Goal: Information Seeking & Learning: Learn about a topic

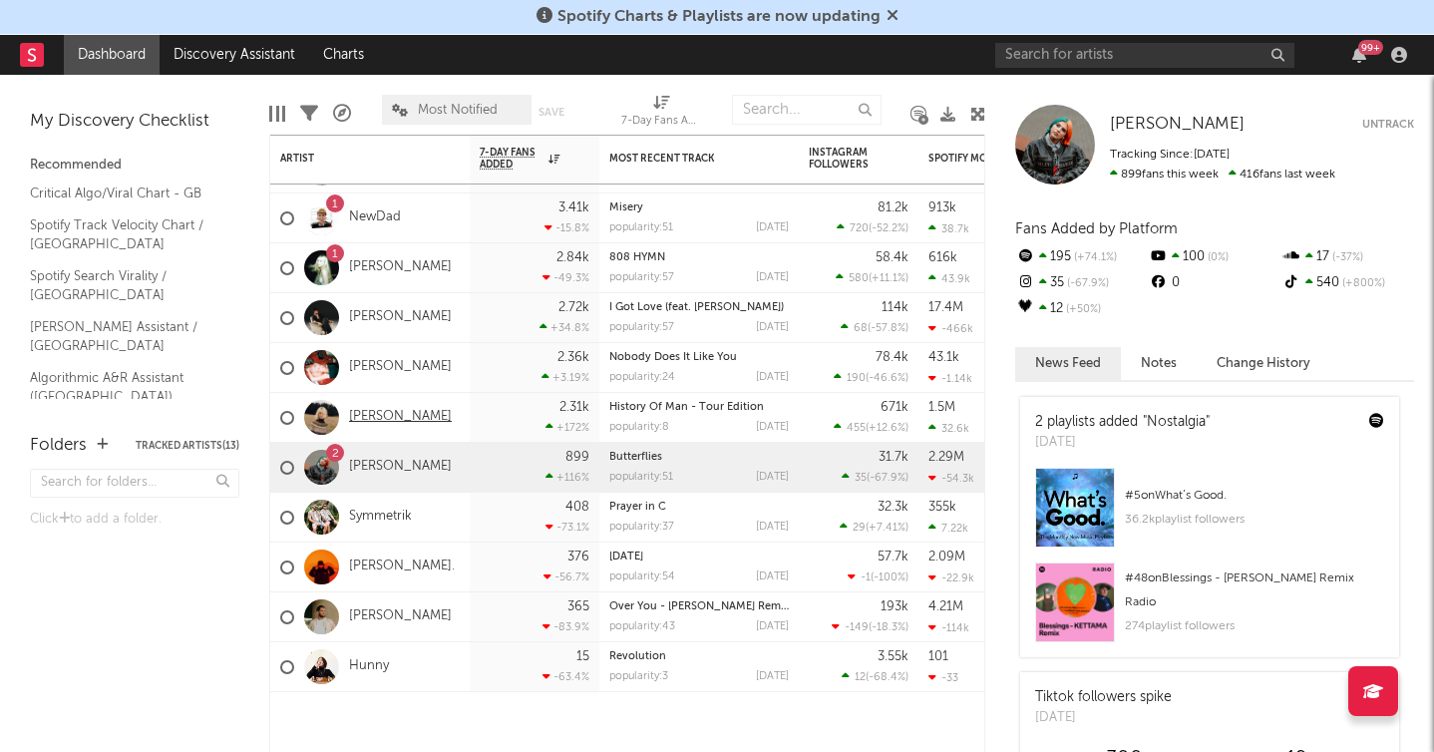
click at [381, 419] on link "[PERSON_NAME]" at bounding box center [400, 417] width 103 height 17
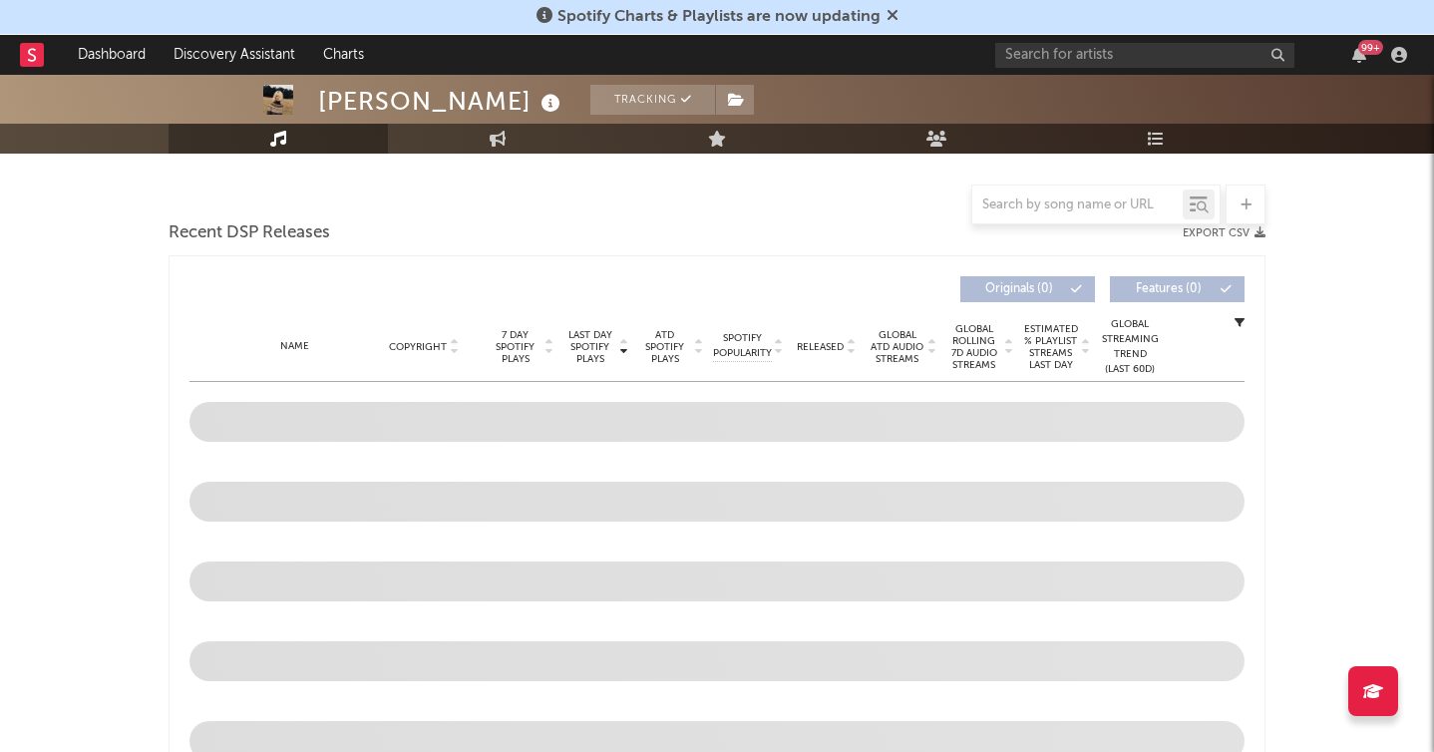
select select "6m"
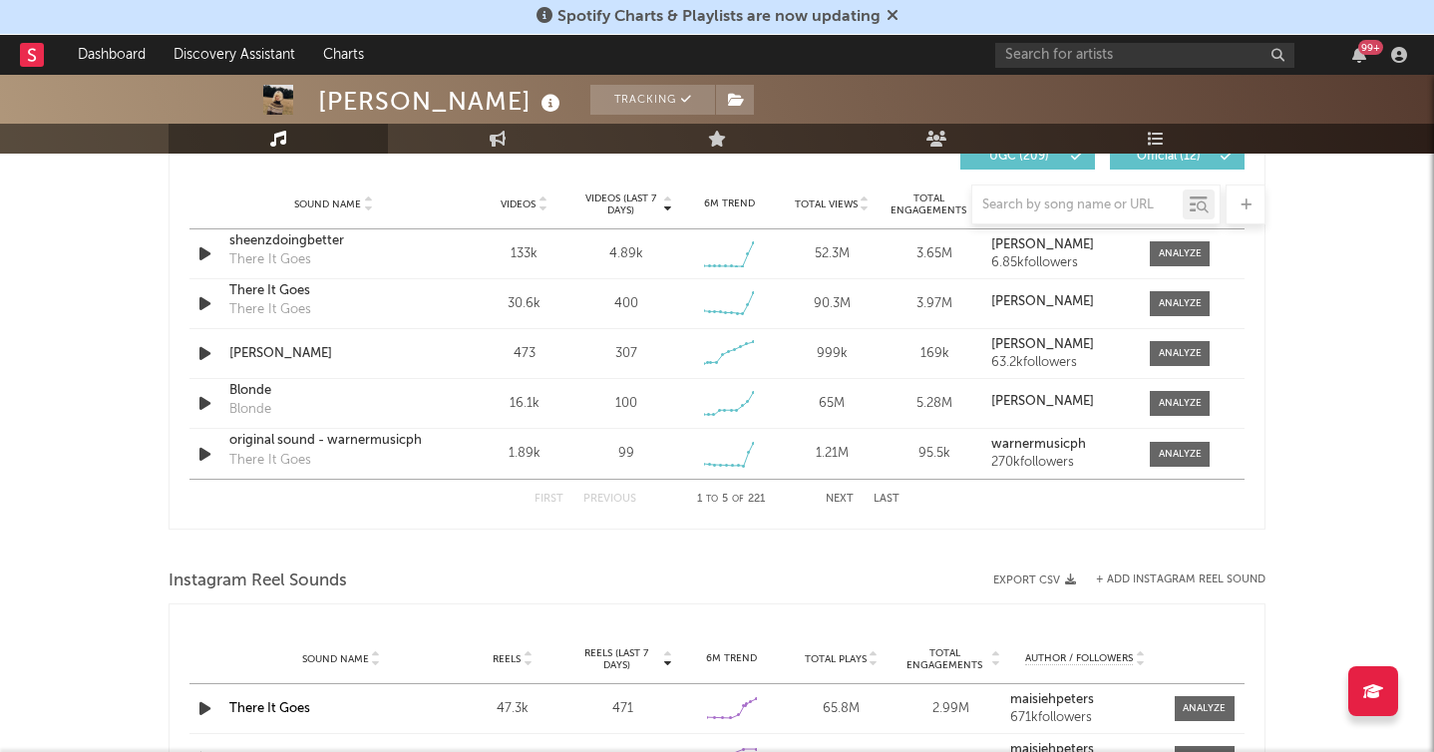
scroll to position [1396, 0]
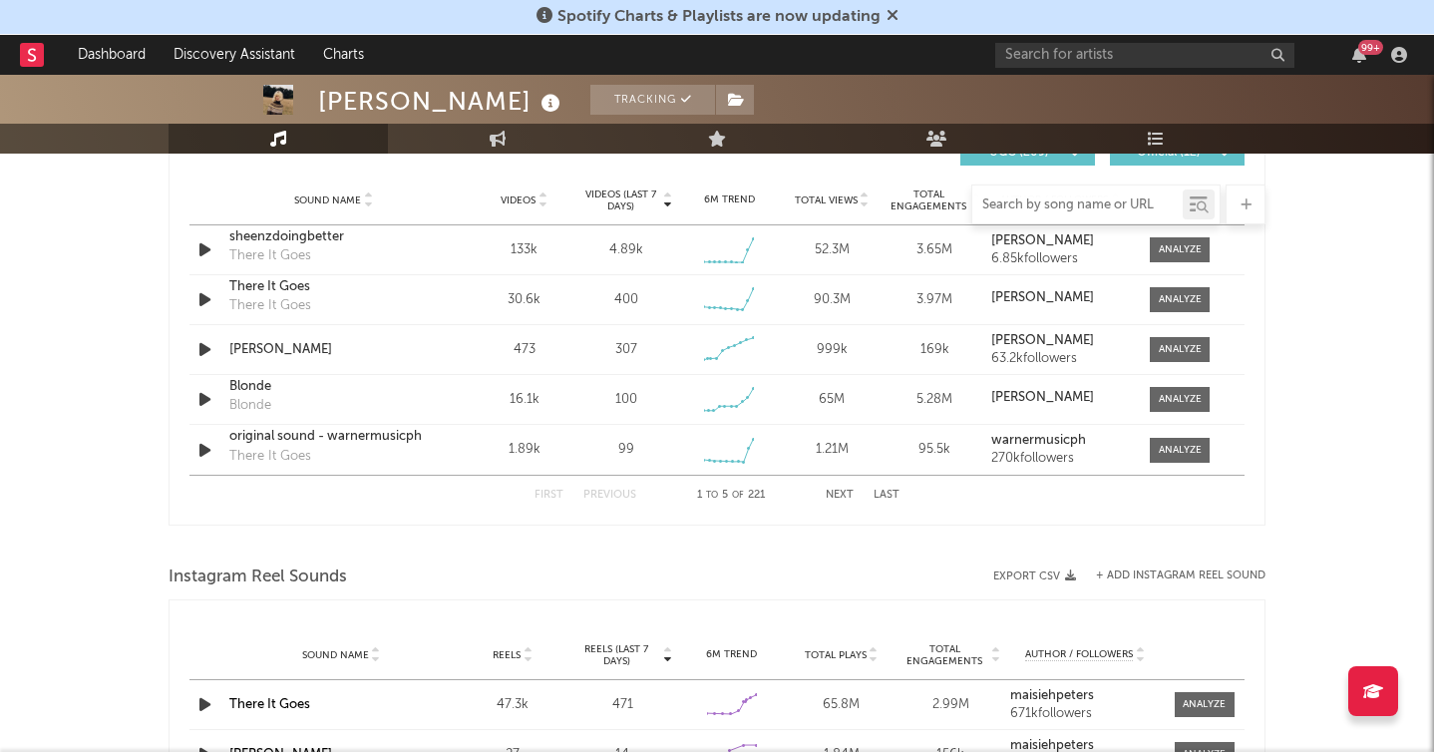
click at [1046, 200] on input "text" at bounding box center [1077, 205] width 210 height 16
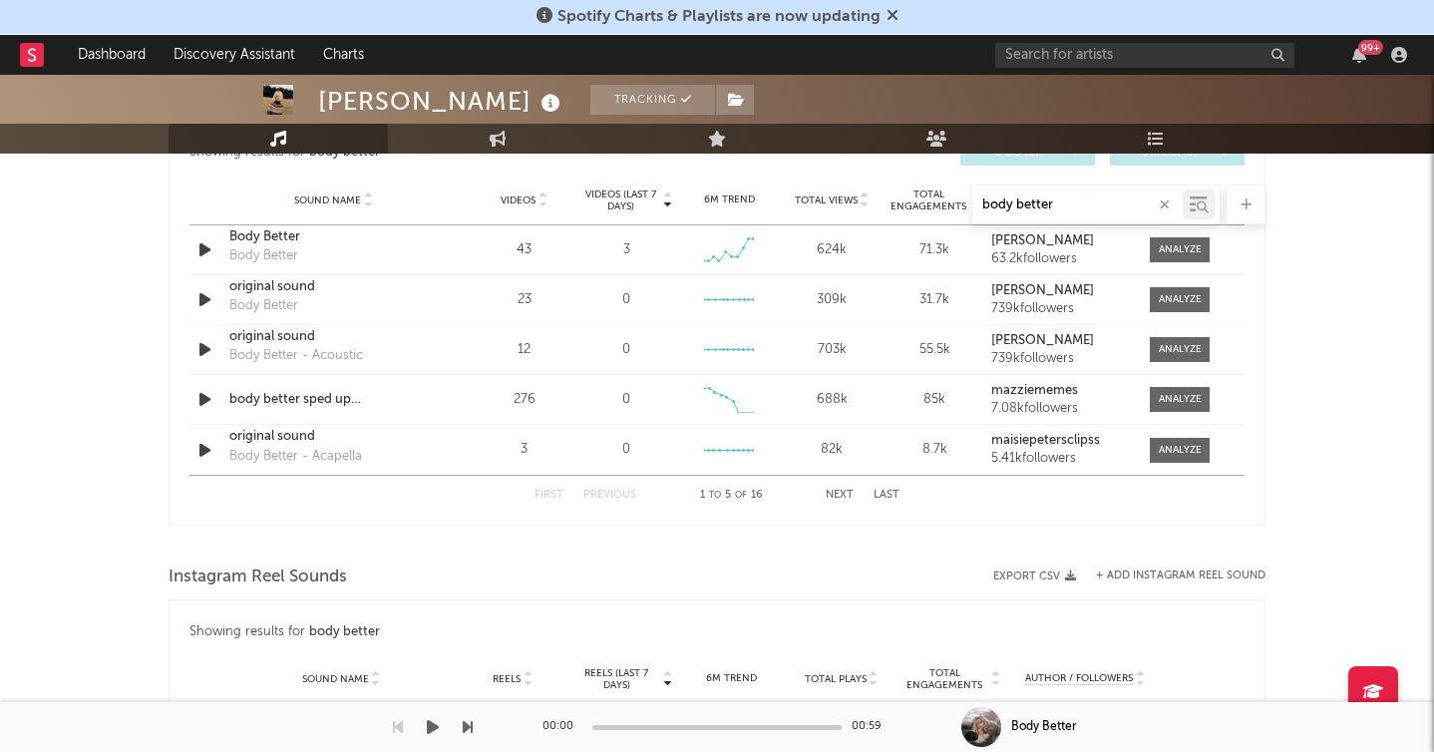
type input "body better"
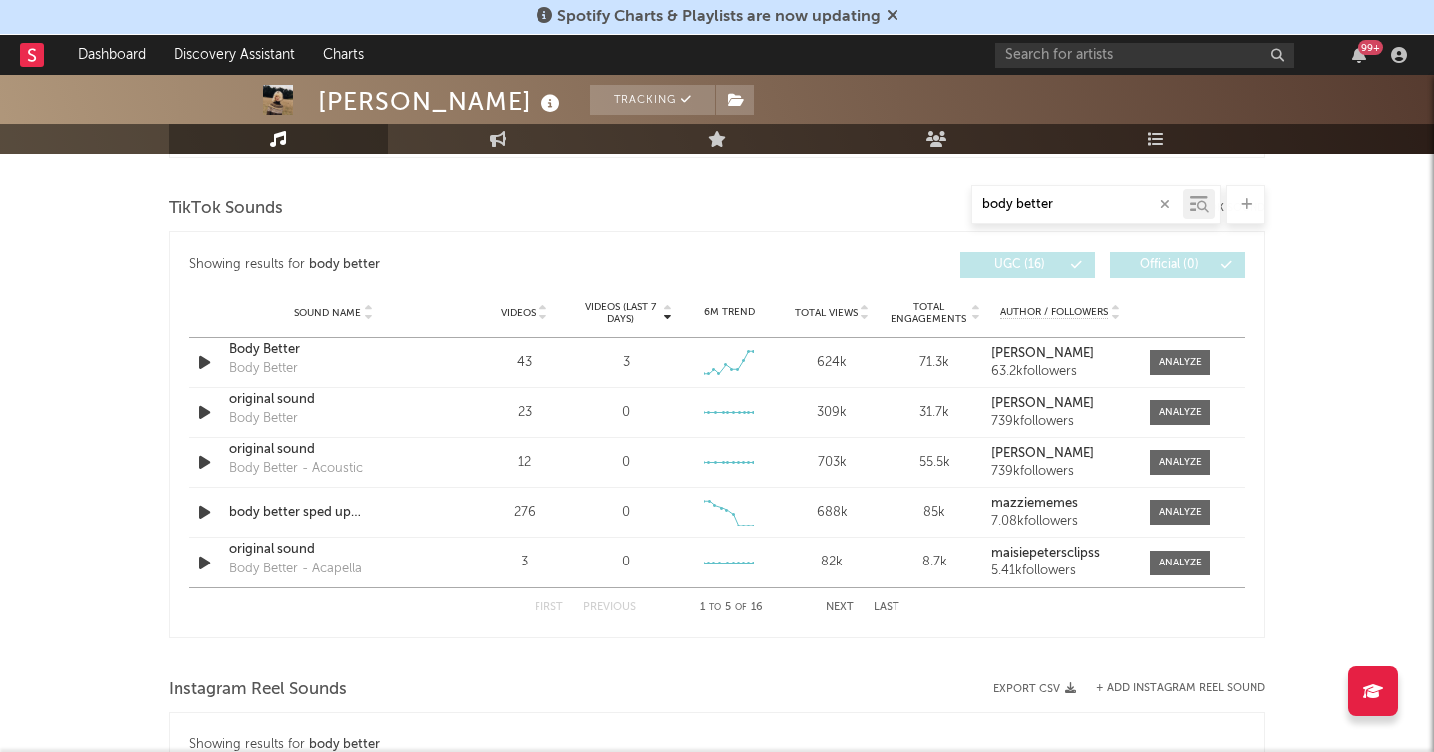
scroll to position [1172, 0]
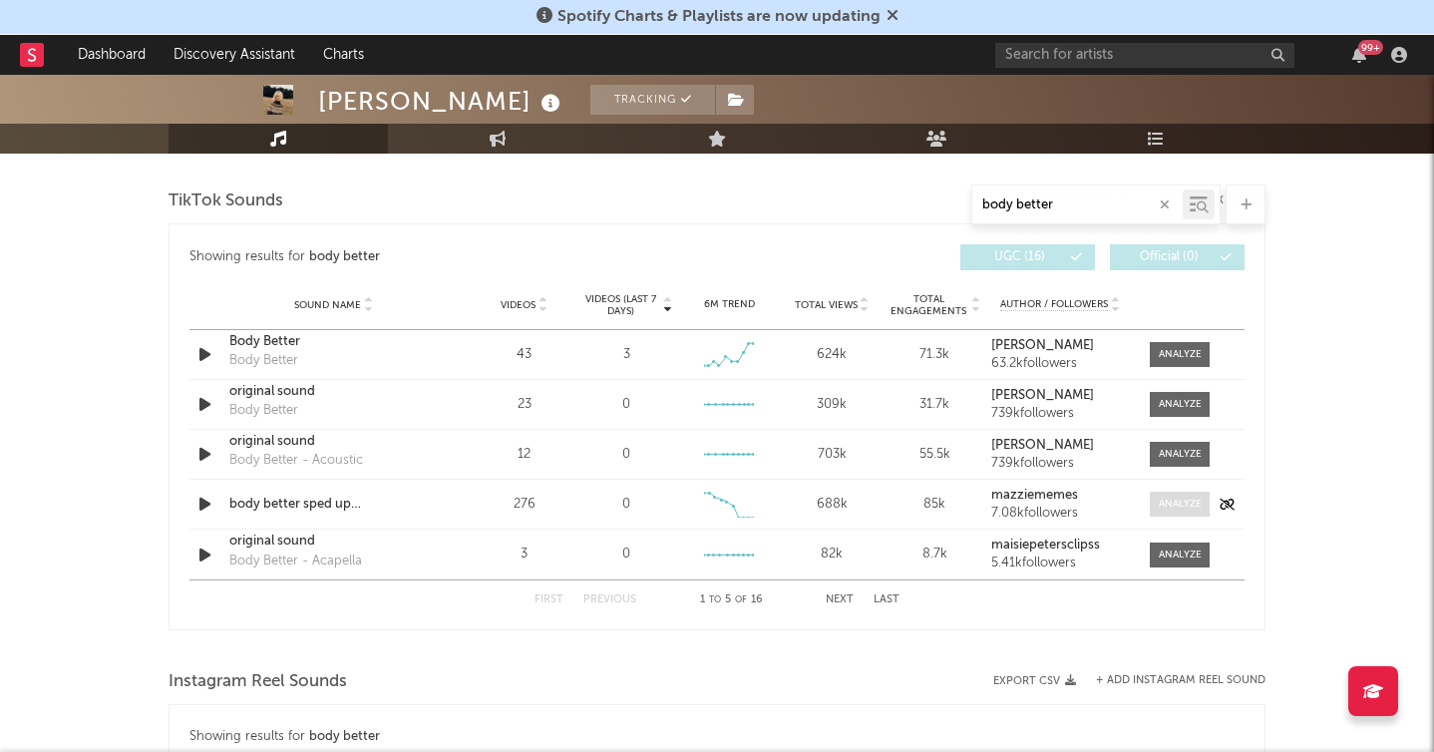
click at [1181, 497] on div at bounding box center [1180, 504] width 43 height 15
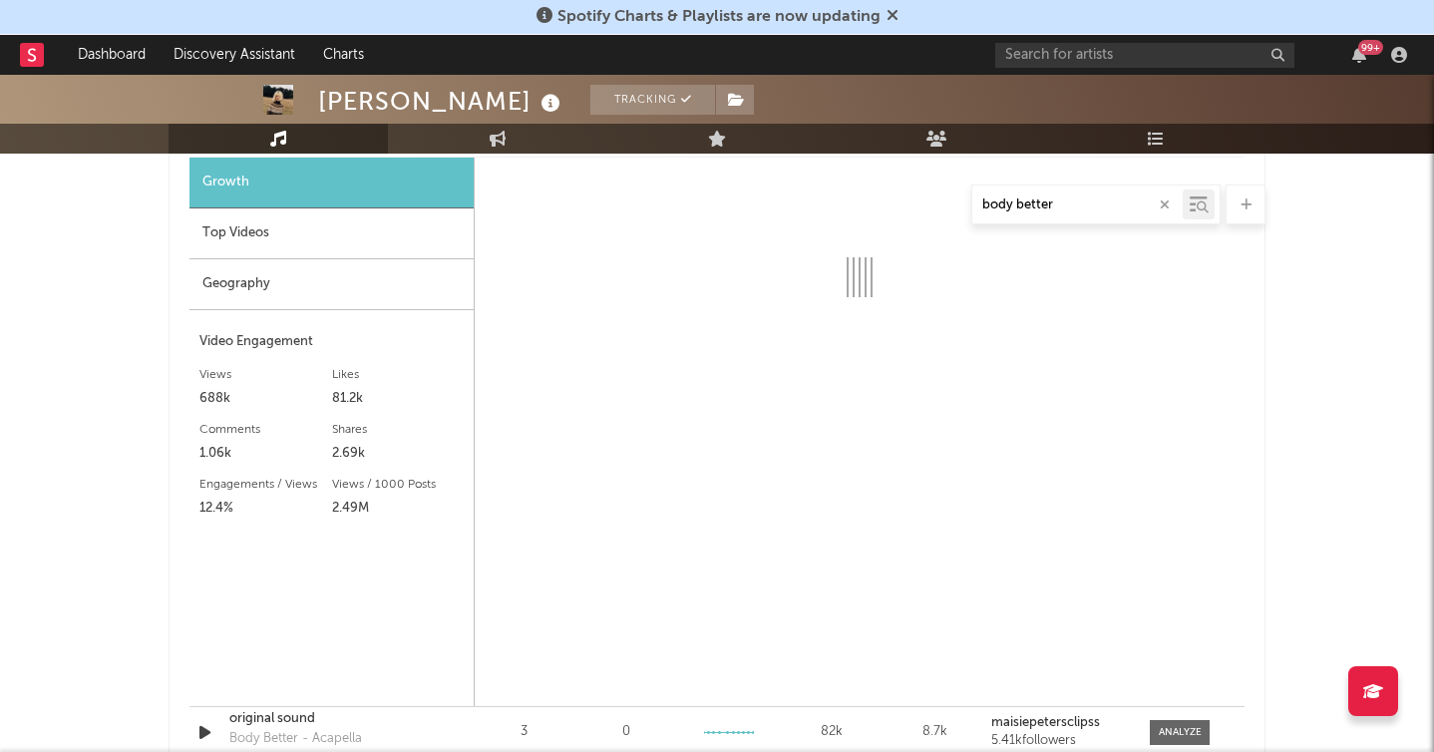
scroll to position [1523, 0]
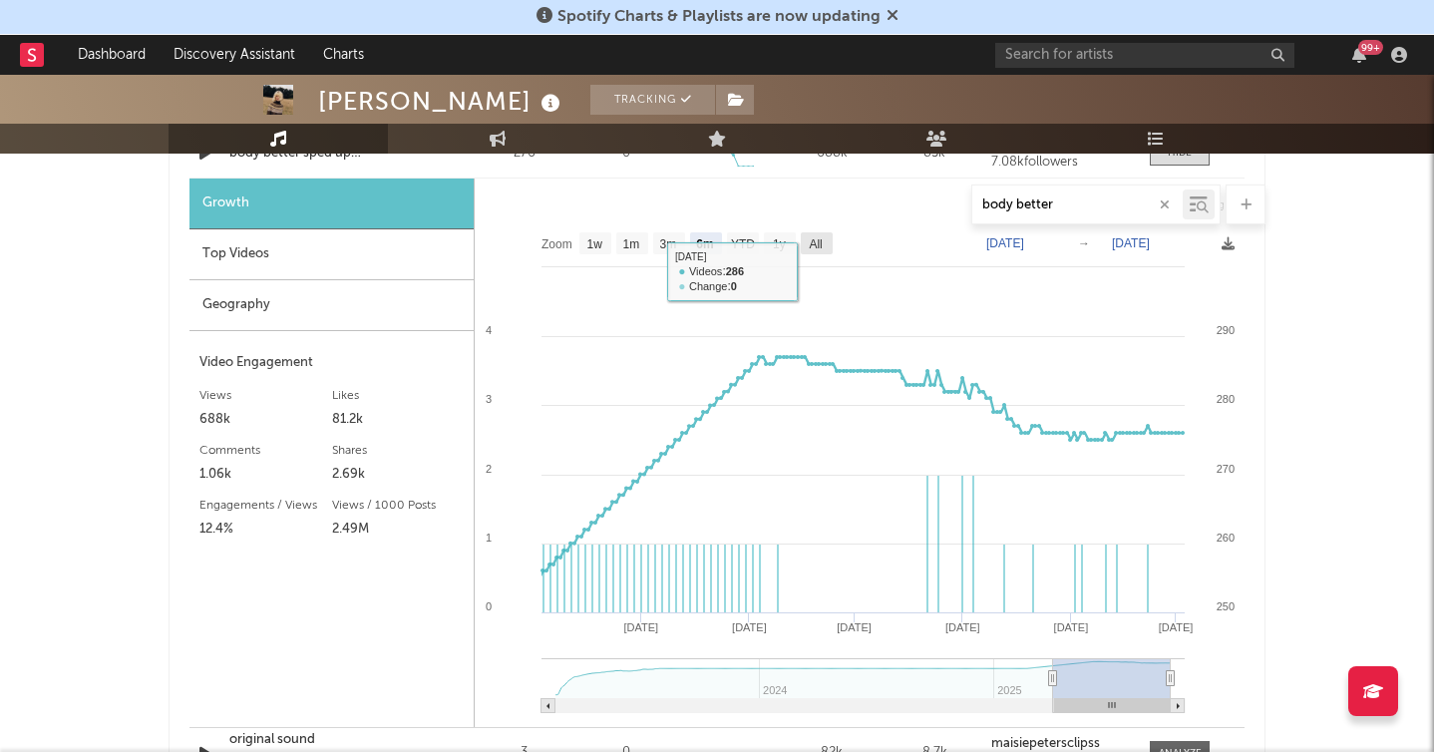
click at [821, 244] on text "All" at bounding box center [815, 244] width 13 height 14
select select "All"
type input "[DATE]"
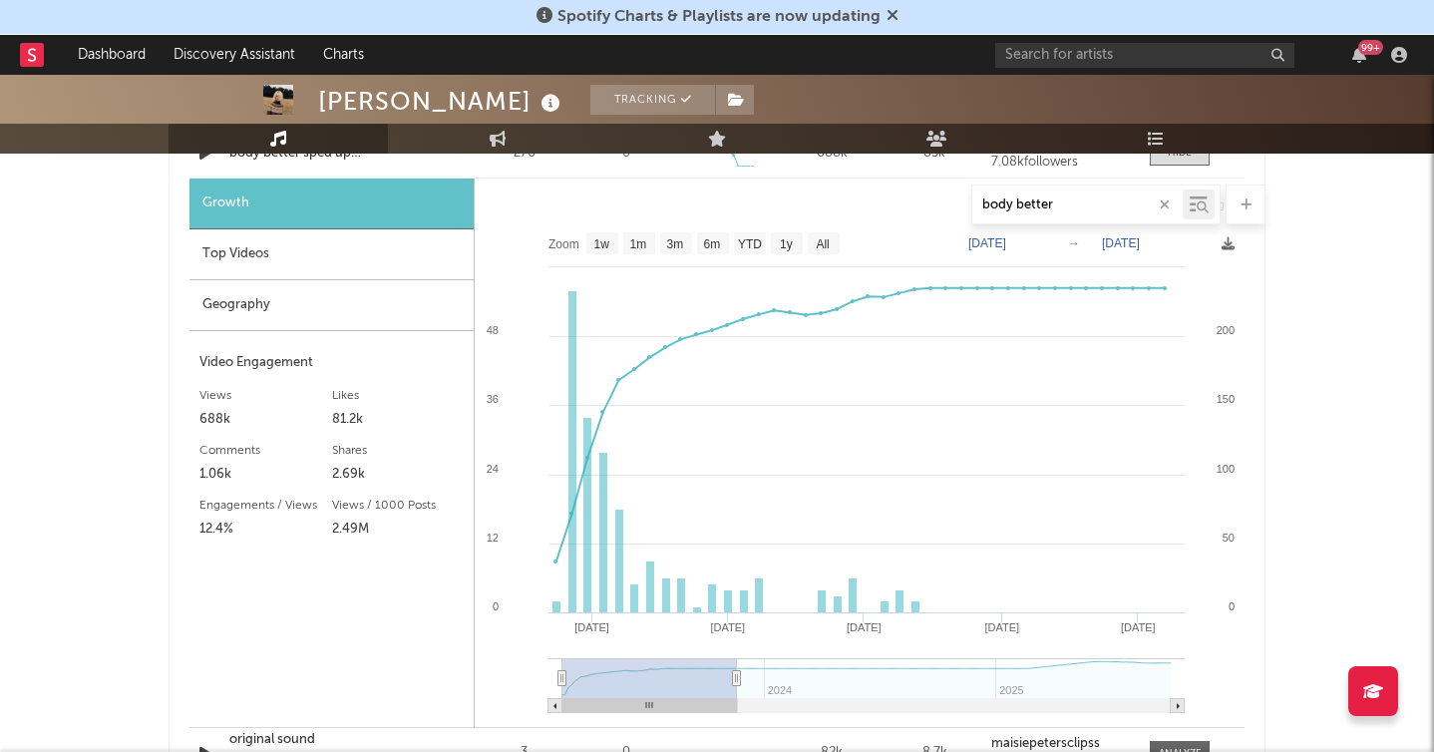
type input "[DATE]"
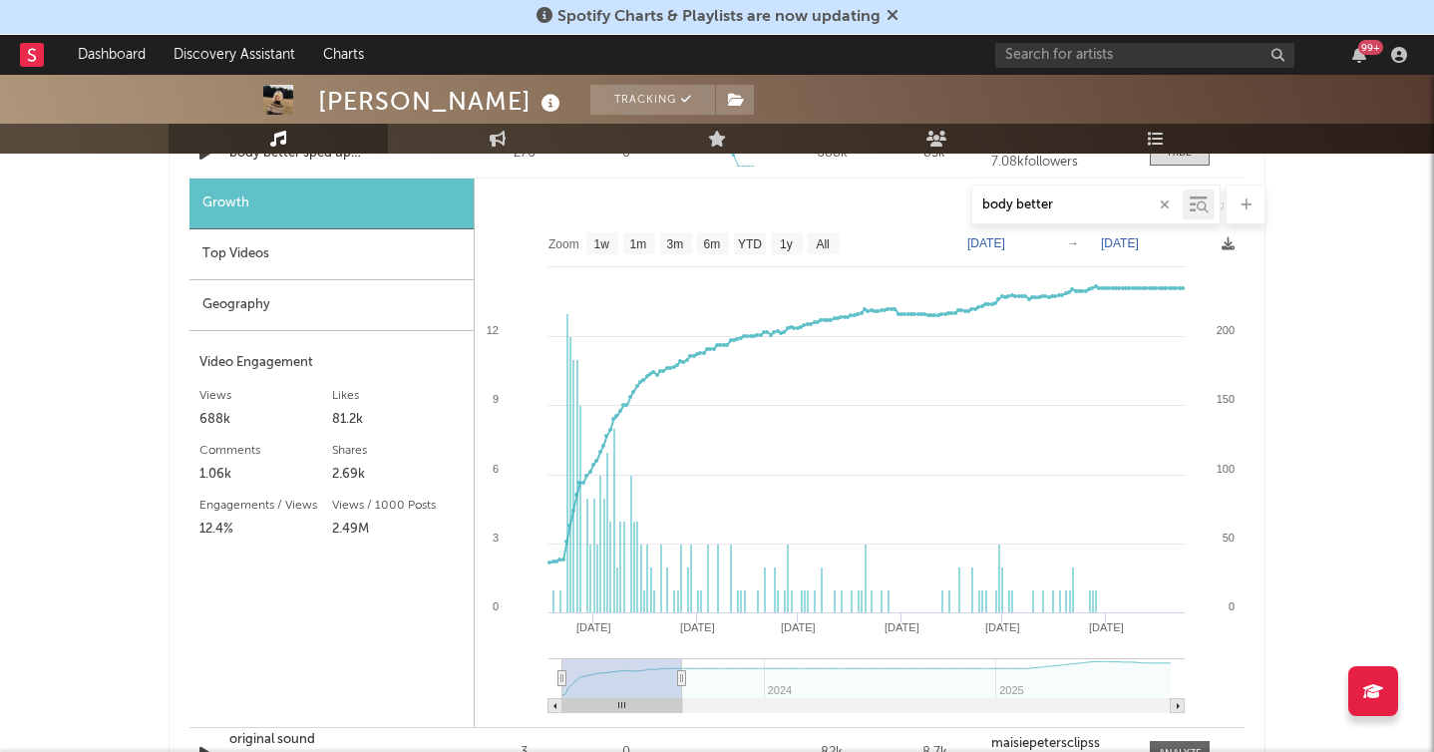
type input "[DATE]"
select select "6m"
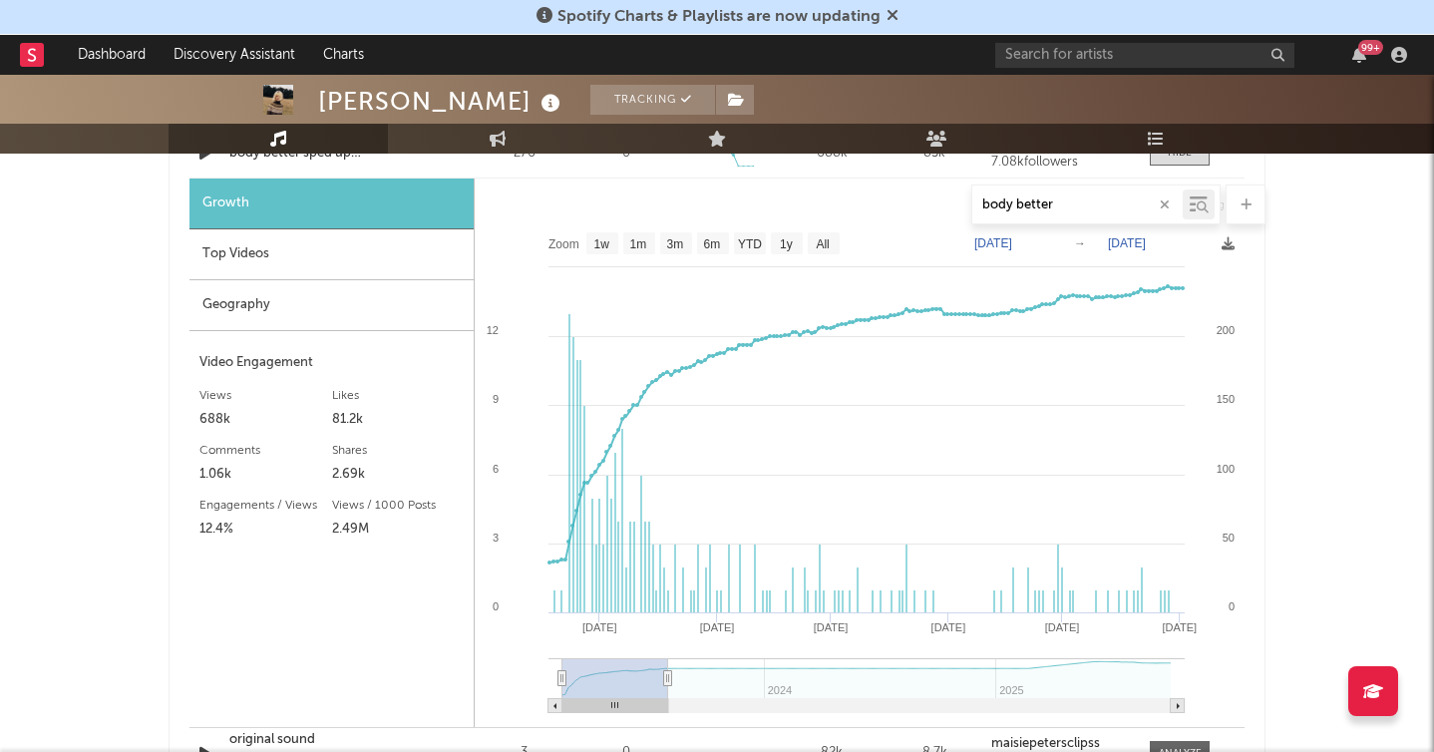
type input "[DATE]"
select select "3m"
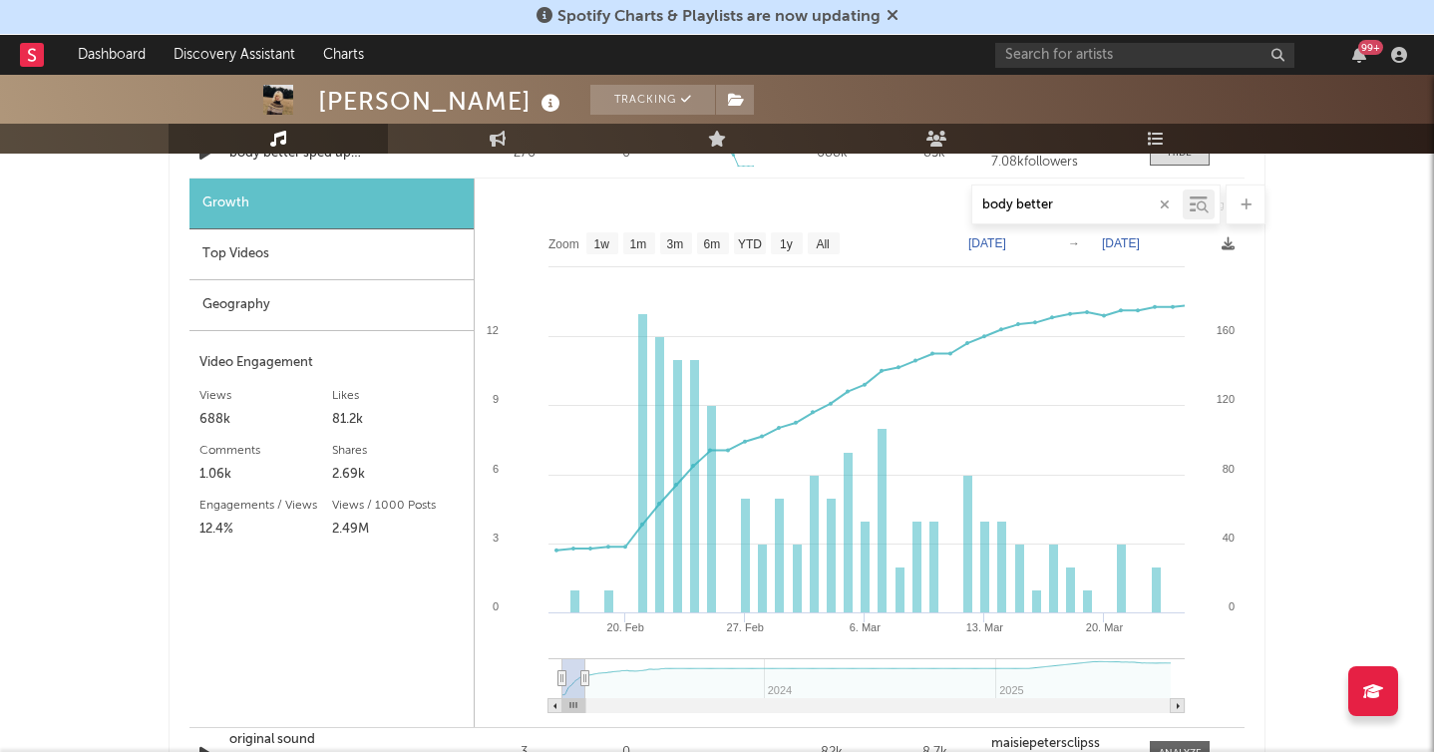
drag, startPoint x: 1166, startPoint y: 678, endPoint x: 567, endPoint y: 654, distance: 598.8
click at [569, 656] on icon "Created with Highcharts 10.3.3 [DATE]. Mar 20. [DATE]. Mar [DATE] 2025 0 200 40…" at bounding box center [860, 474] width 770 height 505
type input "[DATE]"
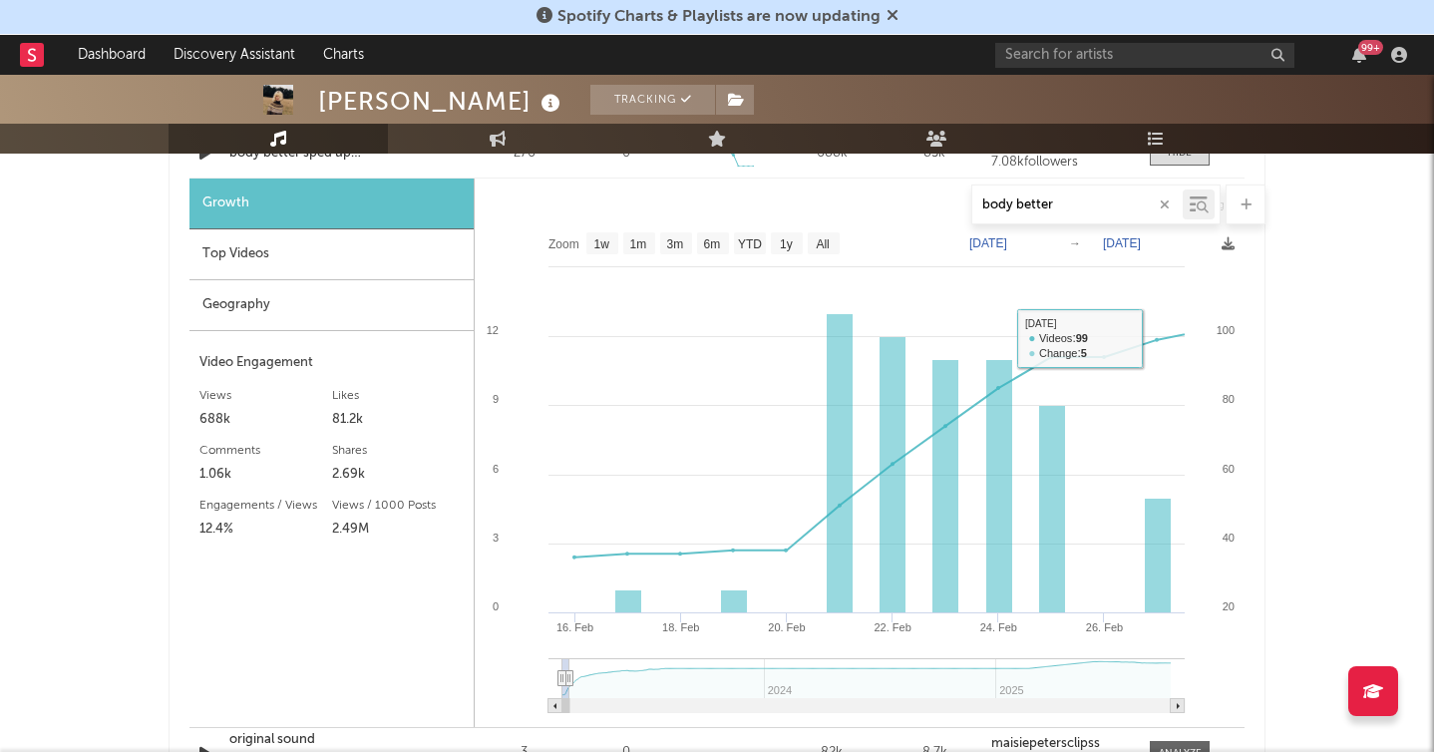
scroll to position [1311, 0]
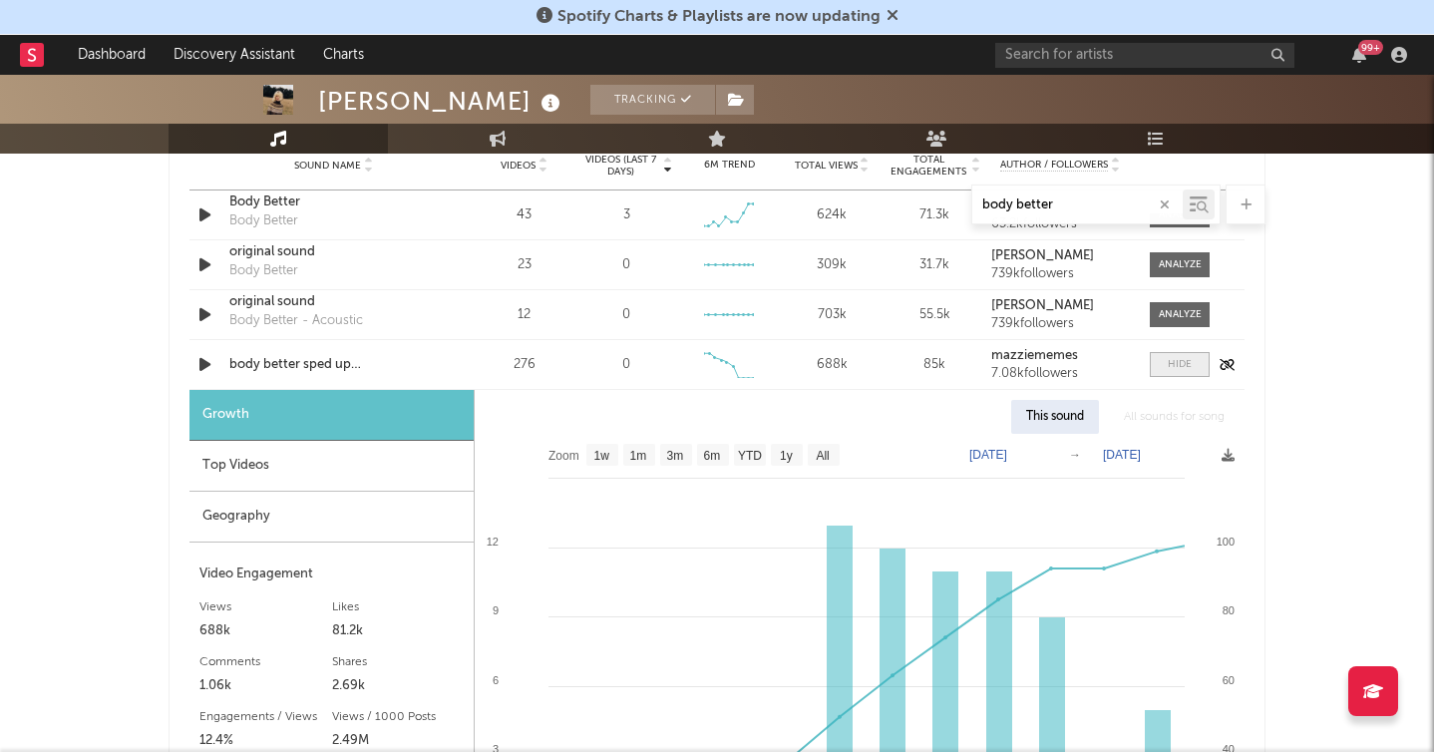
click at [1177, 368] on div at bounding box center [1180, 364] width 24 height 15
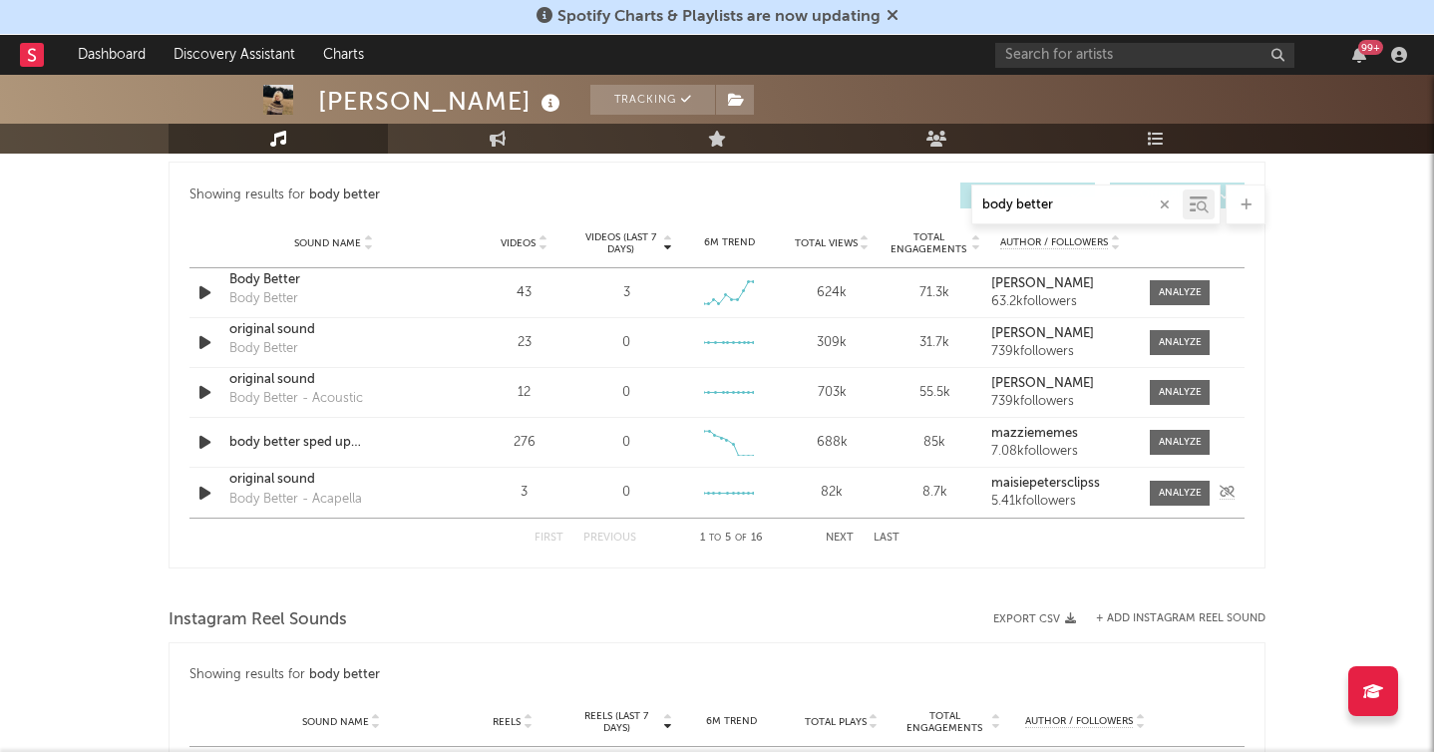
scroll to position [1228, 0]
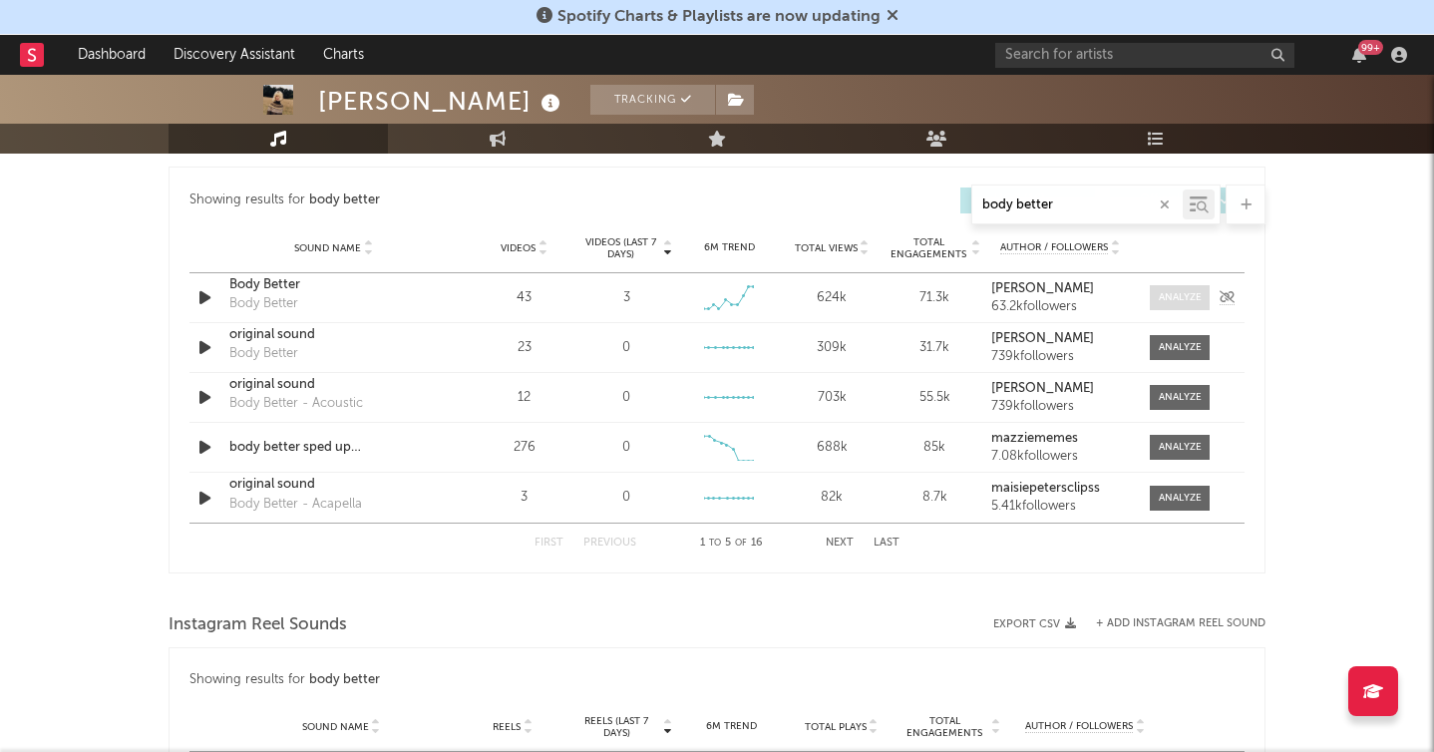
click at [1191, 301] on div at bounding box center [1180, 297] width 43 height 15
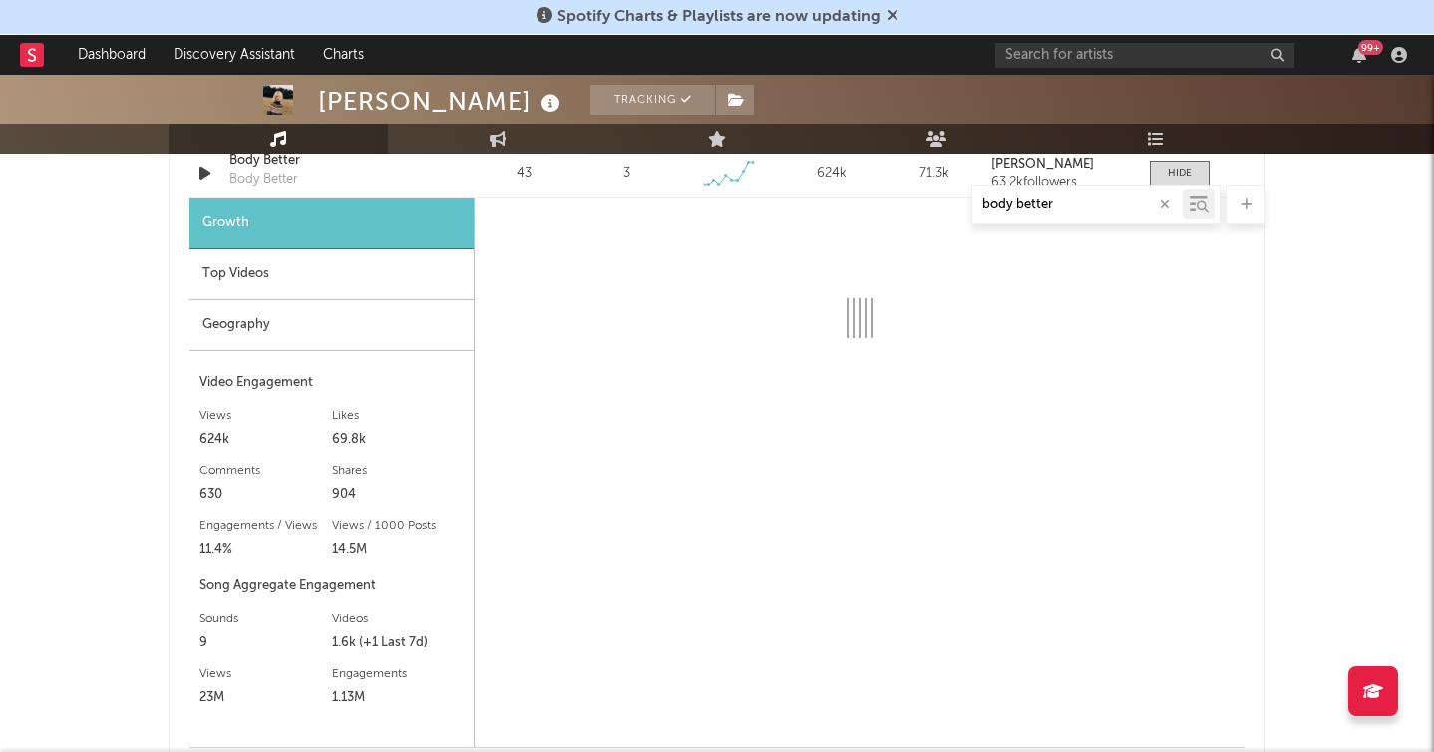
scroll to position [1355, 0]
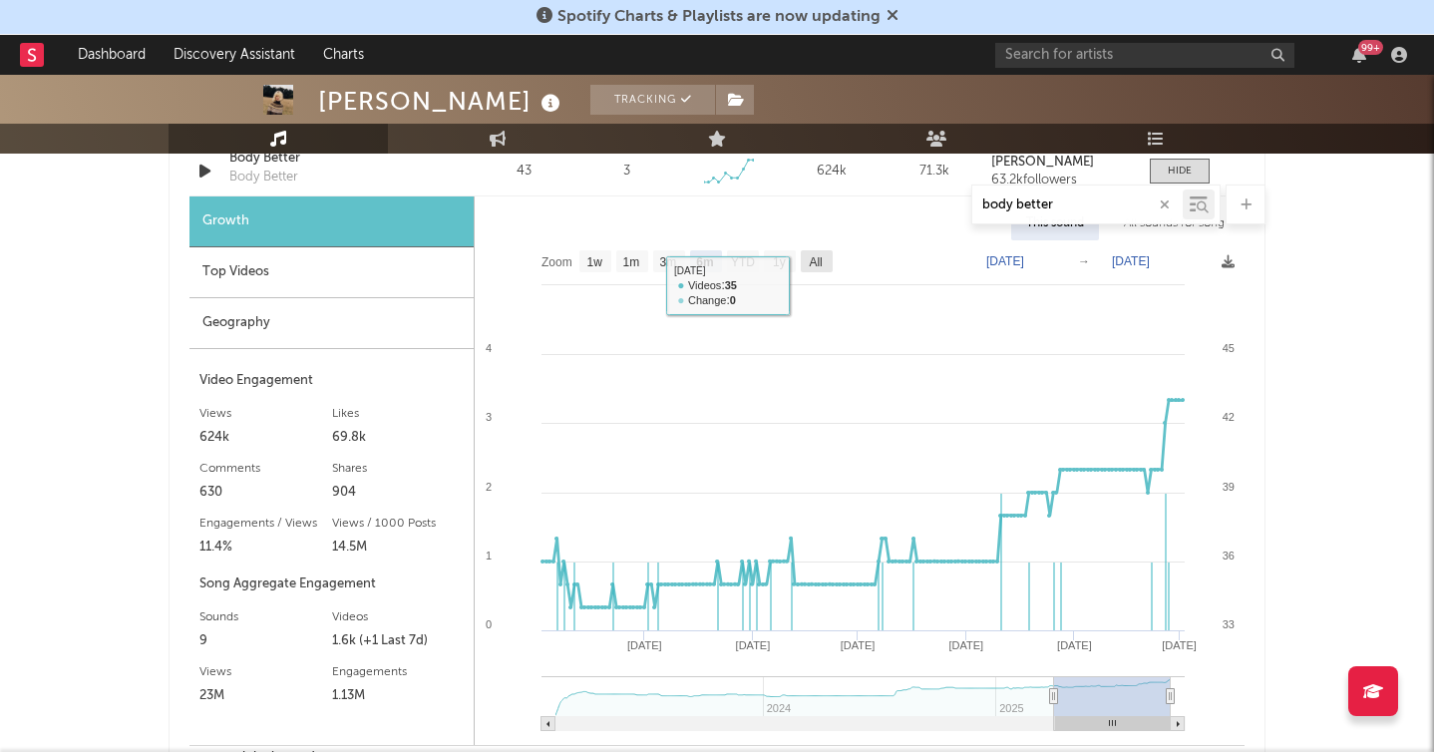
click at [813, 263] on text "All" at bounding box center [815, 262] width 13 height 14
select select "All"
type input "[DATE]"
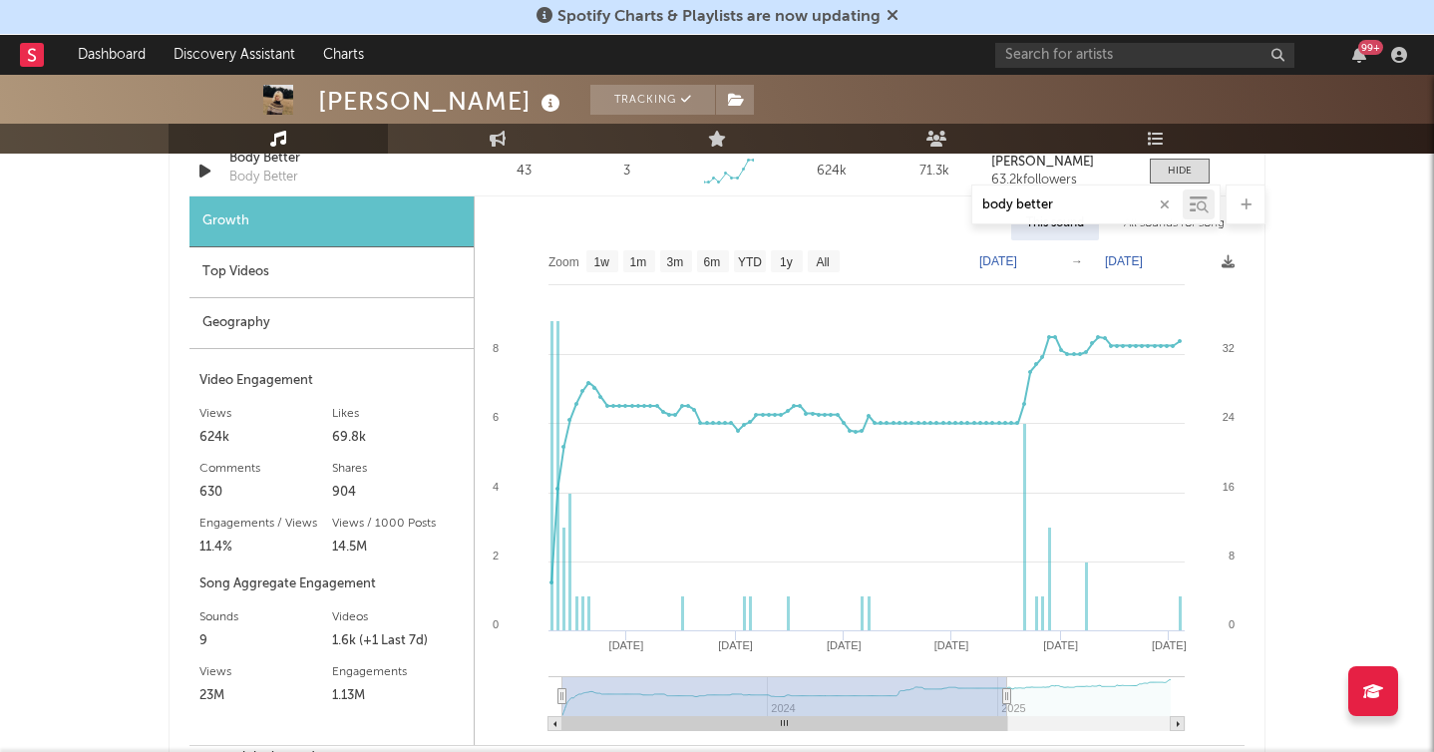
type input "[DATE]"
select select "6m"
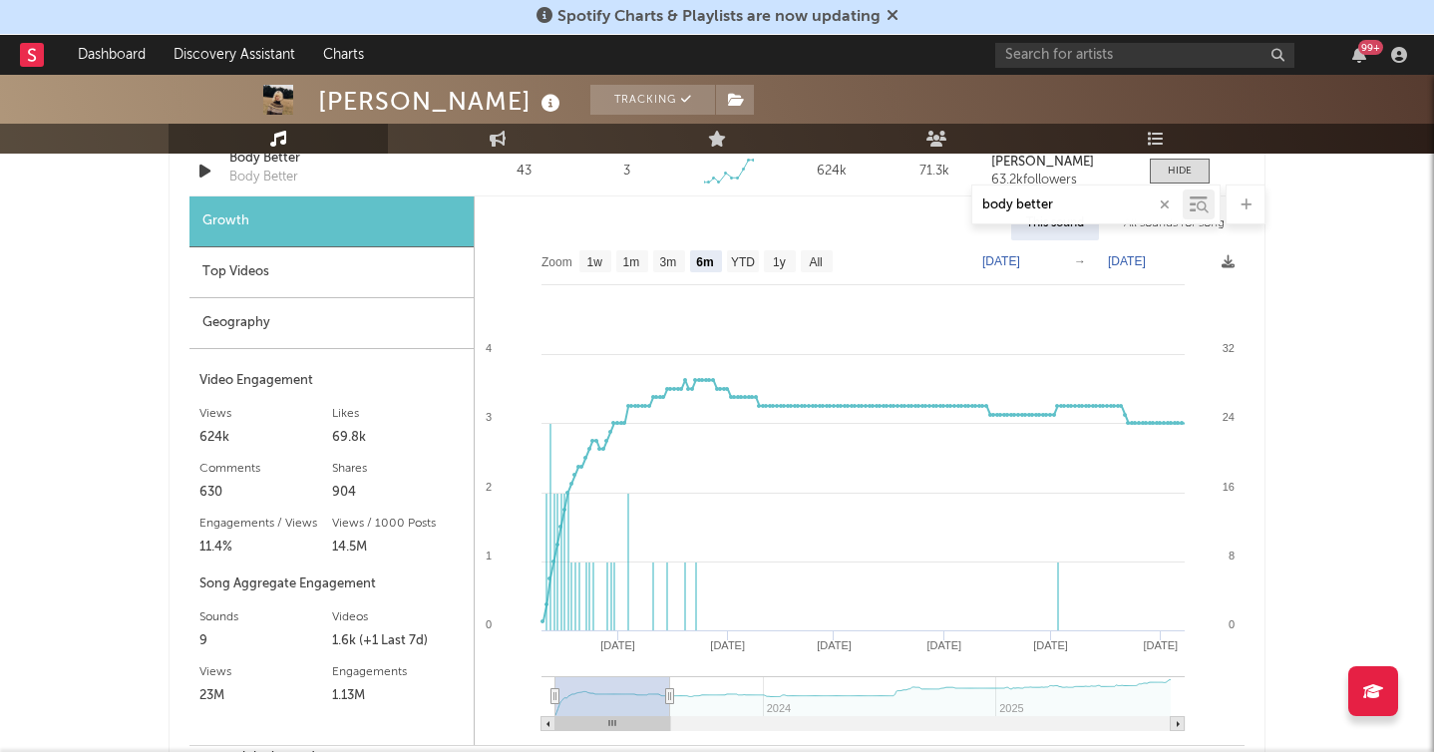
type input "[DATE]"
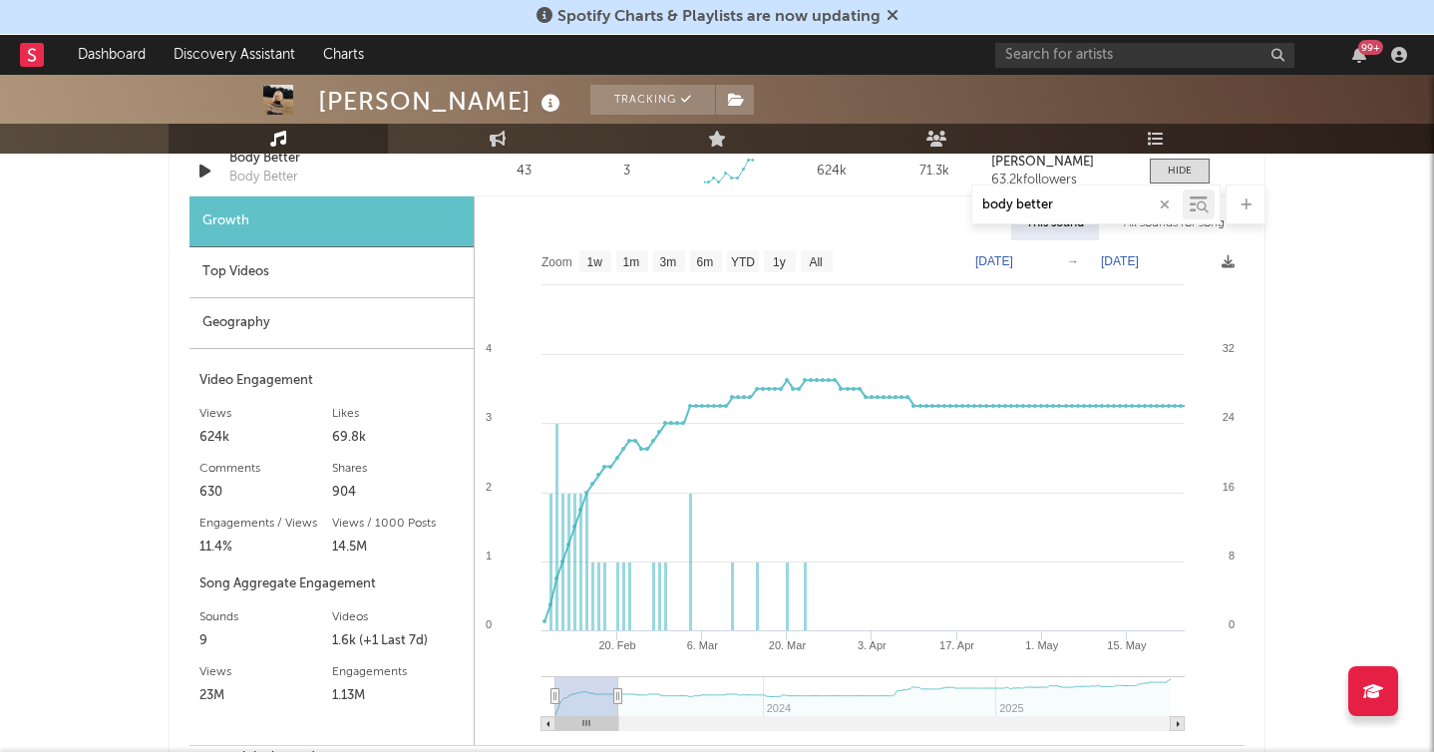
select select "3m"
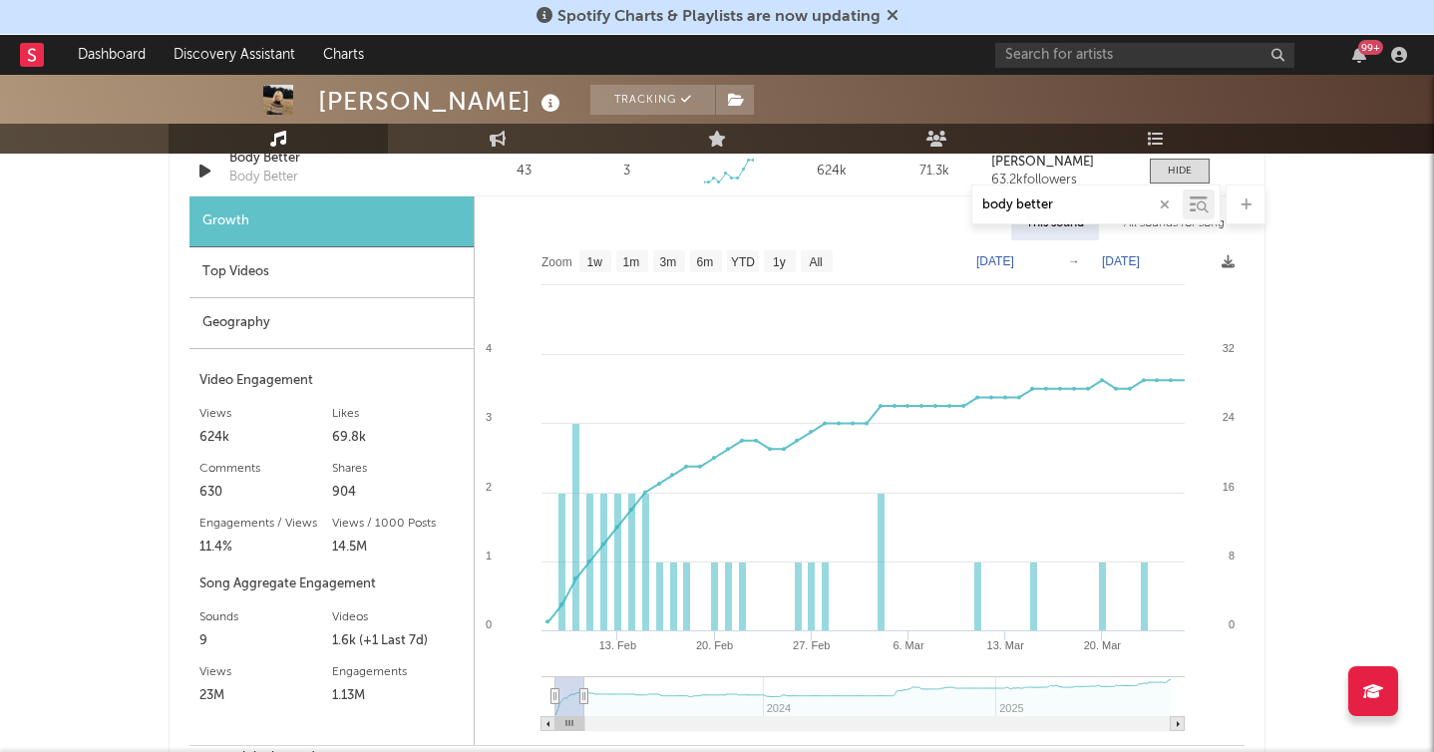
type input "[DATE]"
select select "1m"
type input "[DATE]"
drag, startPoint x: 1159, startPoint y: 693, endPoint x: 576, endPoint y: 675, distance: 582.6
click at [569, 680] on g at bounding box center [862, 703] width 643 height 55
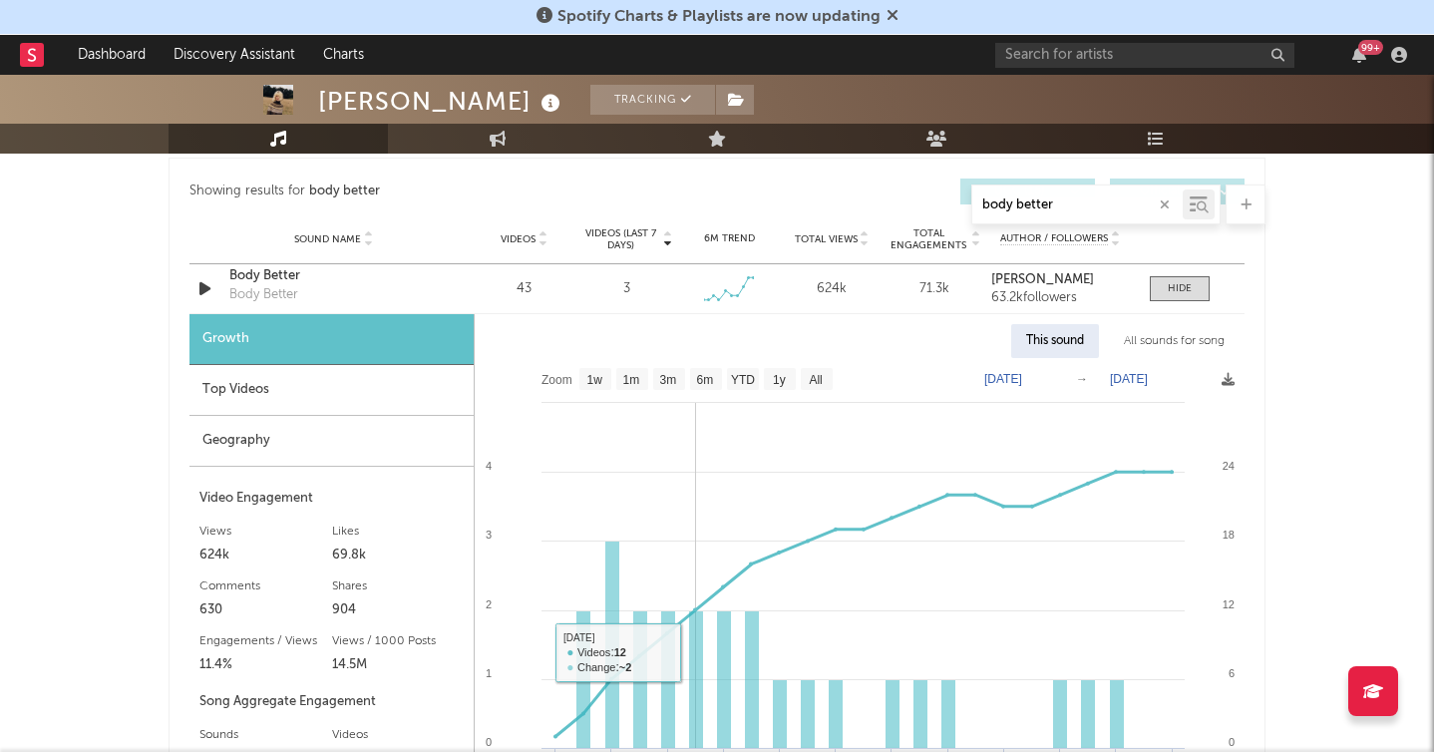
scroll to position [1236, 0]
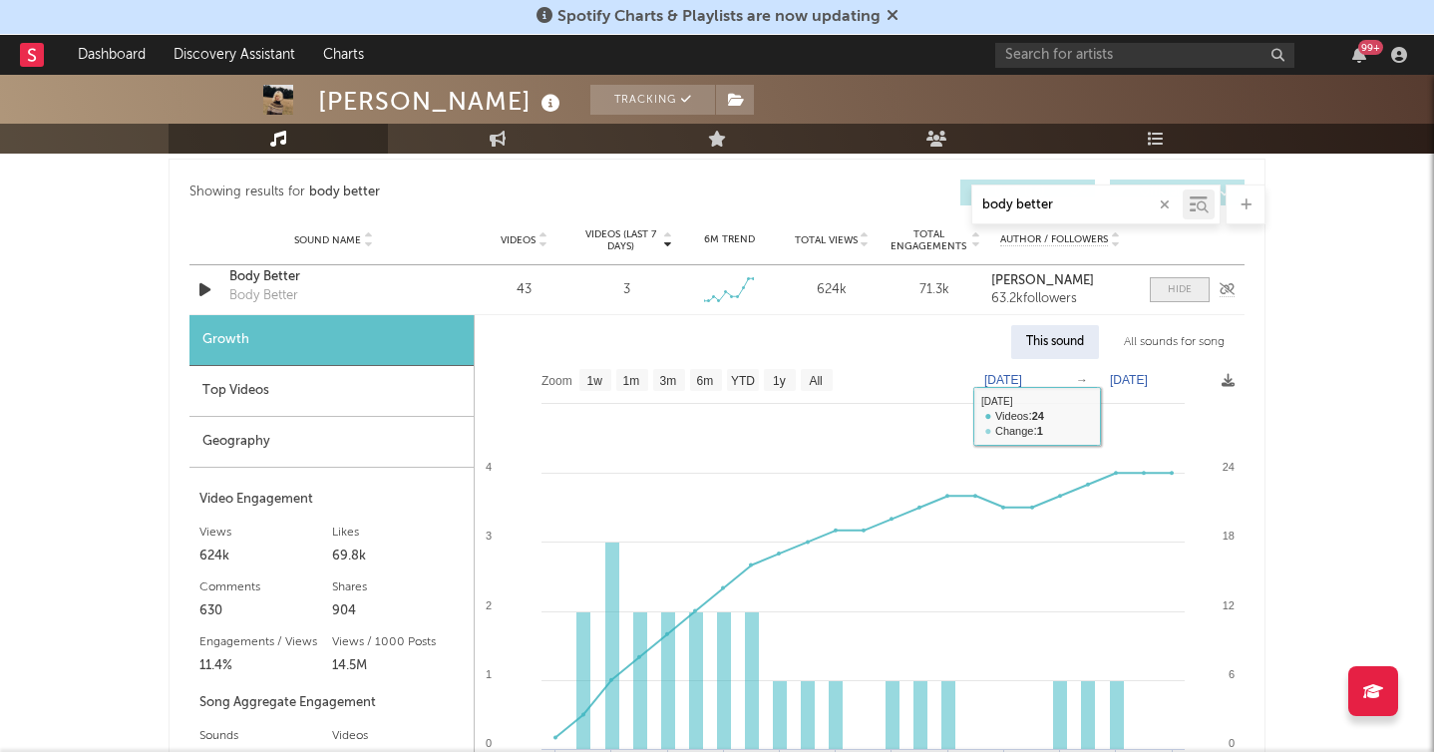
click at [1172, 298] on span at bounding box center [1180, 289] width 60 height 25
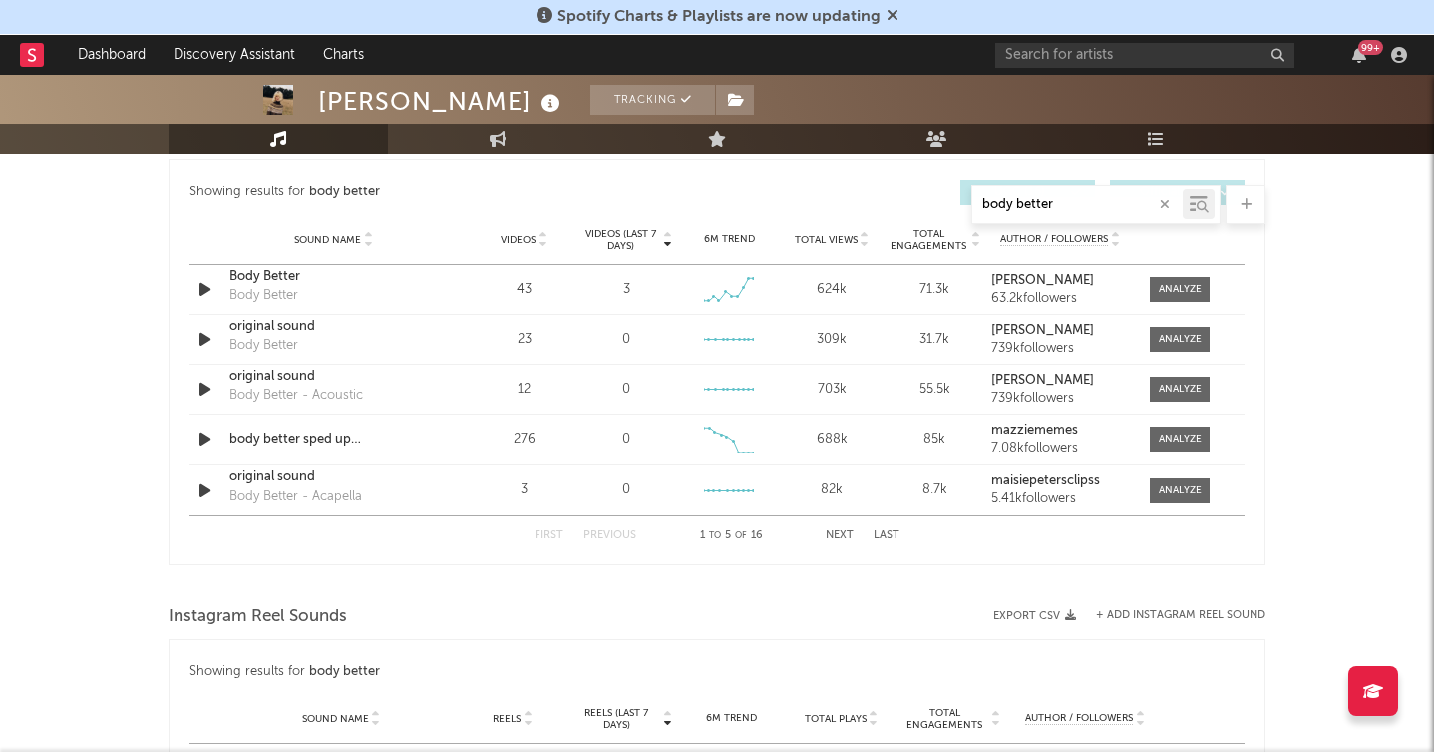
click at [843, 531] on button "Next" at bounding box center [840, 534] width 28 height 11
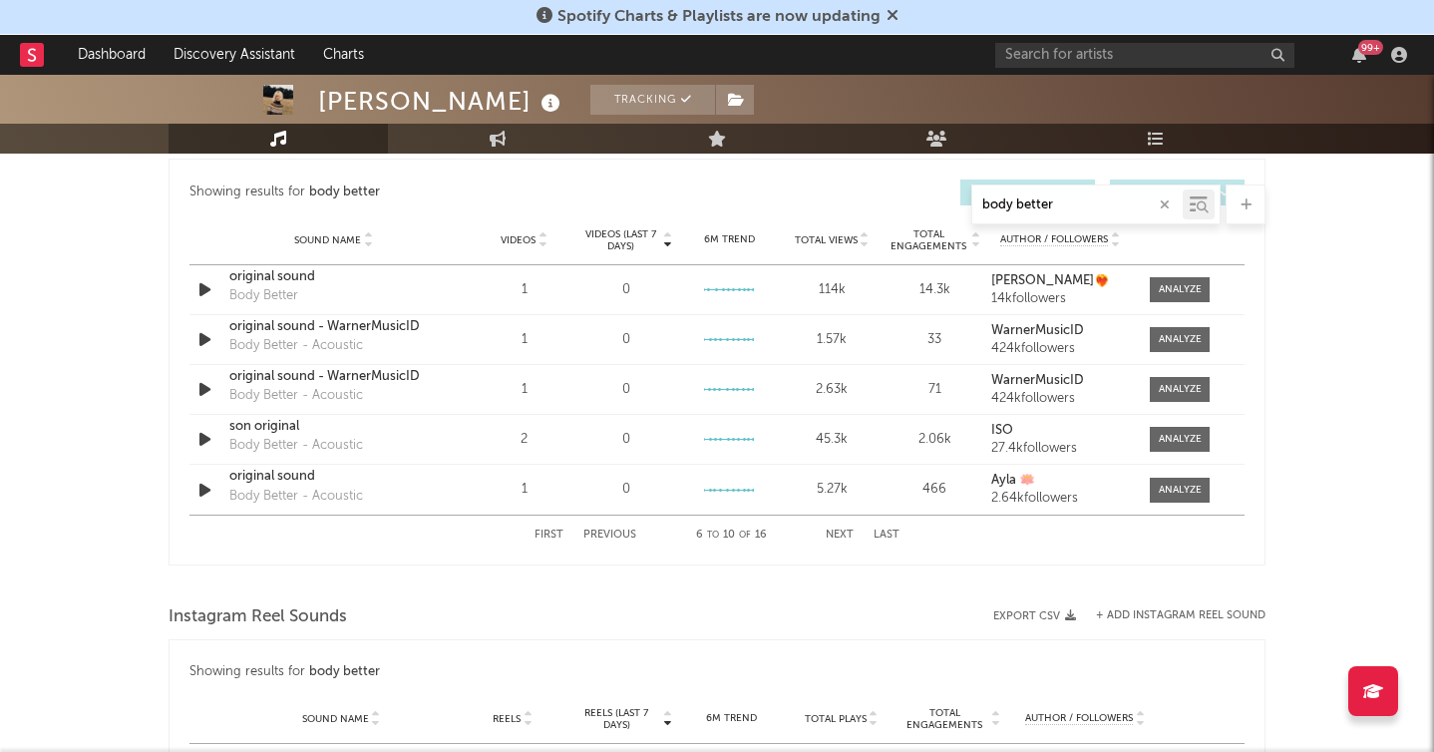
click at [549, 533] on button "First" at bounding box center [548, 534] width 29 height 11
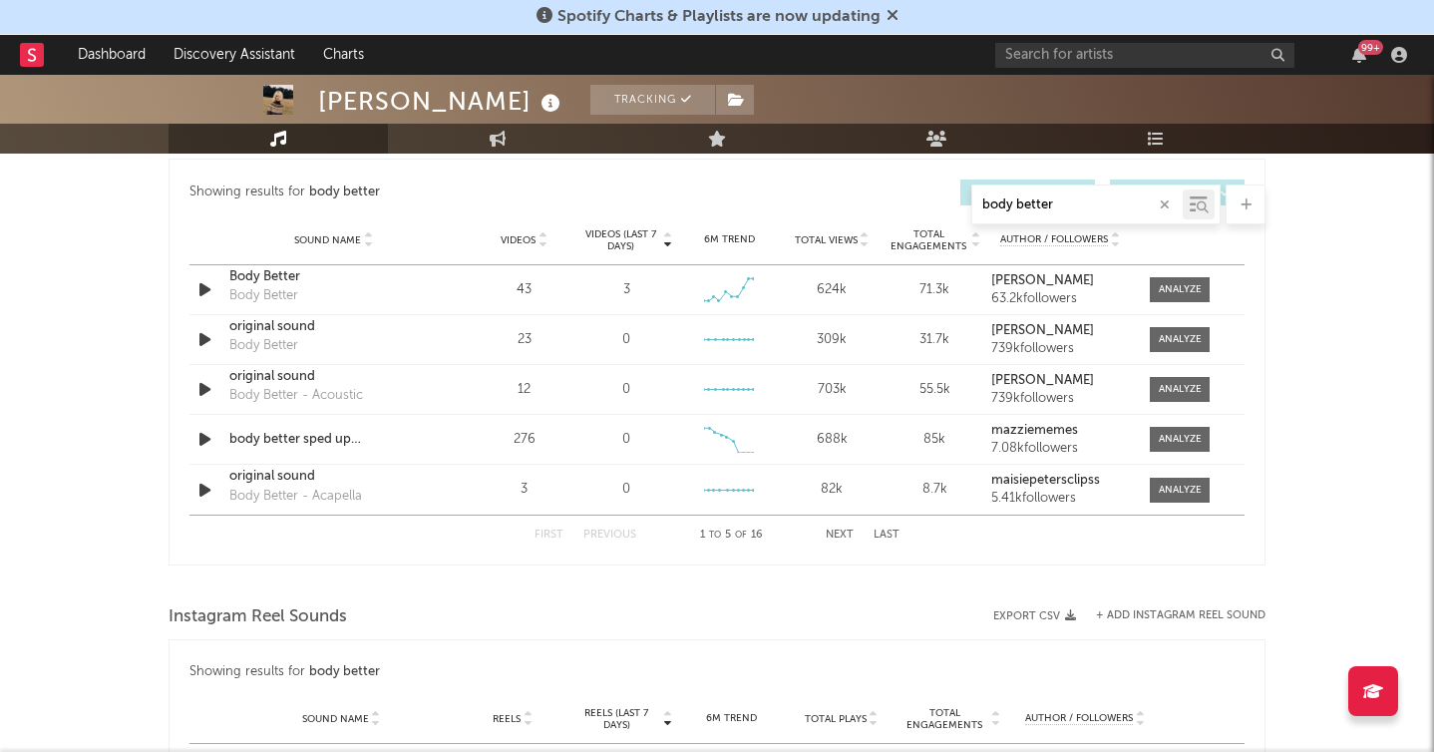
click at [846, 235] on span "Total Views" at bounding box center [826, 240] width 63 height 12
click at [1182, 290] on div at bounding box center [1180, 289] width 43 height 15
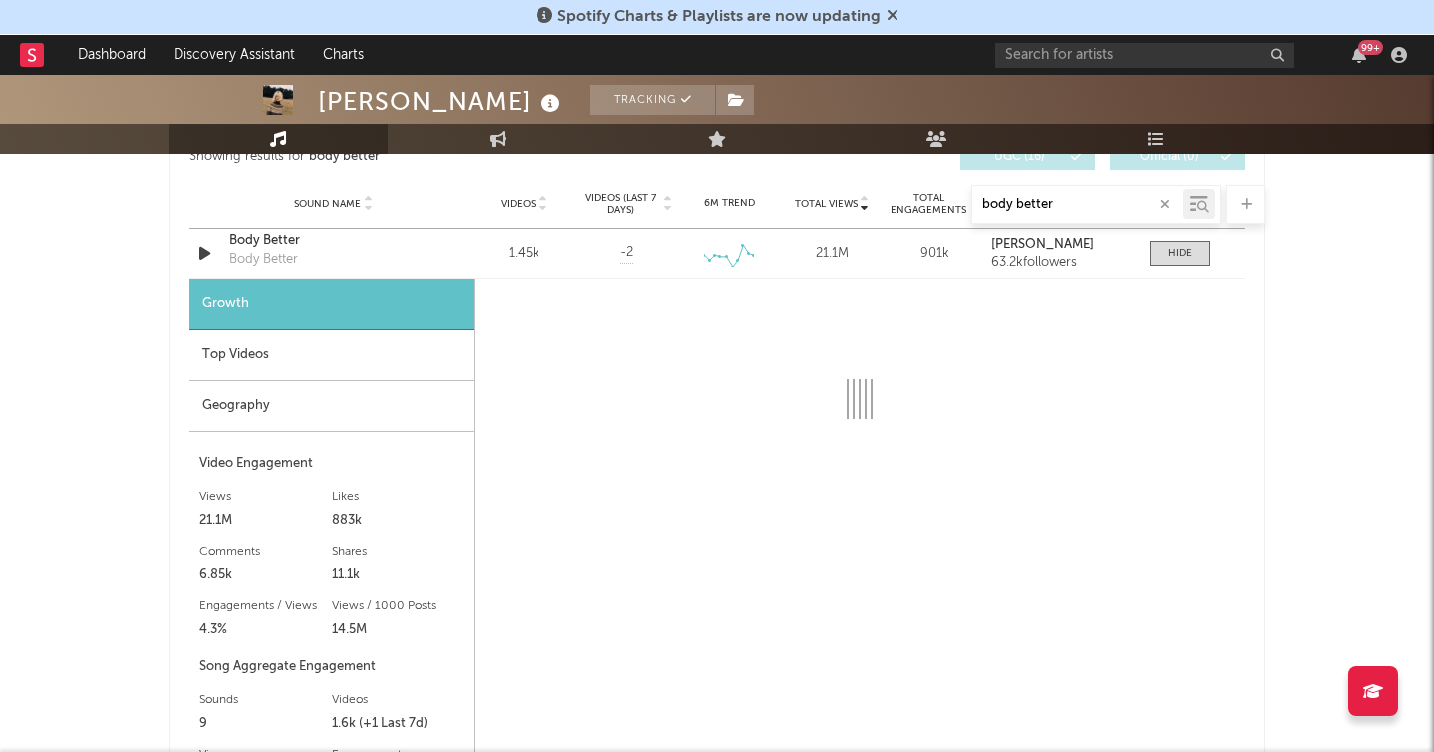
scroll to position [1278, 0]
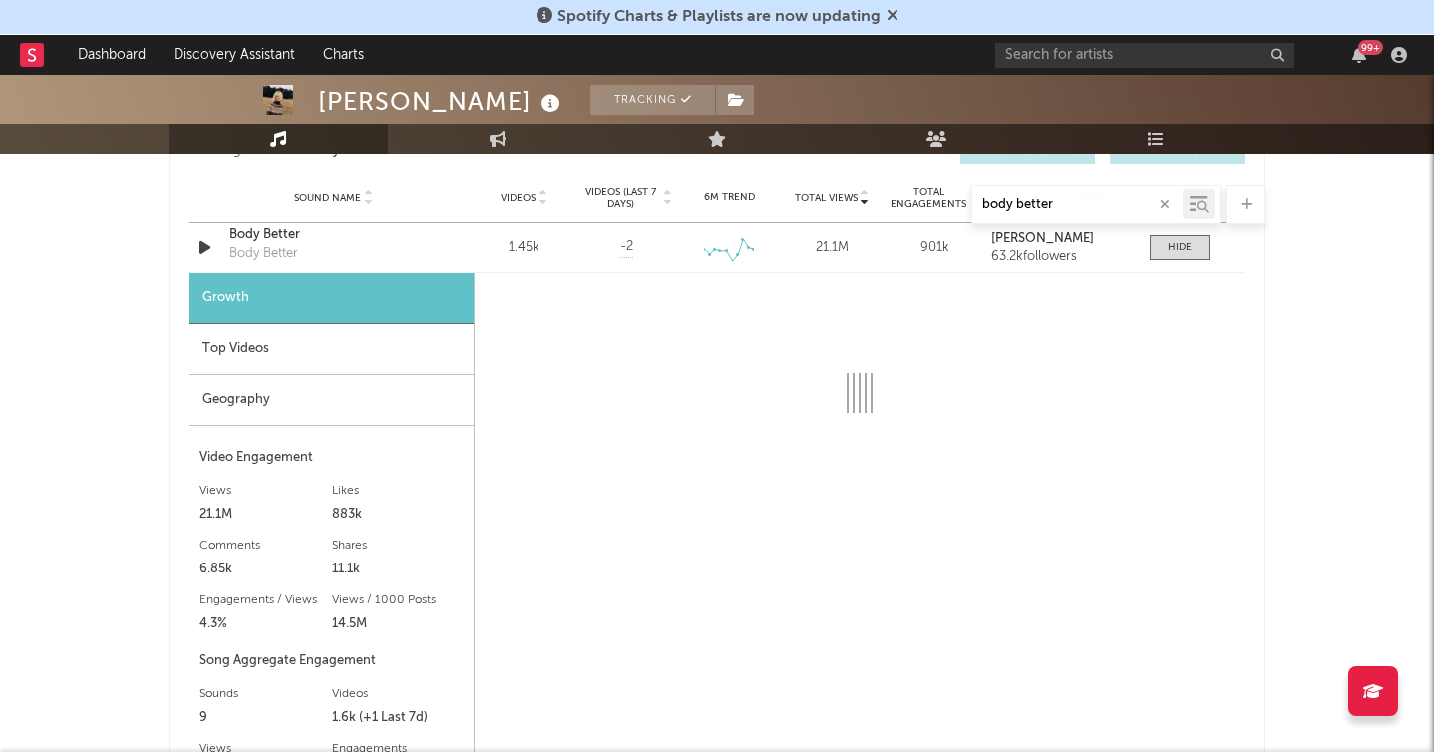
select select "6m"
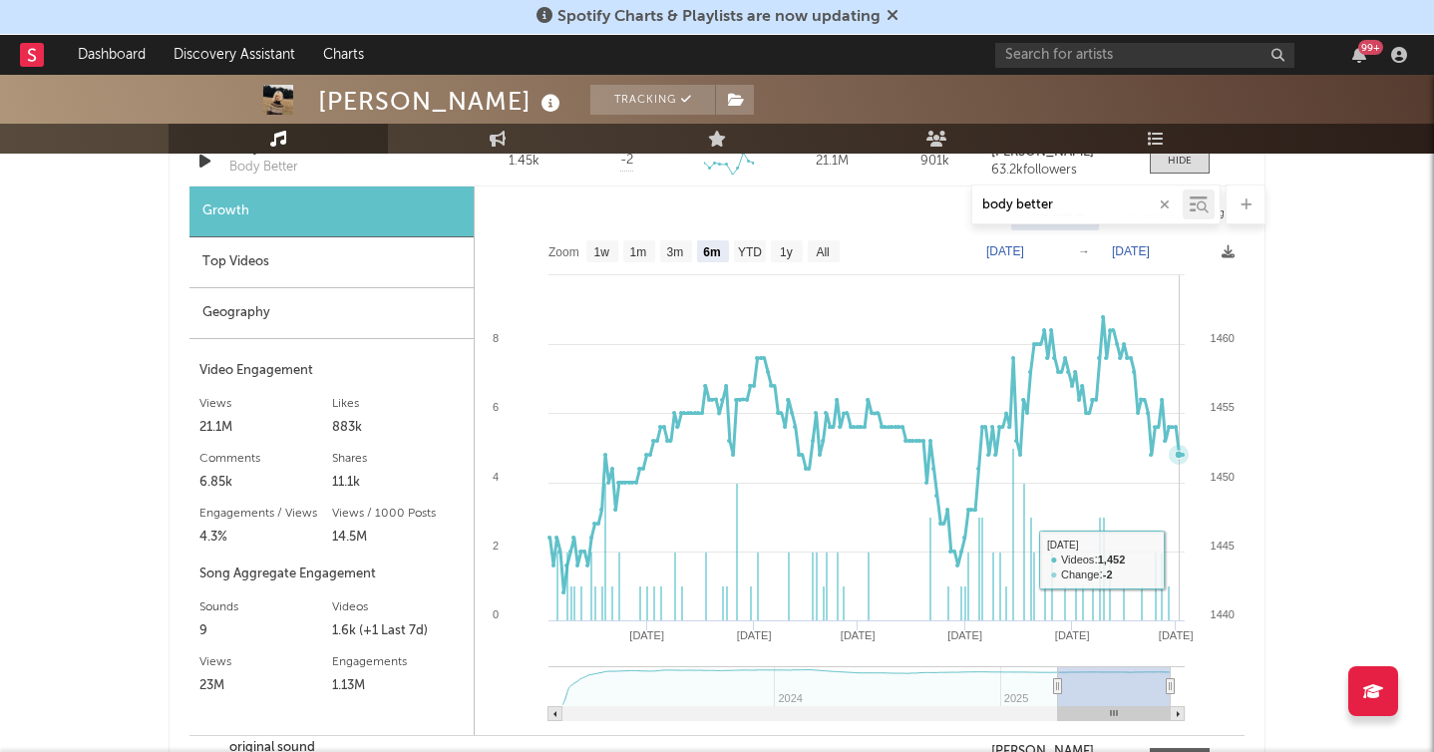
scroll to position [1416, 0]
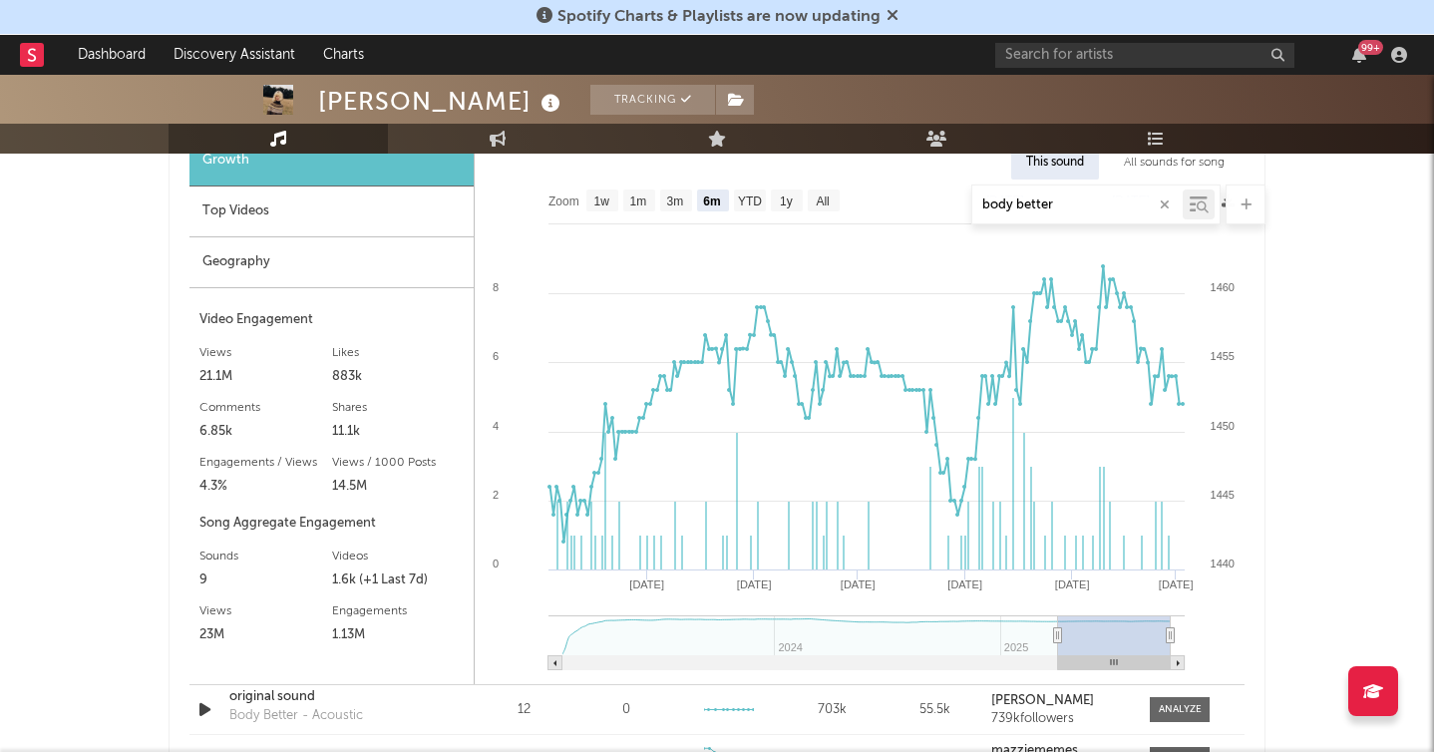
type input "[DATE]"
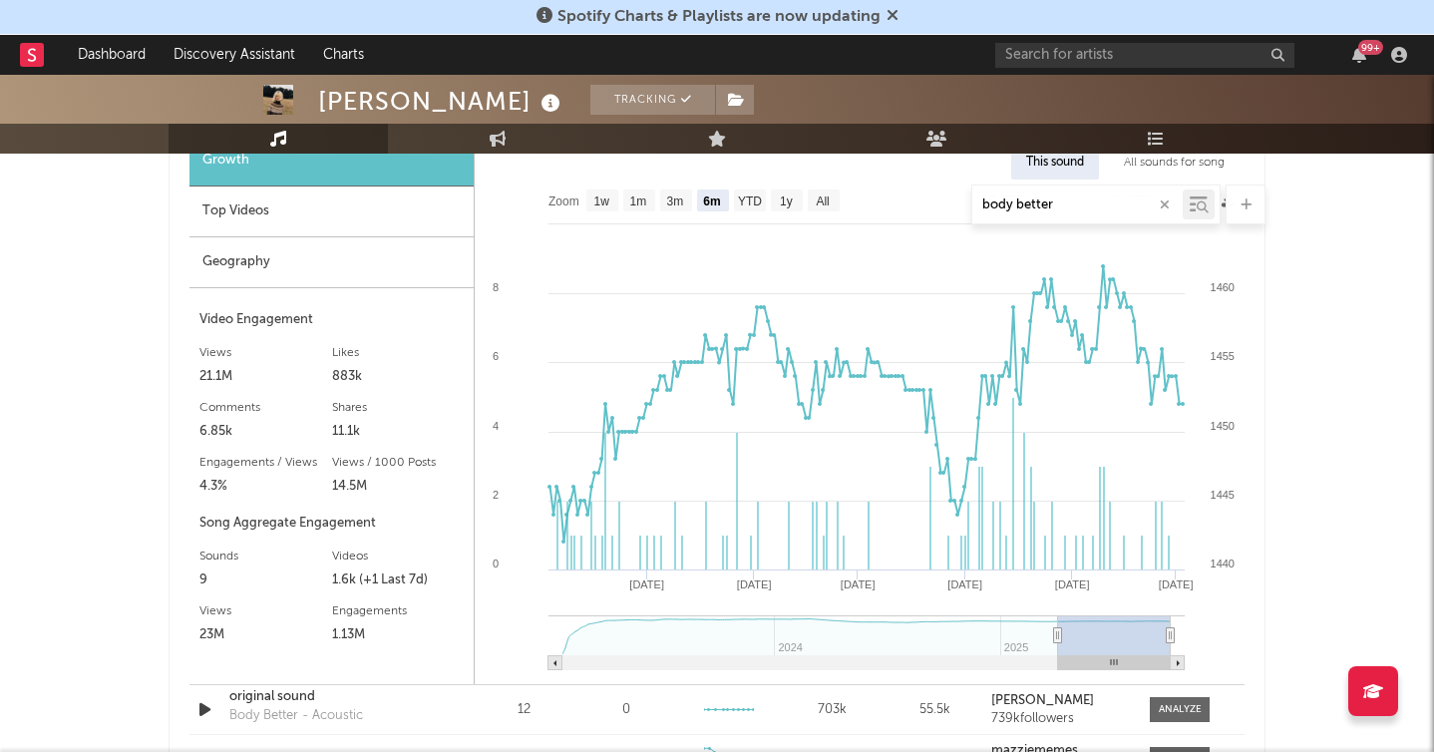
type input "[DATE]"
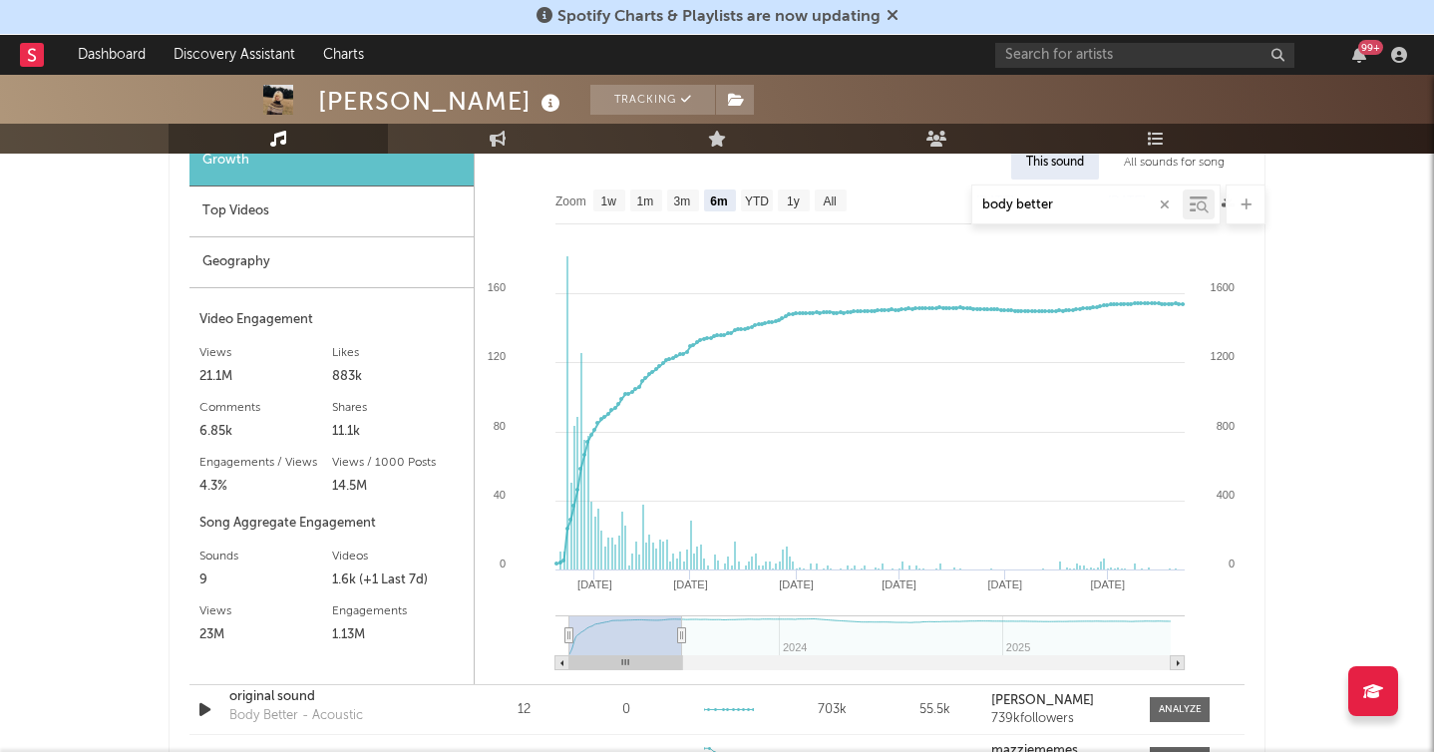
click at [417, 623] on div "Growth Top Videos Geography Video Engagement Views 21.1M Likes 883k Likes 883k …" at bounding box center [716, 410] width 1055 height 548
type input "[DATE]"
select select "3m"
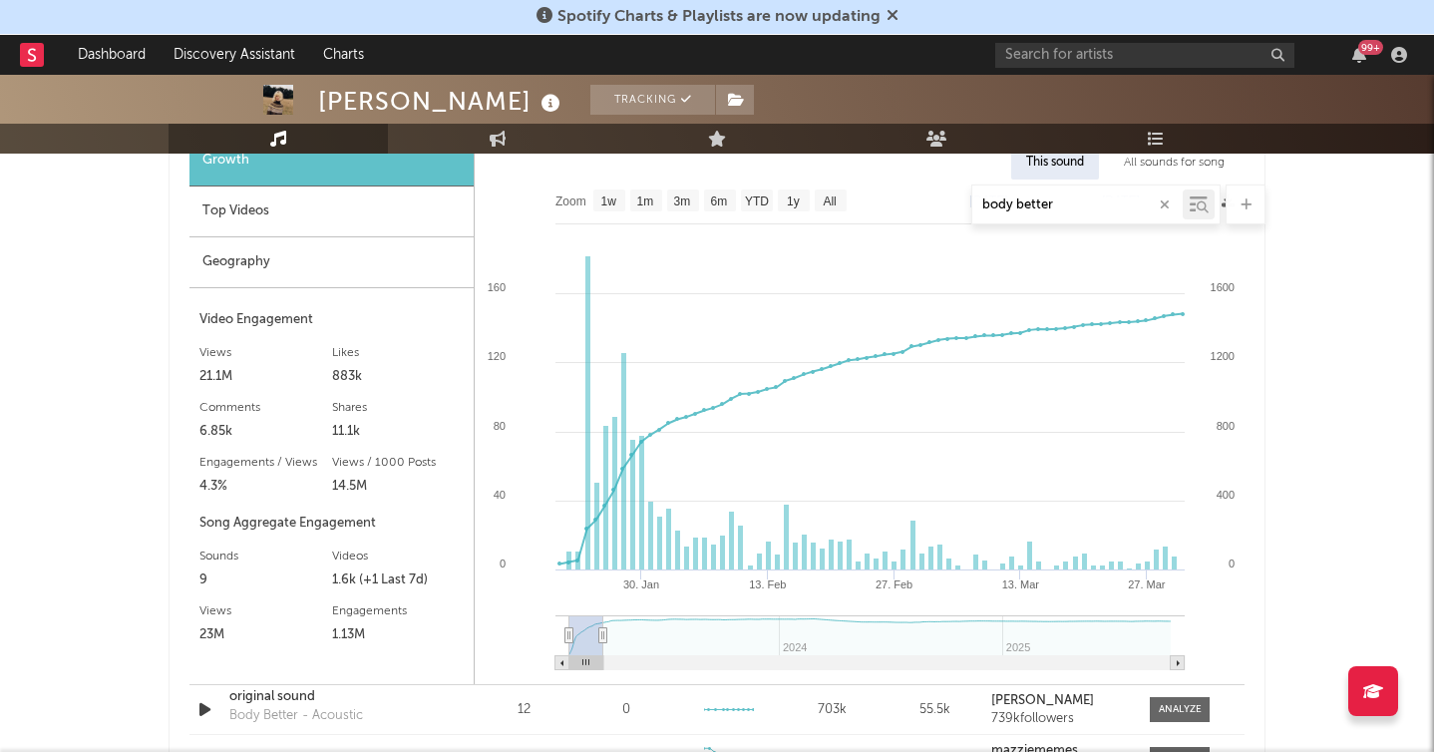
type input "[DATE]"
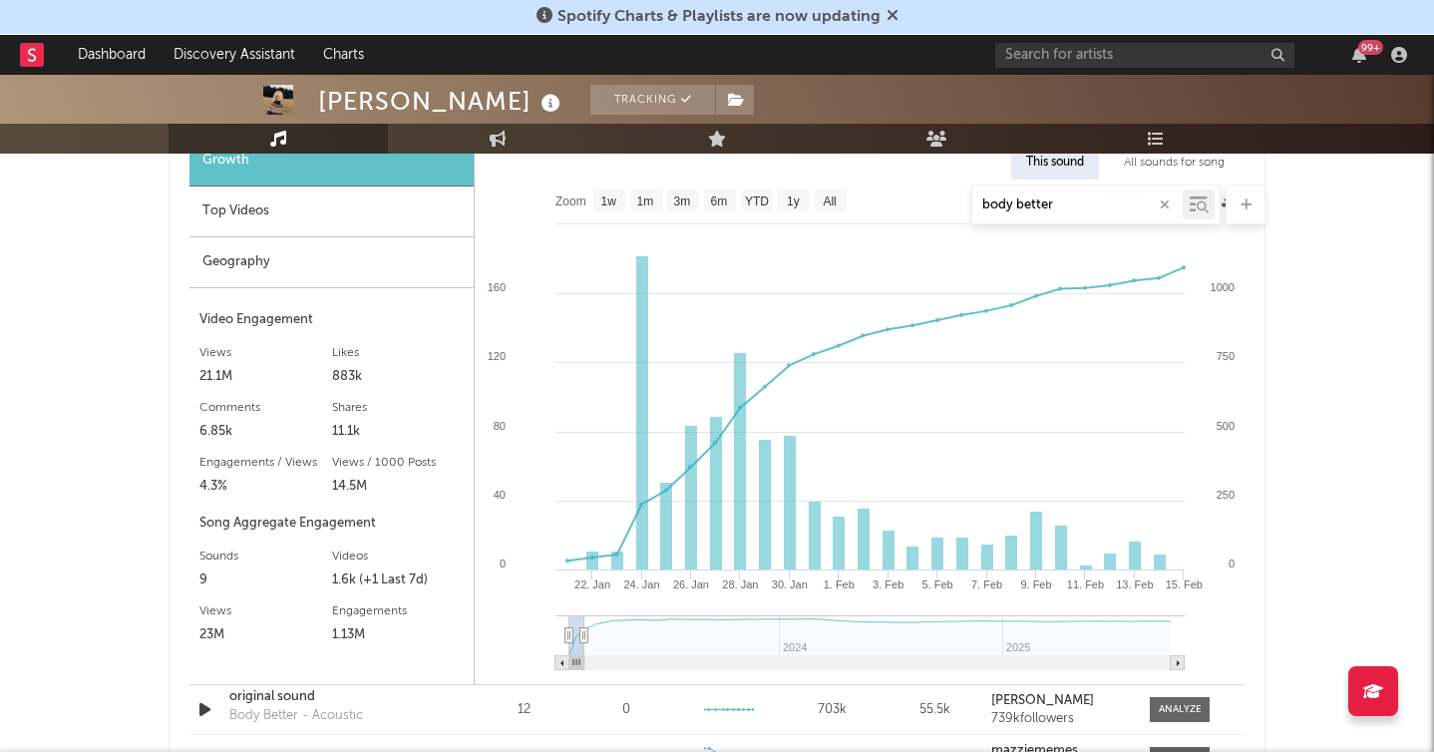
drag, startPoint x: 665, startPoint y: 634, endPoint x: 584, endPoint y: 633, distance: 80.8
click at [584, 633] on icon at bounding box center [584, 635] width 8 height 15
drag, startPoint x: 564, startPoint y: 632, endPoint x: 534, endPoint y: 629, distance: 30.1
click at [534, 629] on icon "Created with Highcharts 10.3.3 [DATE]. Feb [DATE]. Jan [DATE]. [DATE]. [DATE]. …" at bounding box center [860, 431] width 770 height 505
click at [589, 489] on rect at bounding box center [860, 431] width 770 height 505
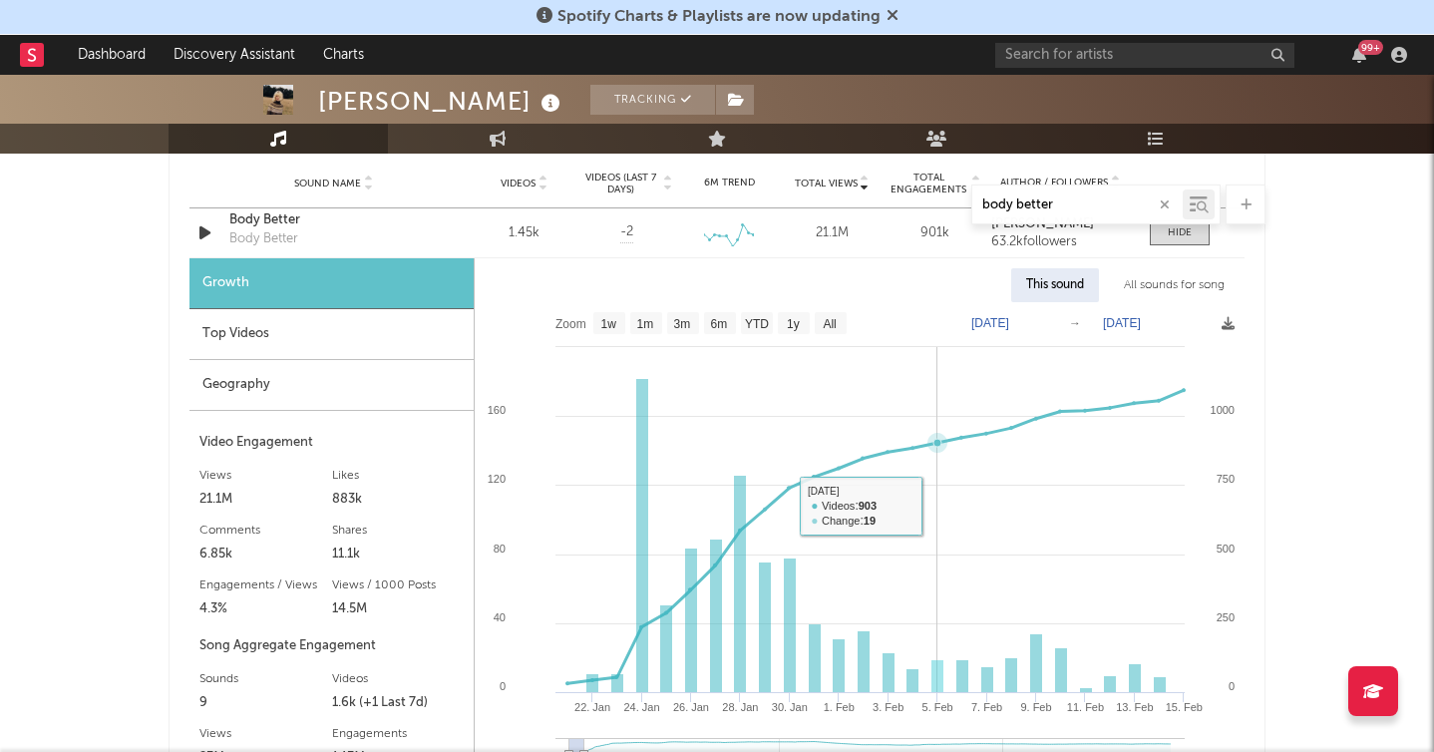
scroll to position [1288, 0]
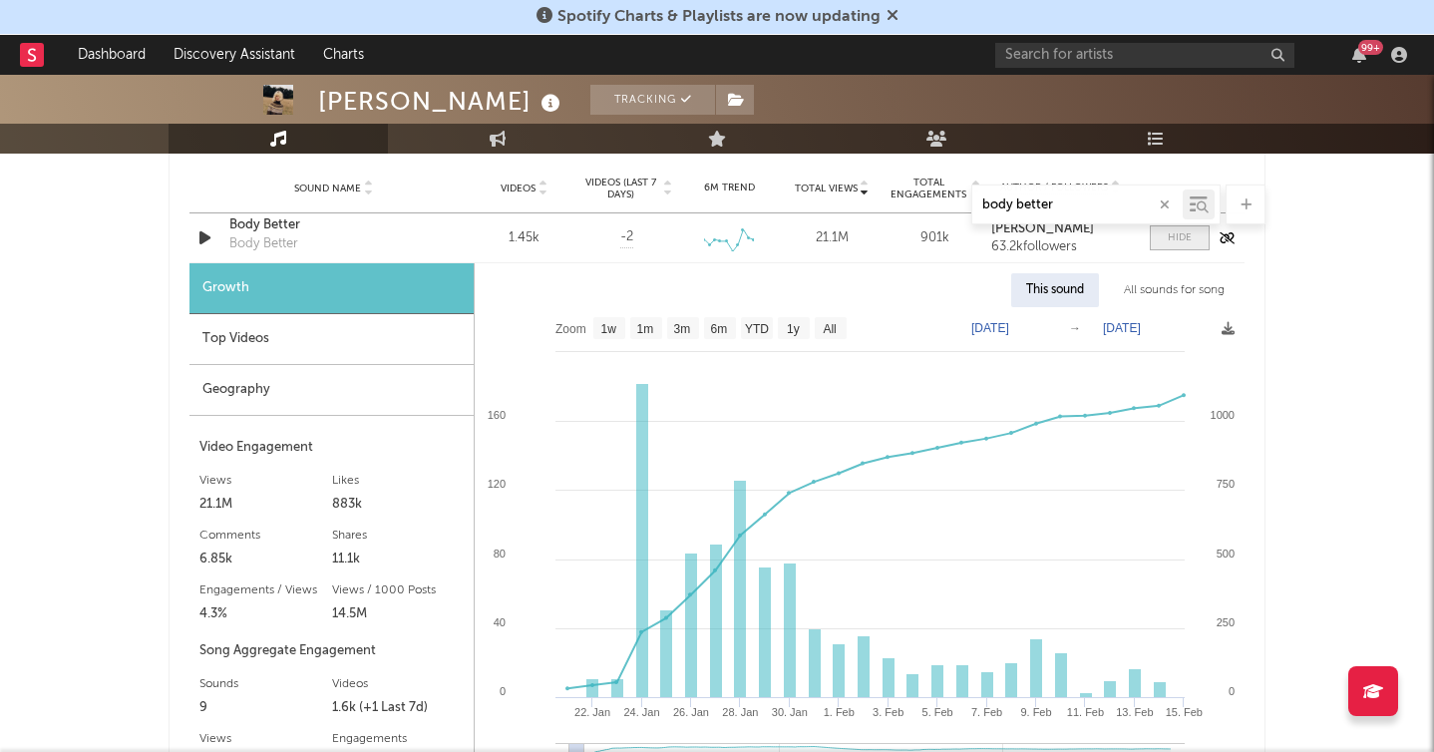
click at [1158, 238] on span at bounding box center [1180, 237] width 60 height 25
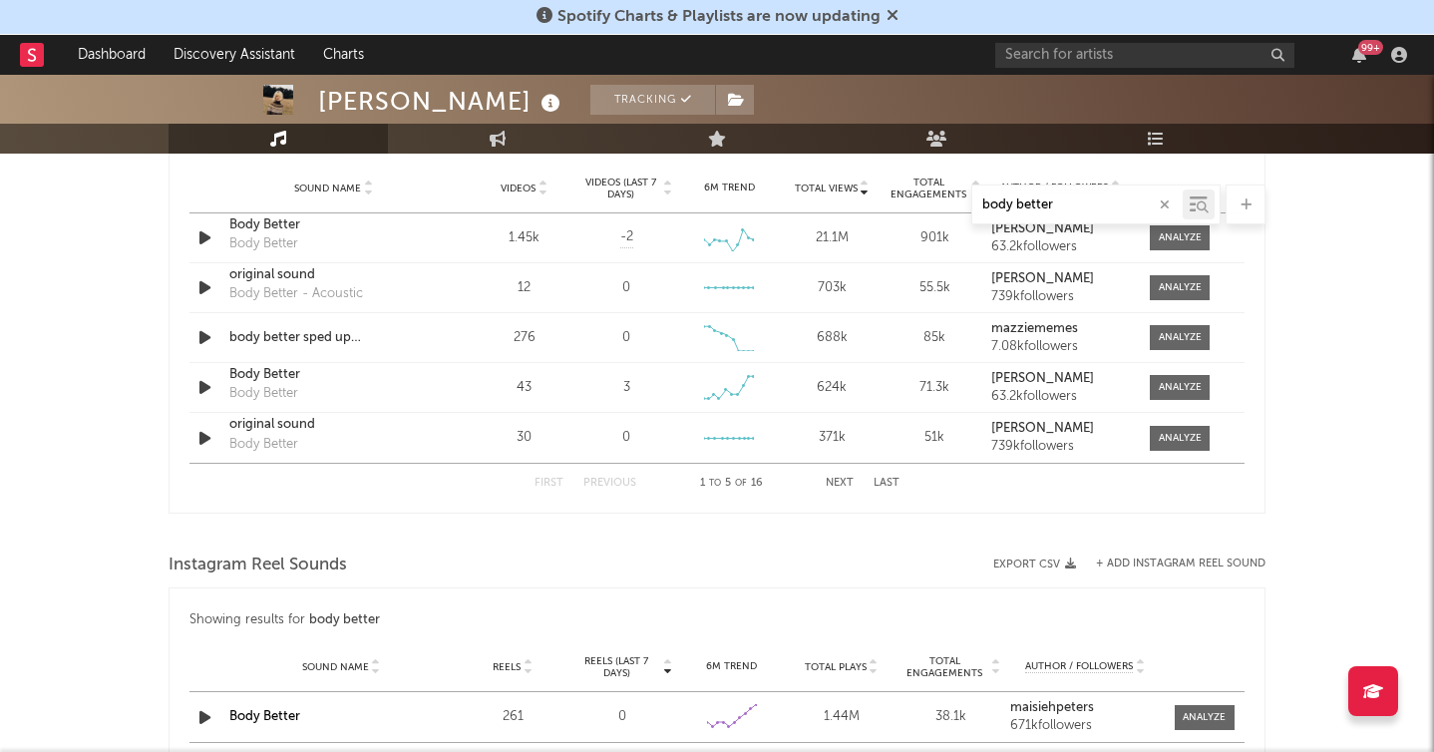
drag, startPoint x: 1064, startPoint y: 203, endPoint x: 834, endPoint y: 179, distance: 231.6
click at [837, 180] on div "Music body better Total Artist Consumption Luminate - Daily Luminate - Weekly B…" at bounding box center [717, 165] width 1097 height 2298
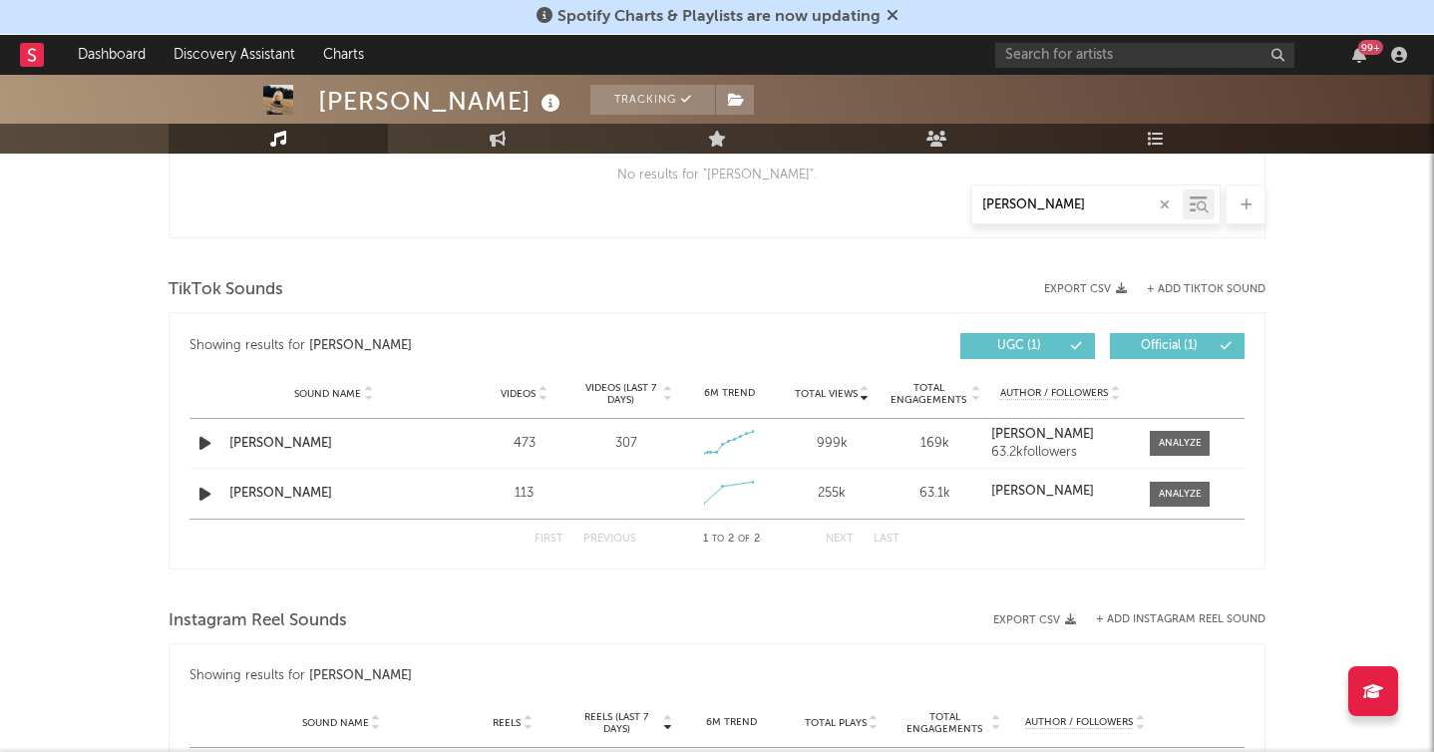
scroll to position [898, 0]
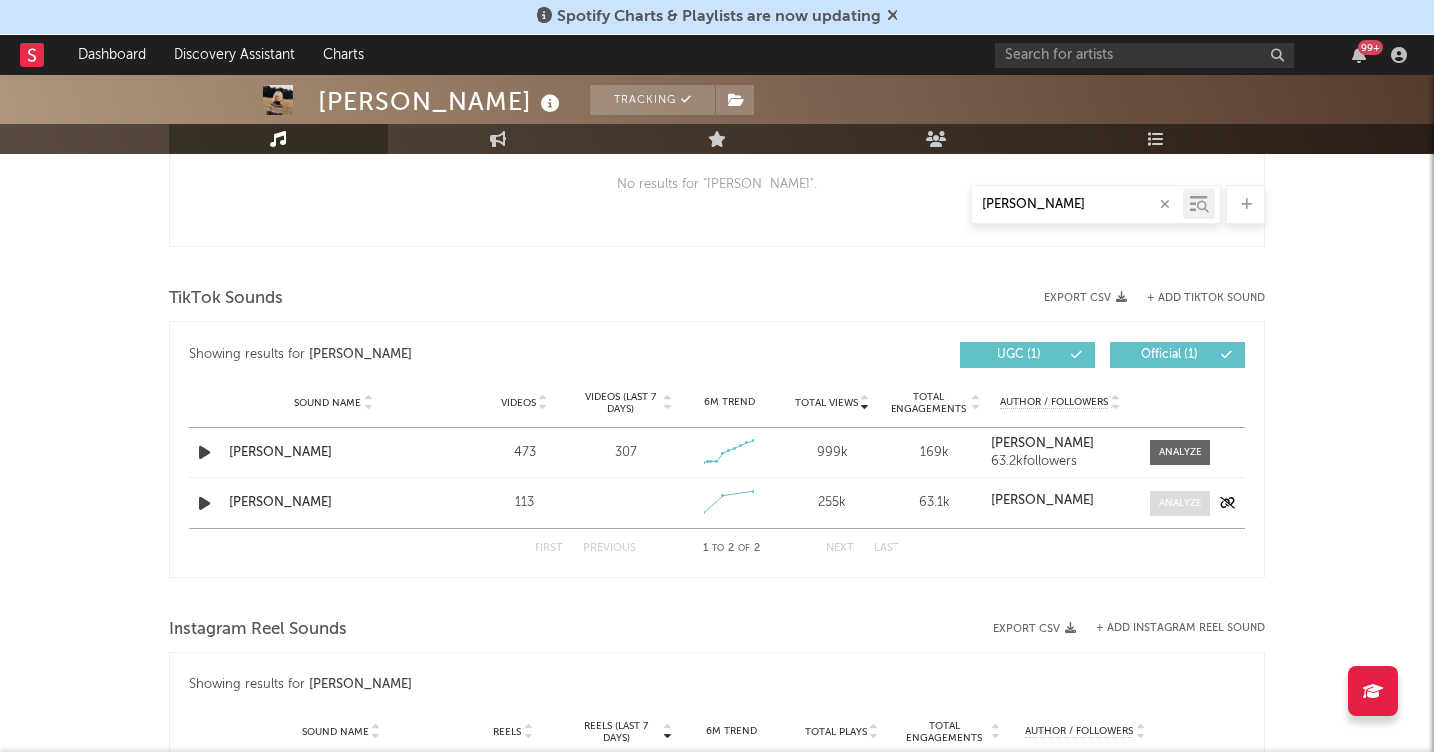
type input "[PERSON_NAME]"
click at [1175, 511] on span at bounding box center [1180, 503] width 60 height 25
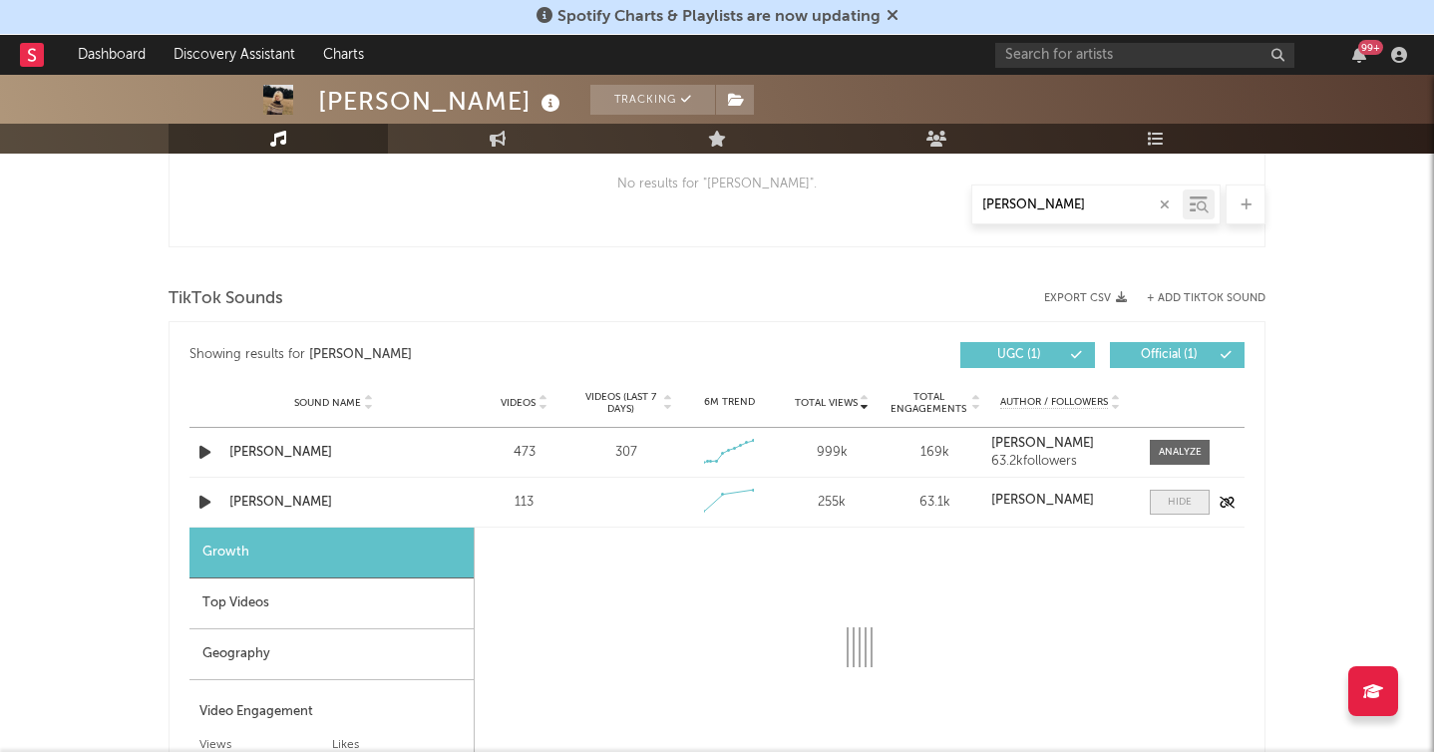
select select "1w"
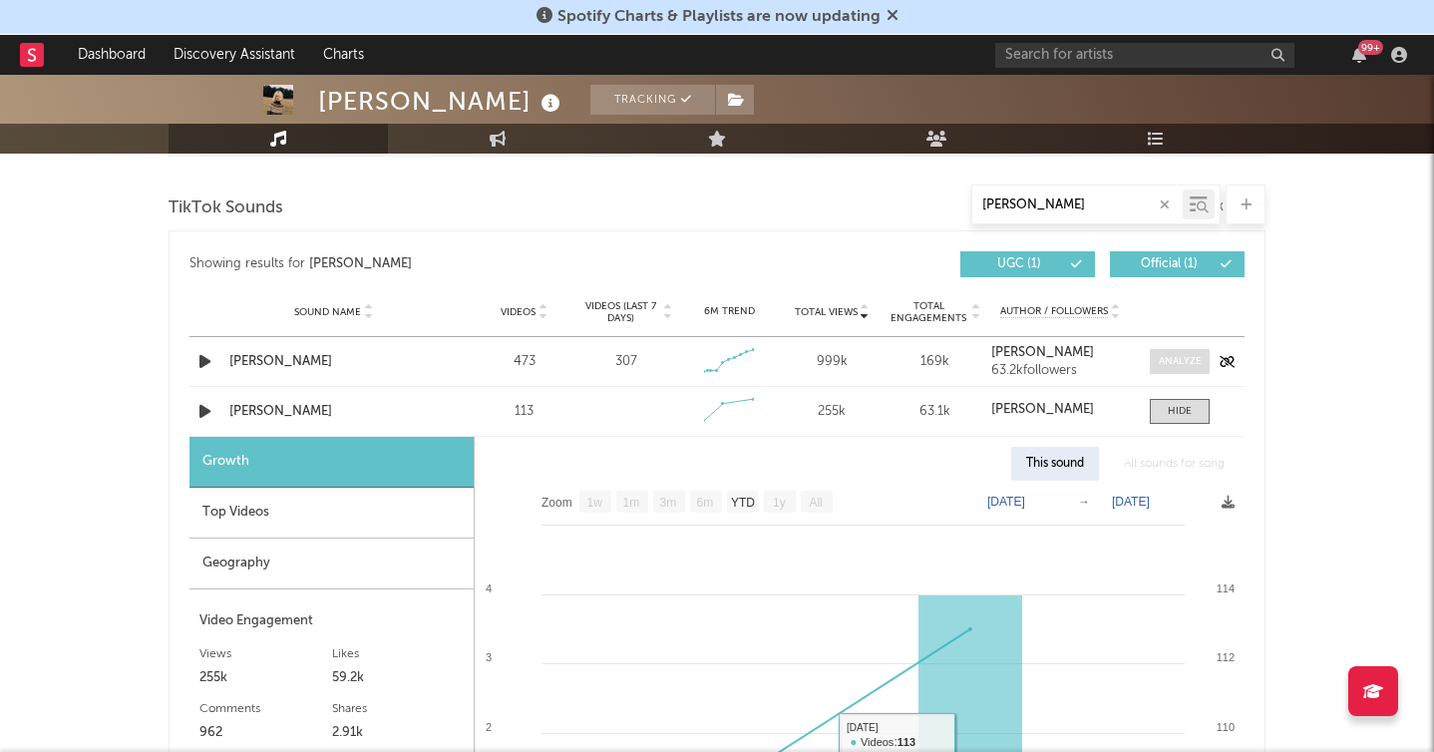
scroll to position [954, 0]
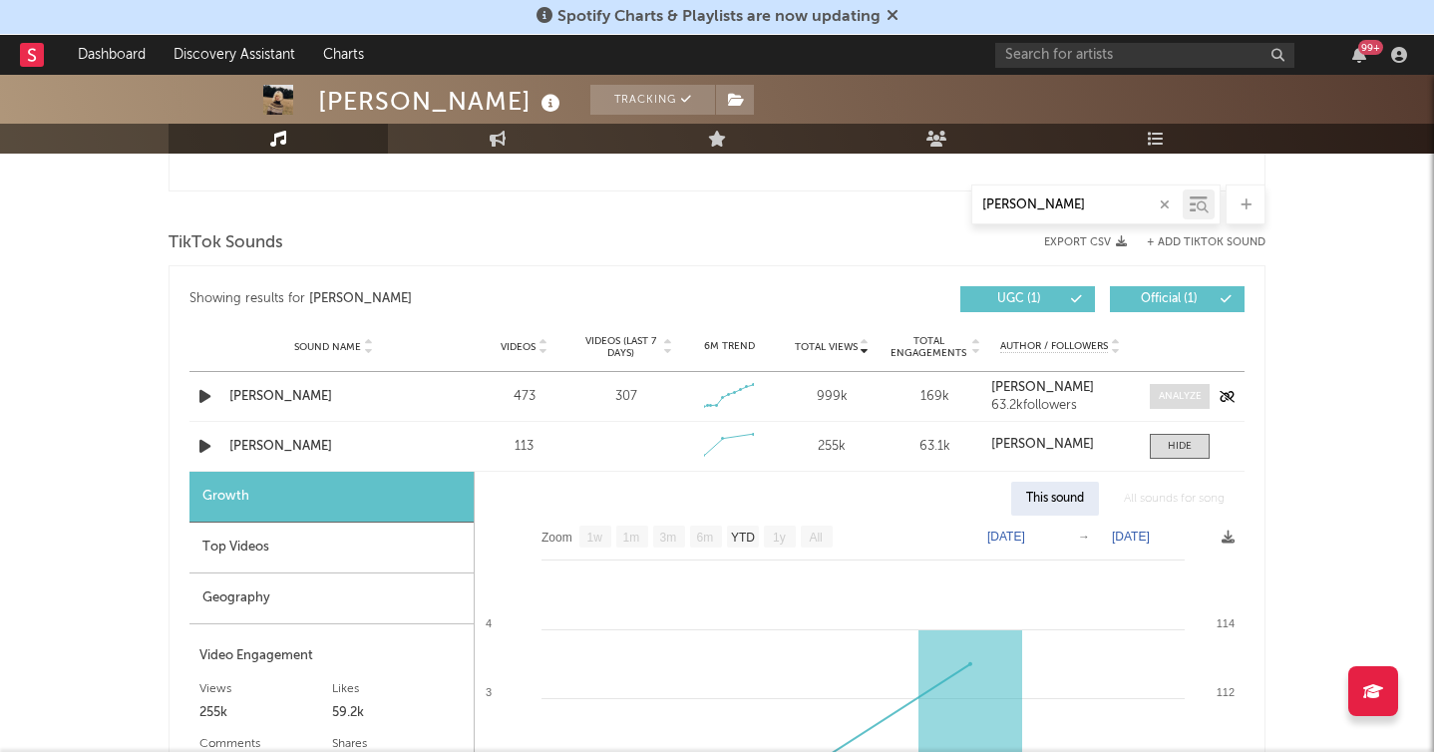
click at [1170, 390] on div at bounding box center [1180, 396] width 43 height 15
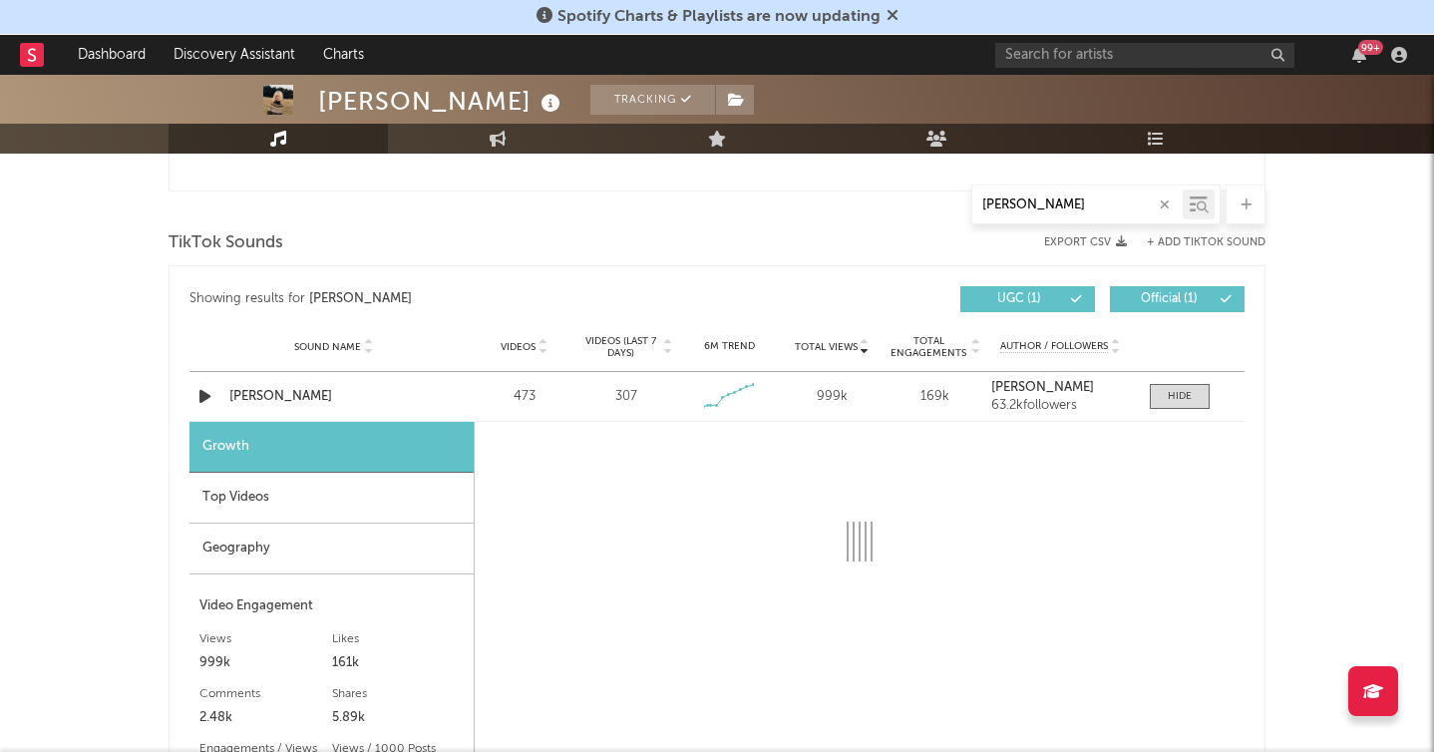
select select "1w"
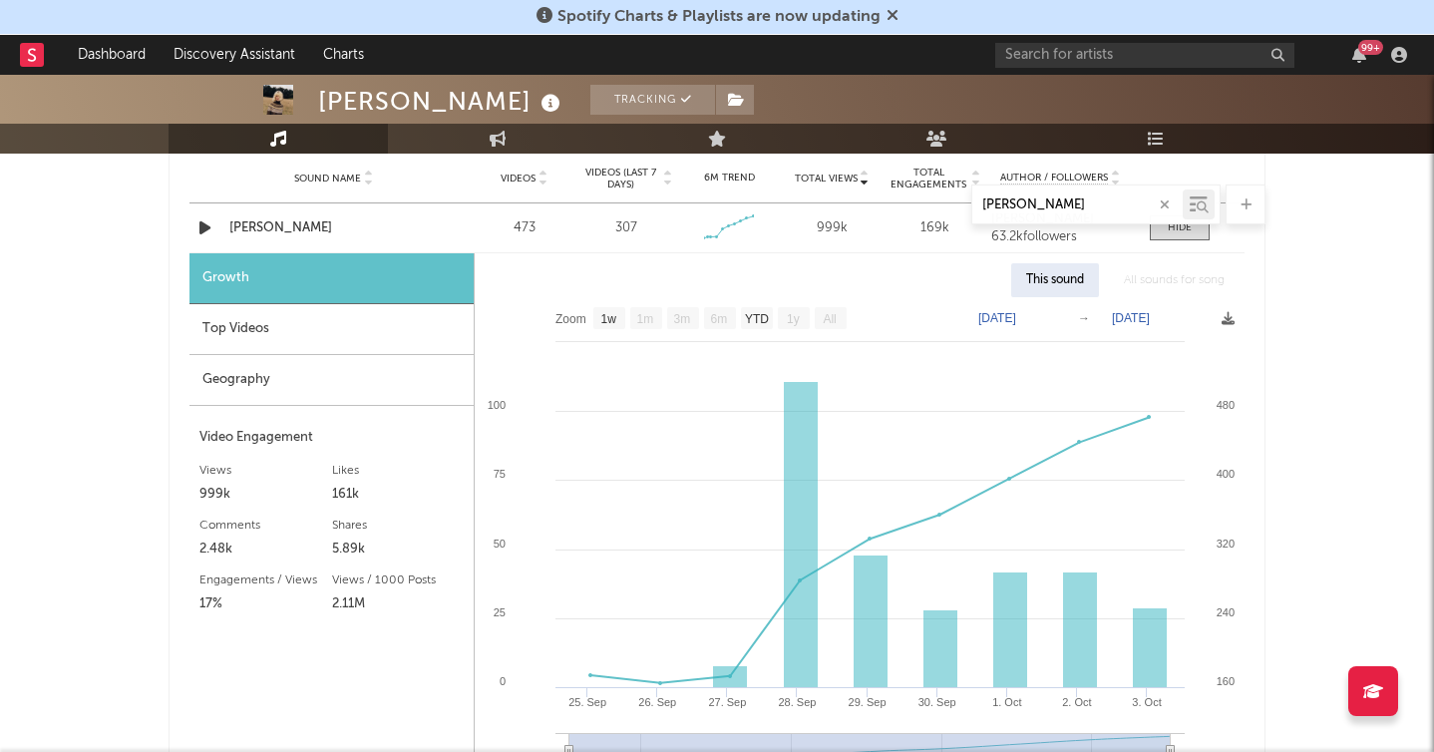
scroll to position [1128, 0]
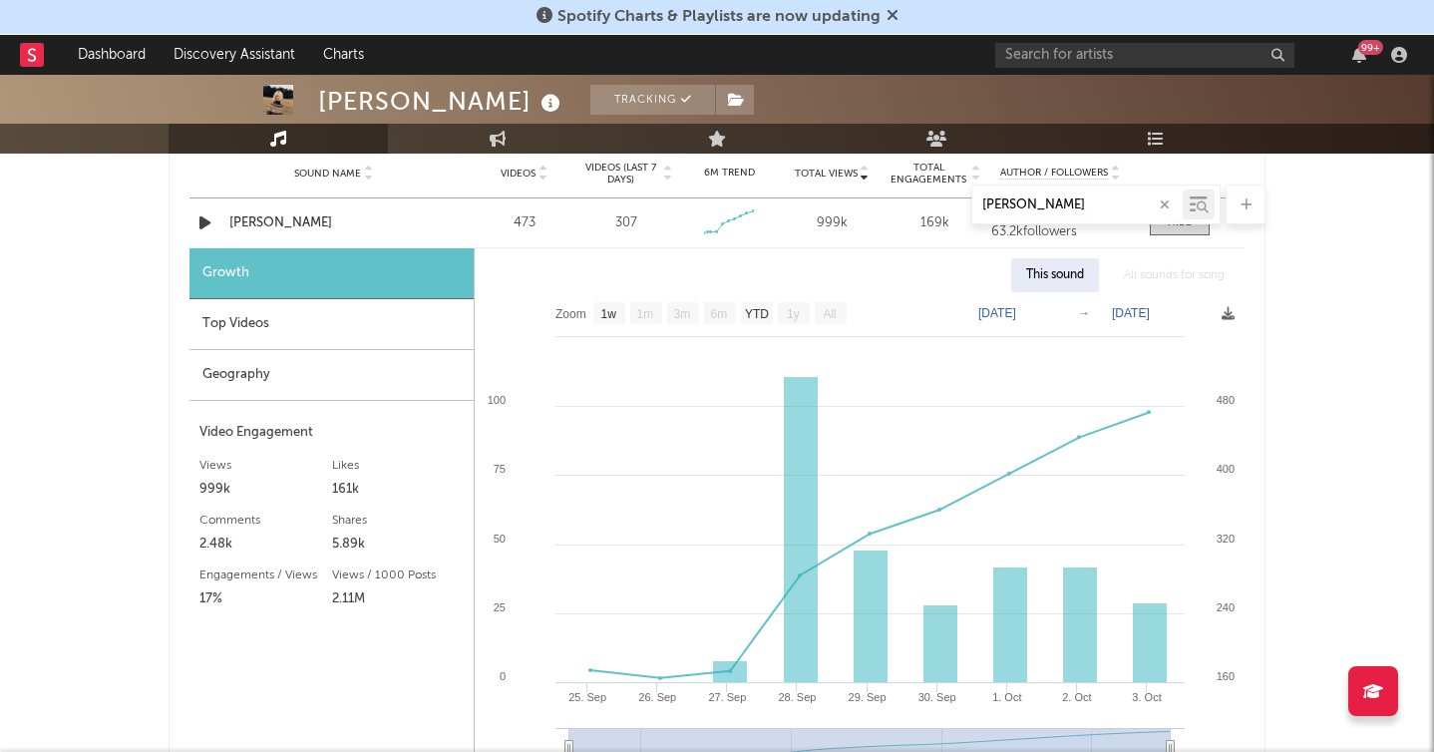
drag, startPoint x: 976, startPoint y: 200, endPoint x: 868, endPoint y: 180, distance: 109.5
click at [889, 191] on div "[PERSON_NAME]" at bounding box center [717, 204] width 1097 height 40
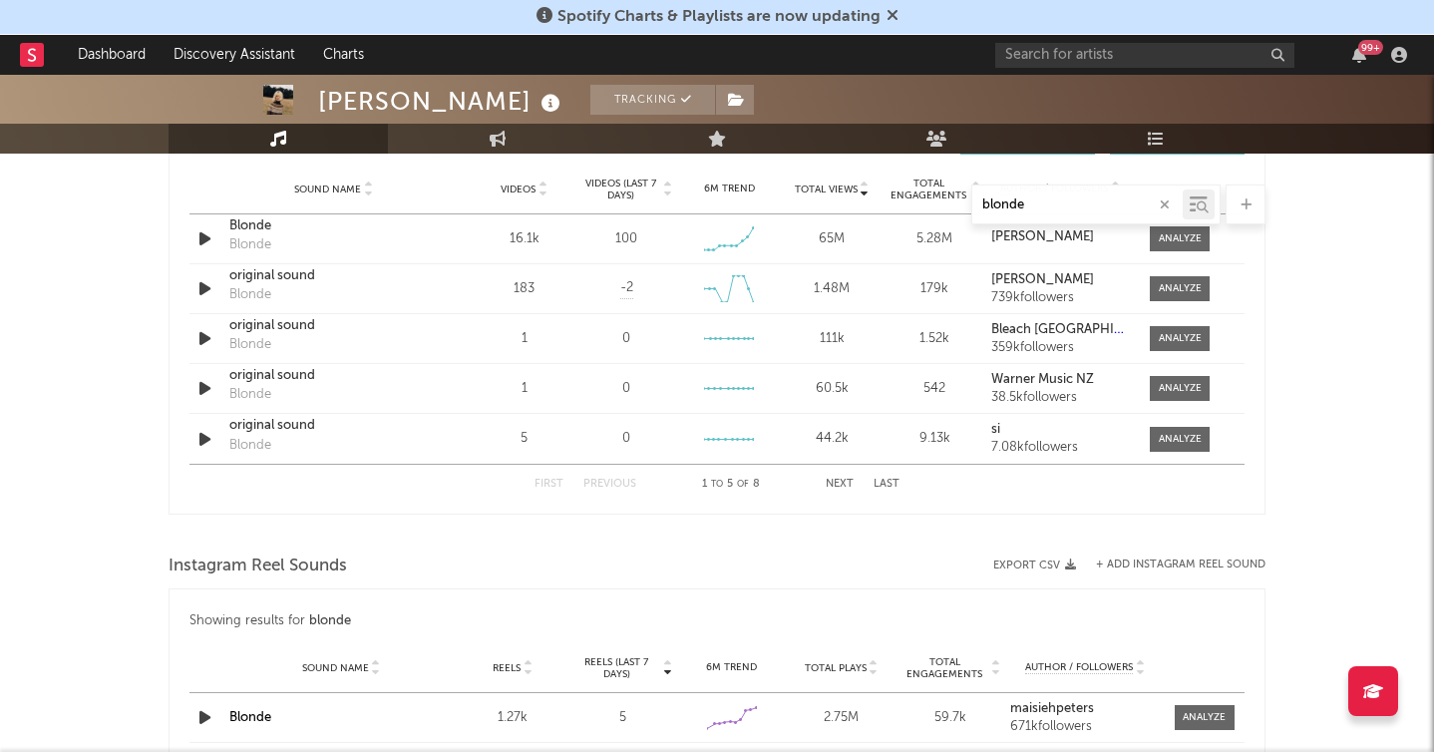
scroll to position [1119, 0]
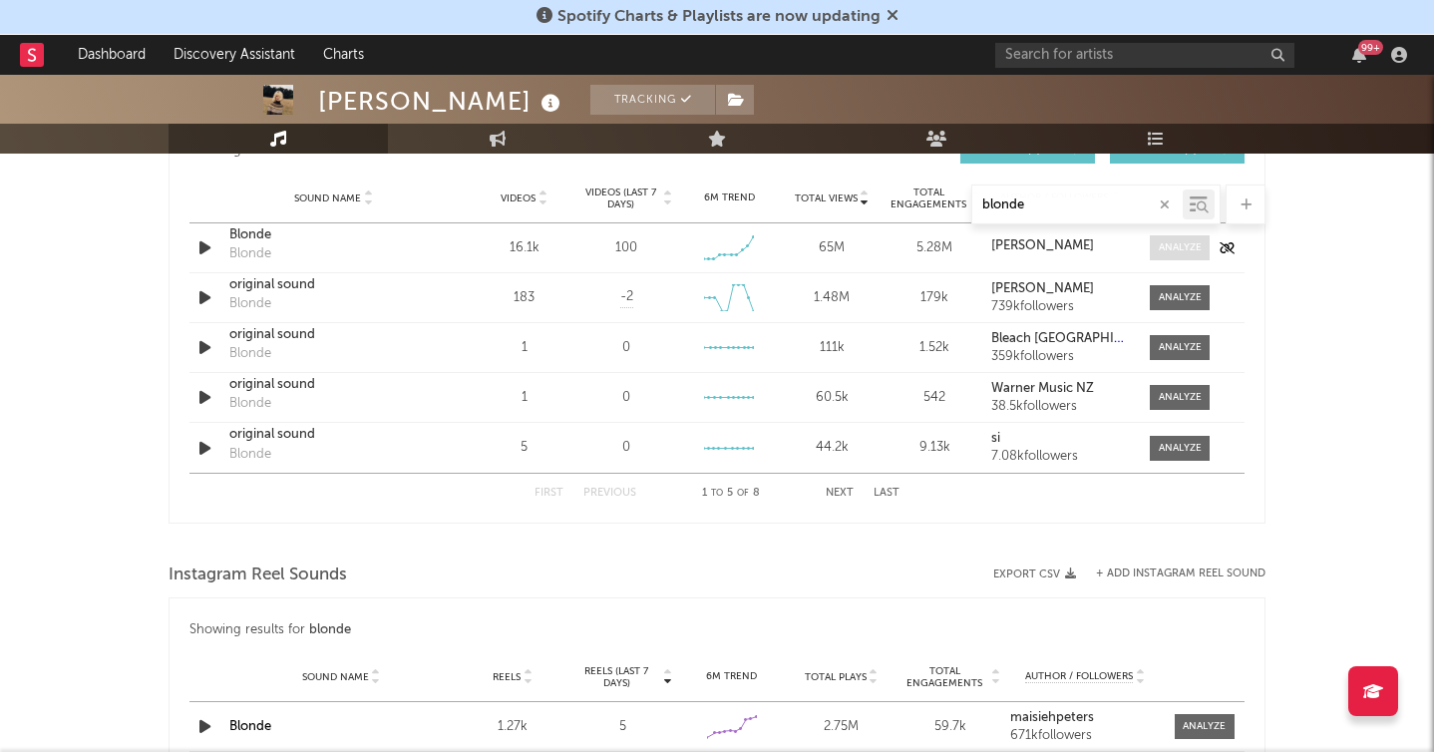
type input "blonde"
click at [1156, 249] on span at bounding box center [1180, 247] width 60 height 25
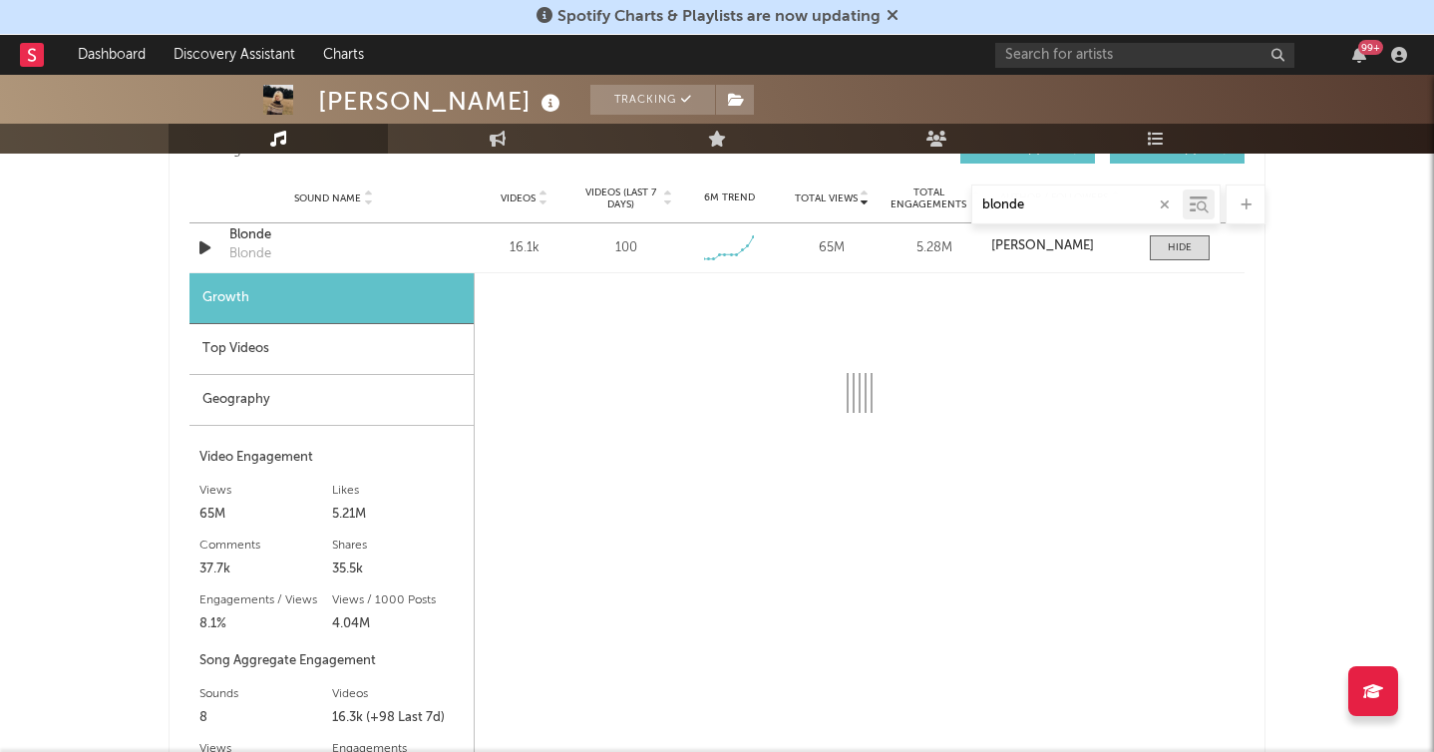
scroll to position [1125, 0]
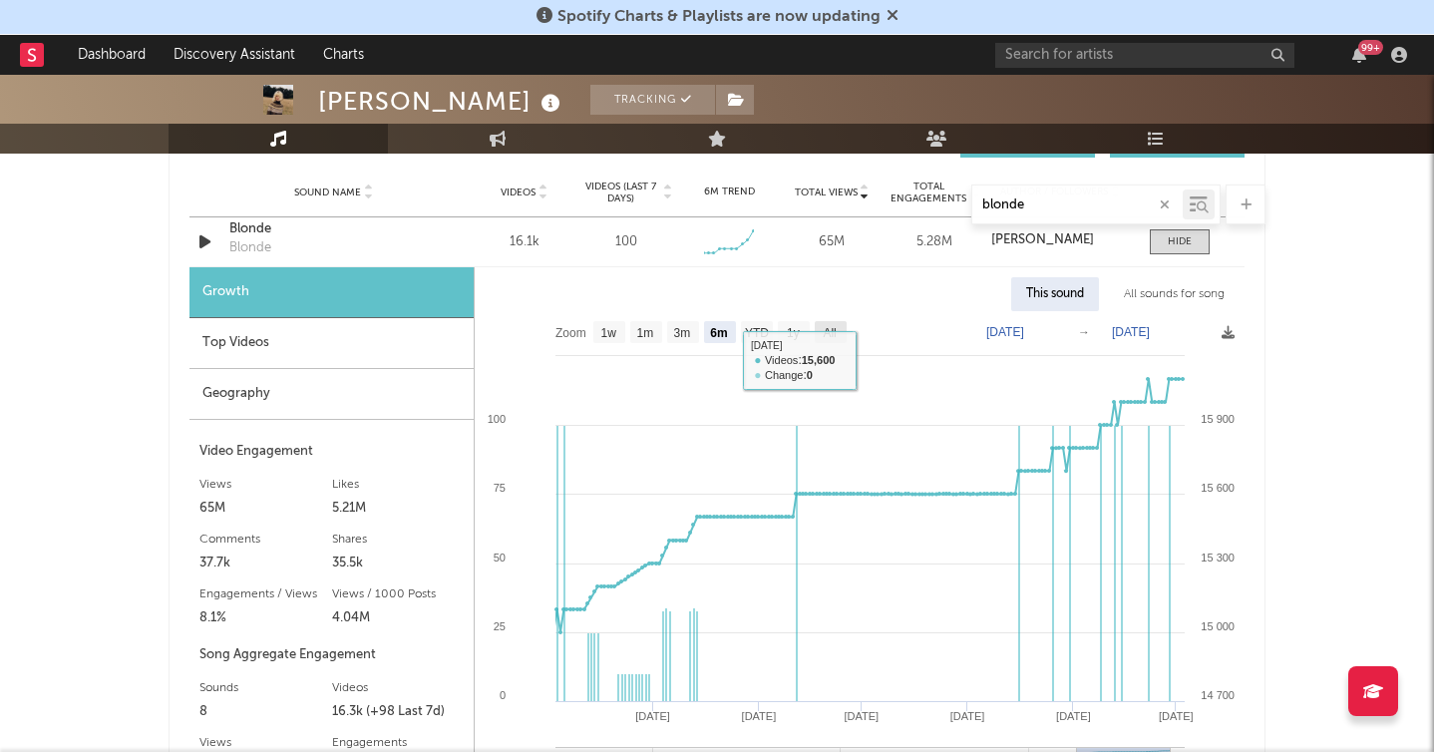
click at [832, 332] on text "All" at bounding box center [829, 333] width 13 height 14
select select "All"
type input "[DATE]"
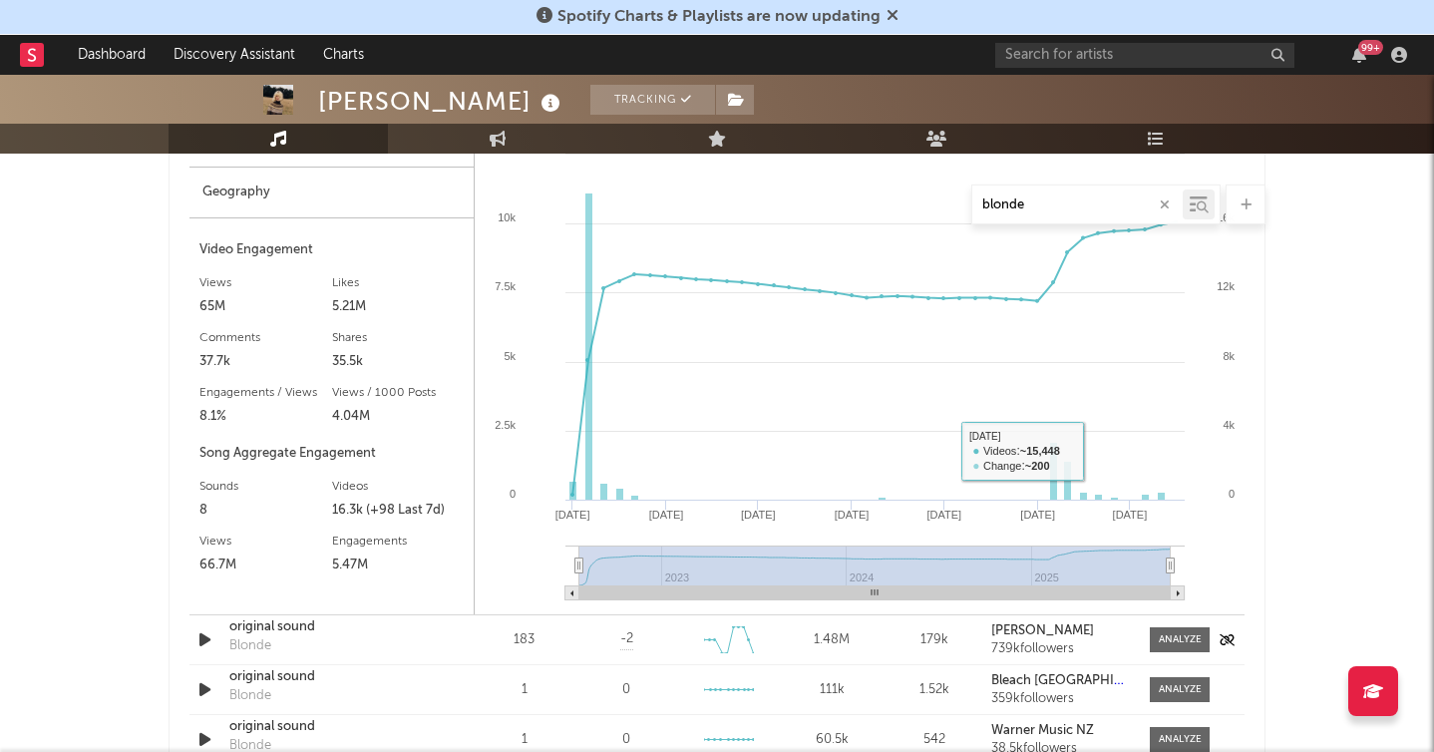
scroll to position [1357, 0]
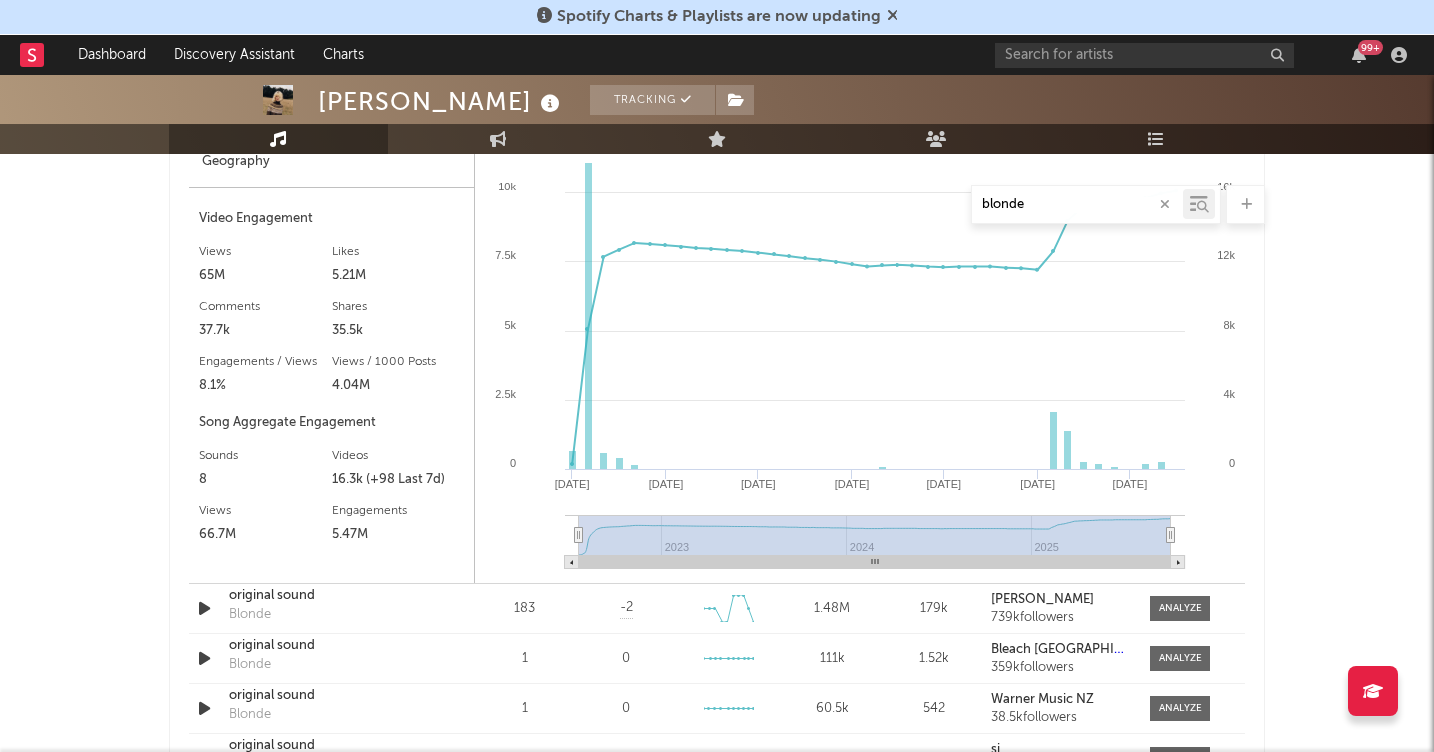
type input "[DATE]"
select select "All"
type input "[DATE]"
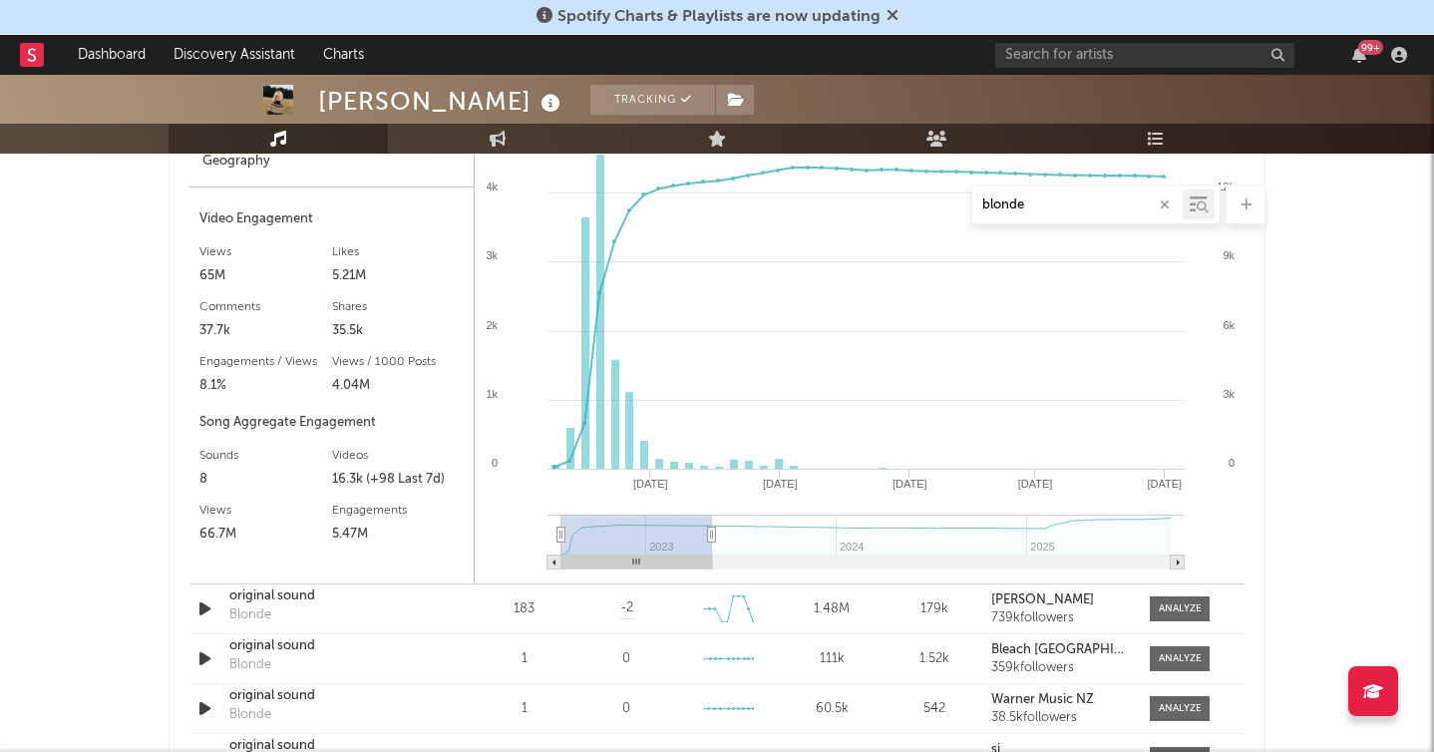
type input "[DATE]"
select select "6m"
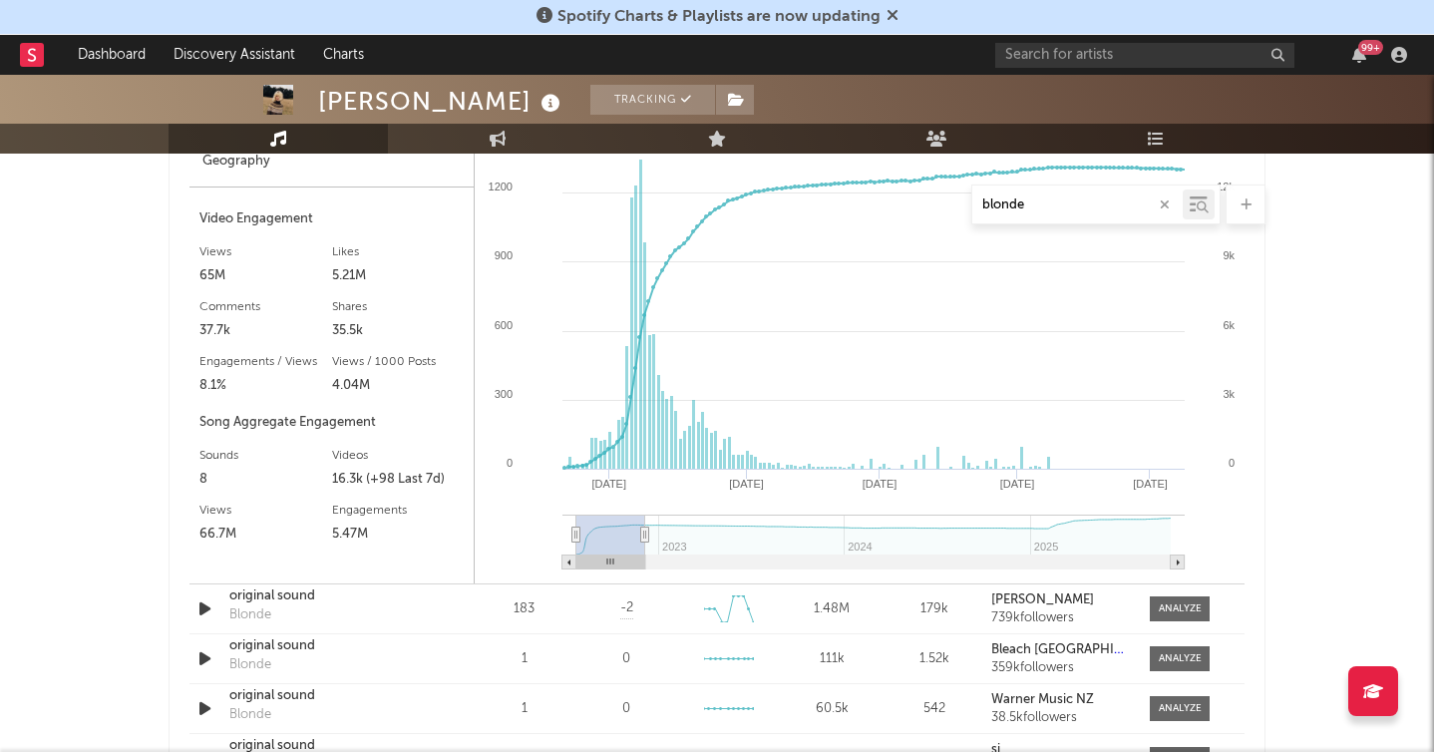
type input "[DATE]"
select select "3m"
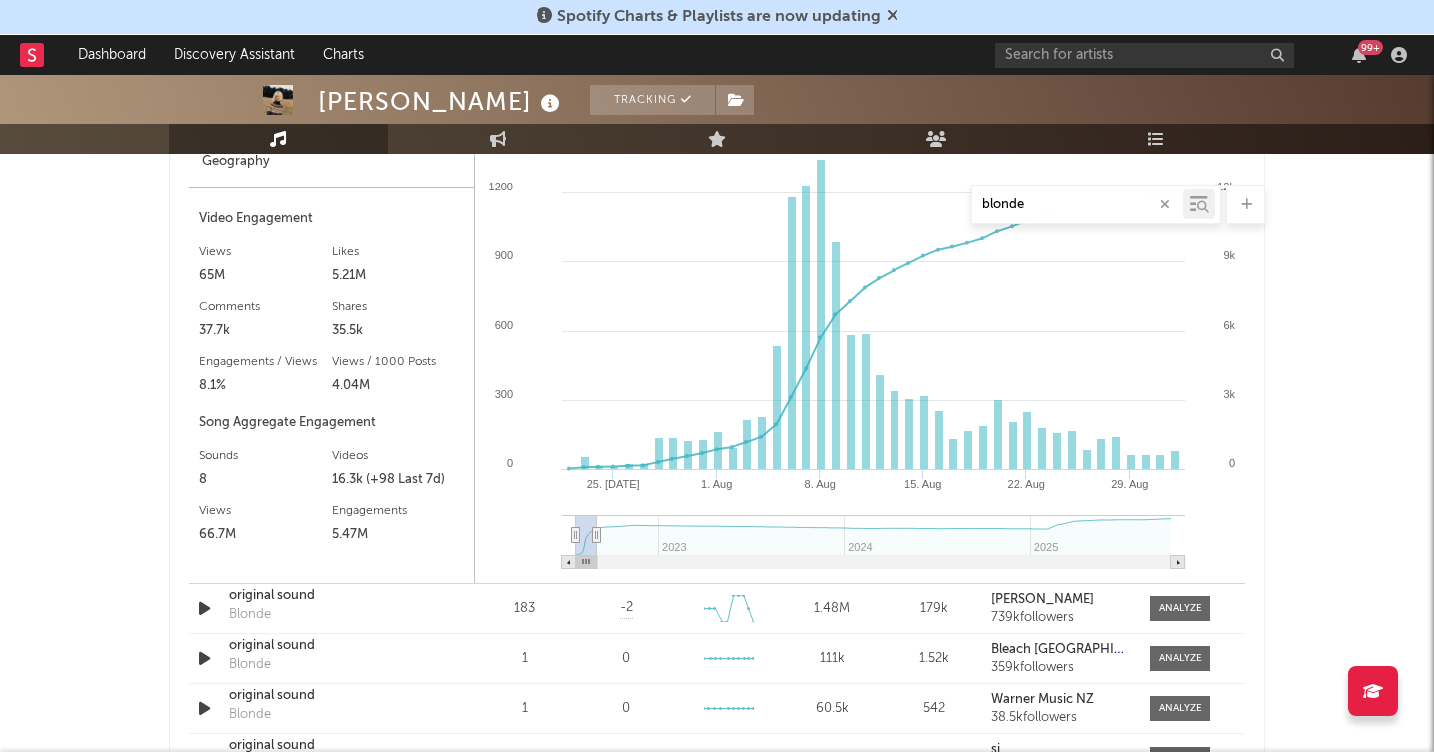
type input "[DATE]"
drag, startPoint x: 1170, startPoint y: 538, endPoint x: 646, endPoint y: 524, distance: 523.7
click at [595, 536] on icon at bounding box center [597, 534] width 8 height 15
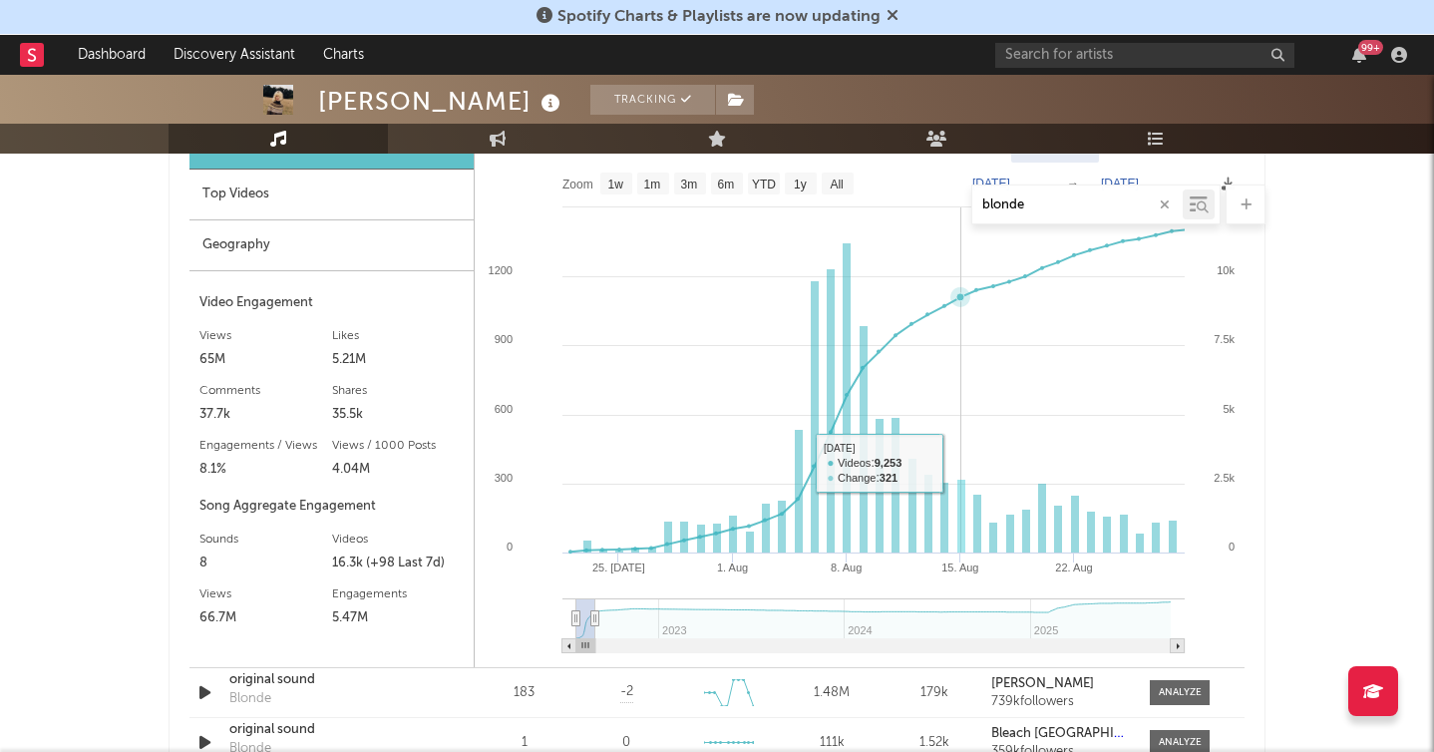
scroll to position [1241, 0]
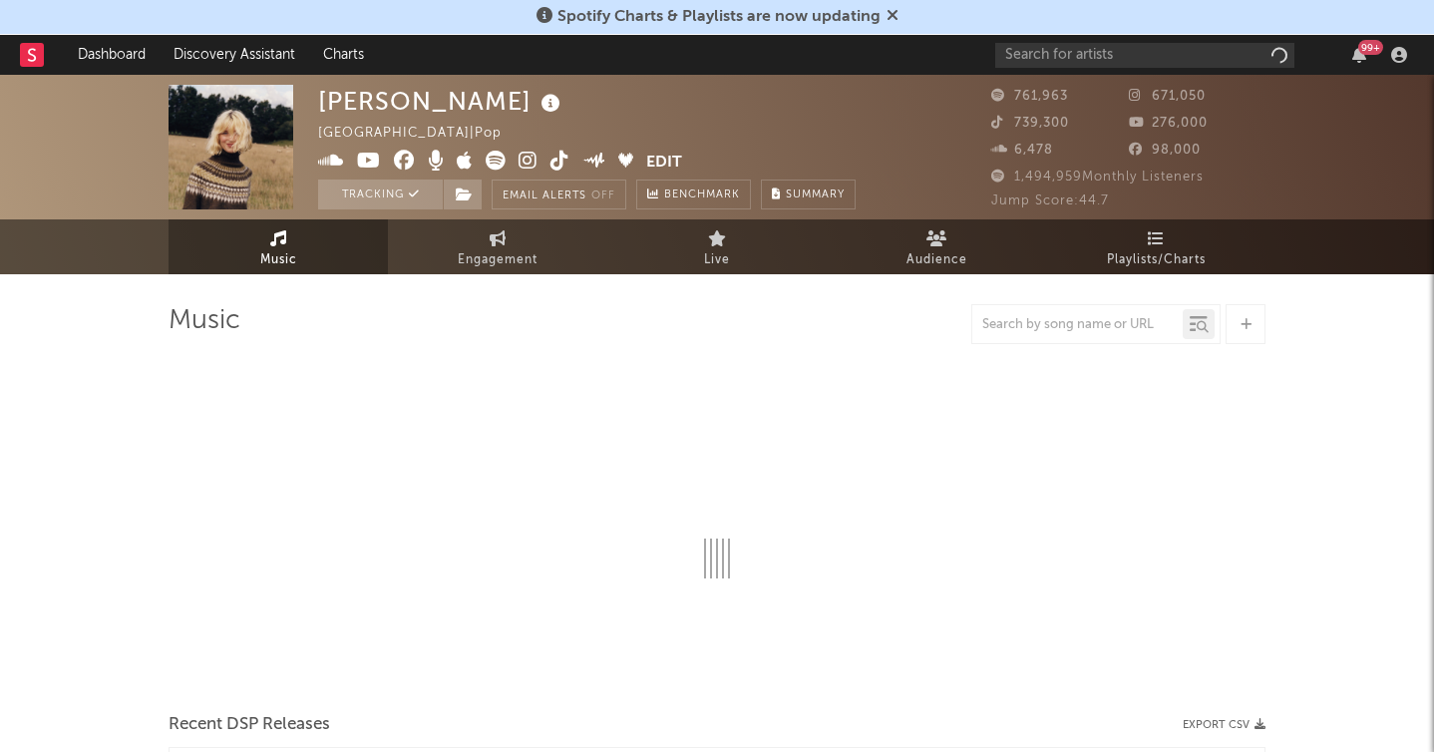
select select "6m"
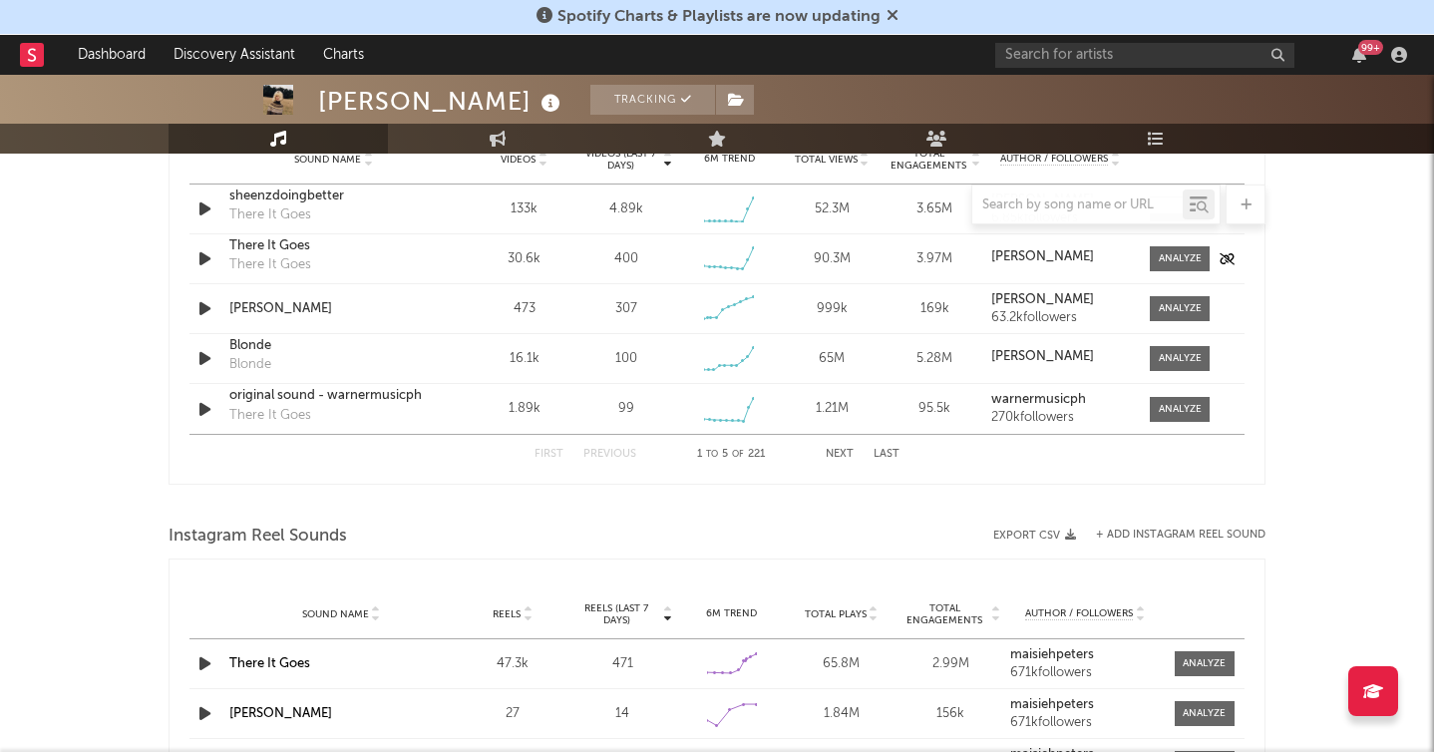
scroll to position [1478, 0]
click at [1043, 200] on input "text" at bounding box center [1077, 205] width 210 height 16
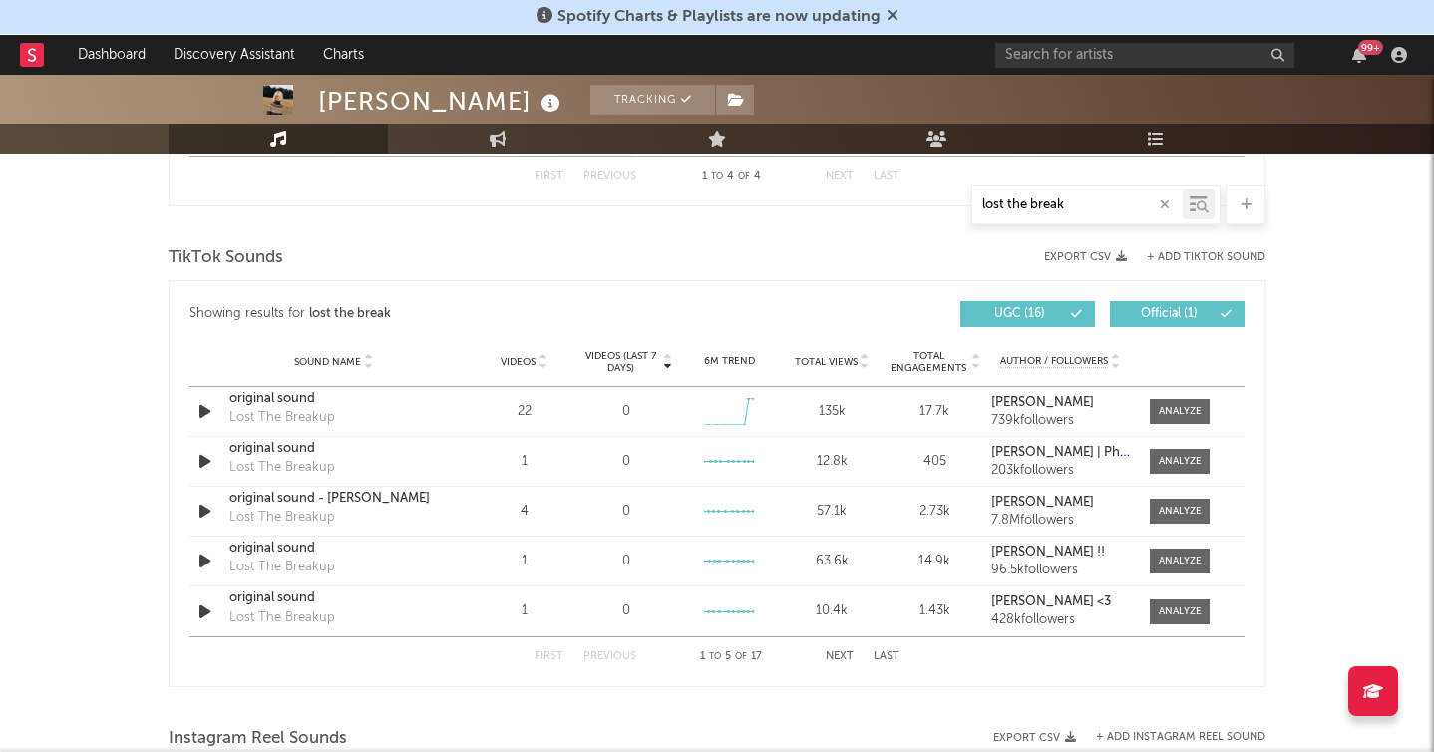
scroll to position [1274, 0]
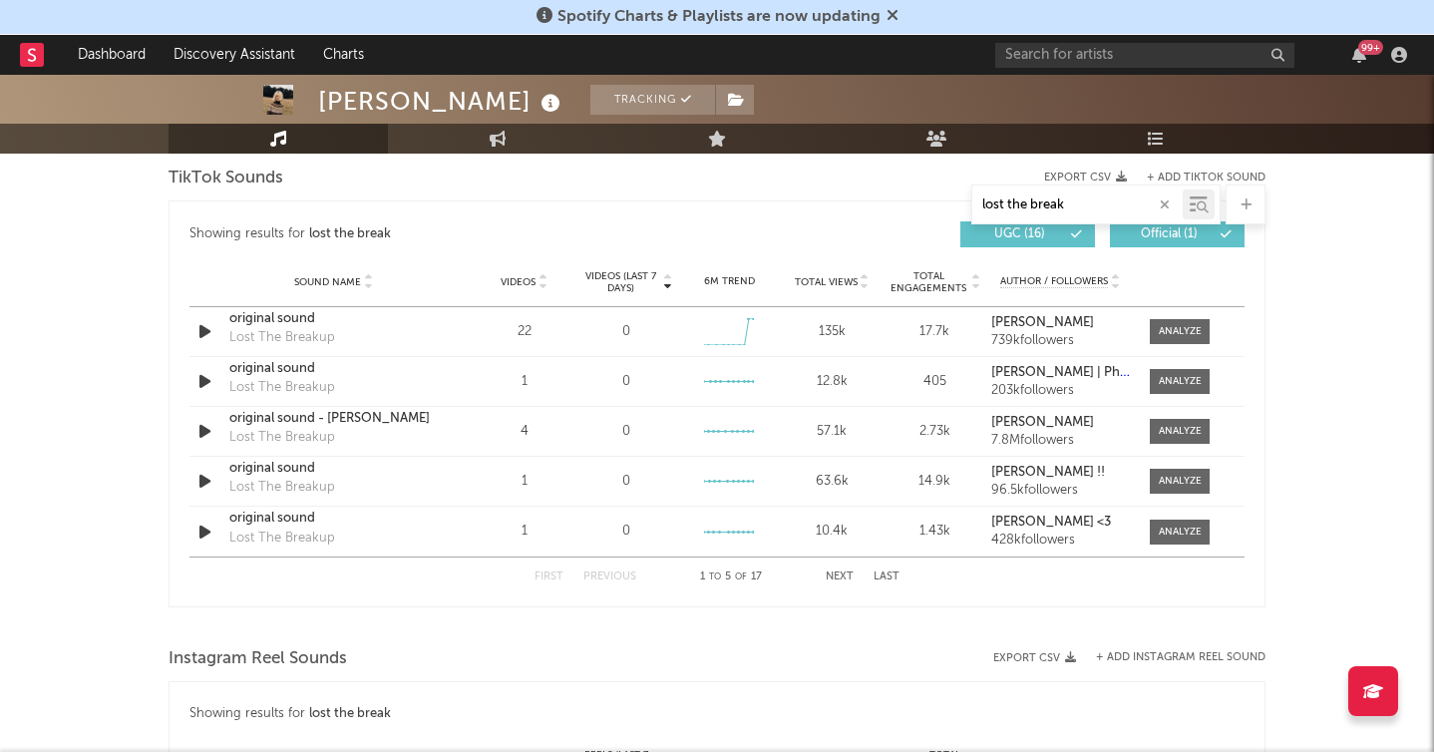
type input "lost the break"
click at [841, 279] on span "Total Views" at bounding box center [826, 282] width 63 height 12
click at [1204, 325] on span at bounding box center [1180, 331] width 60 height 25
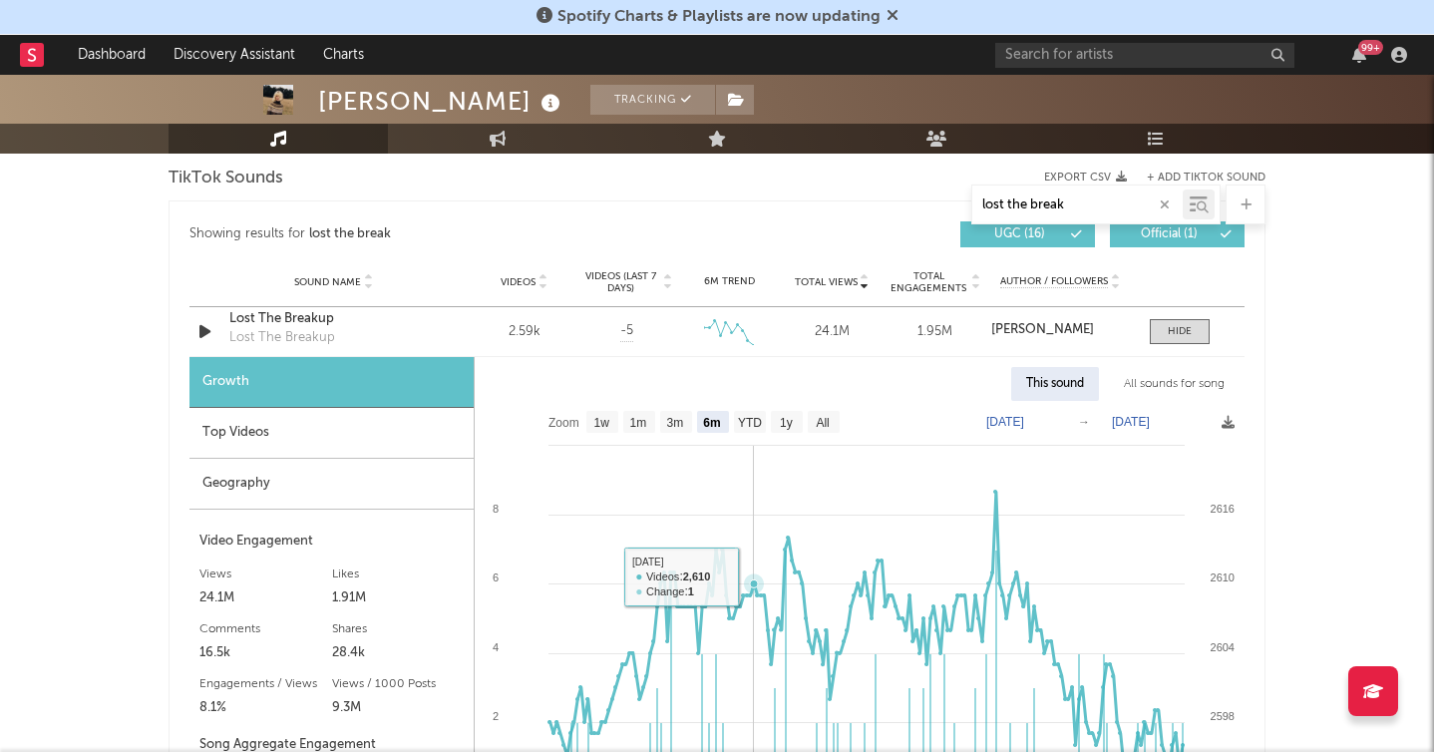
scroll to position [1372, 0]
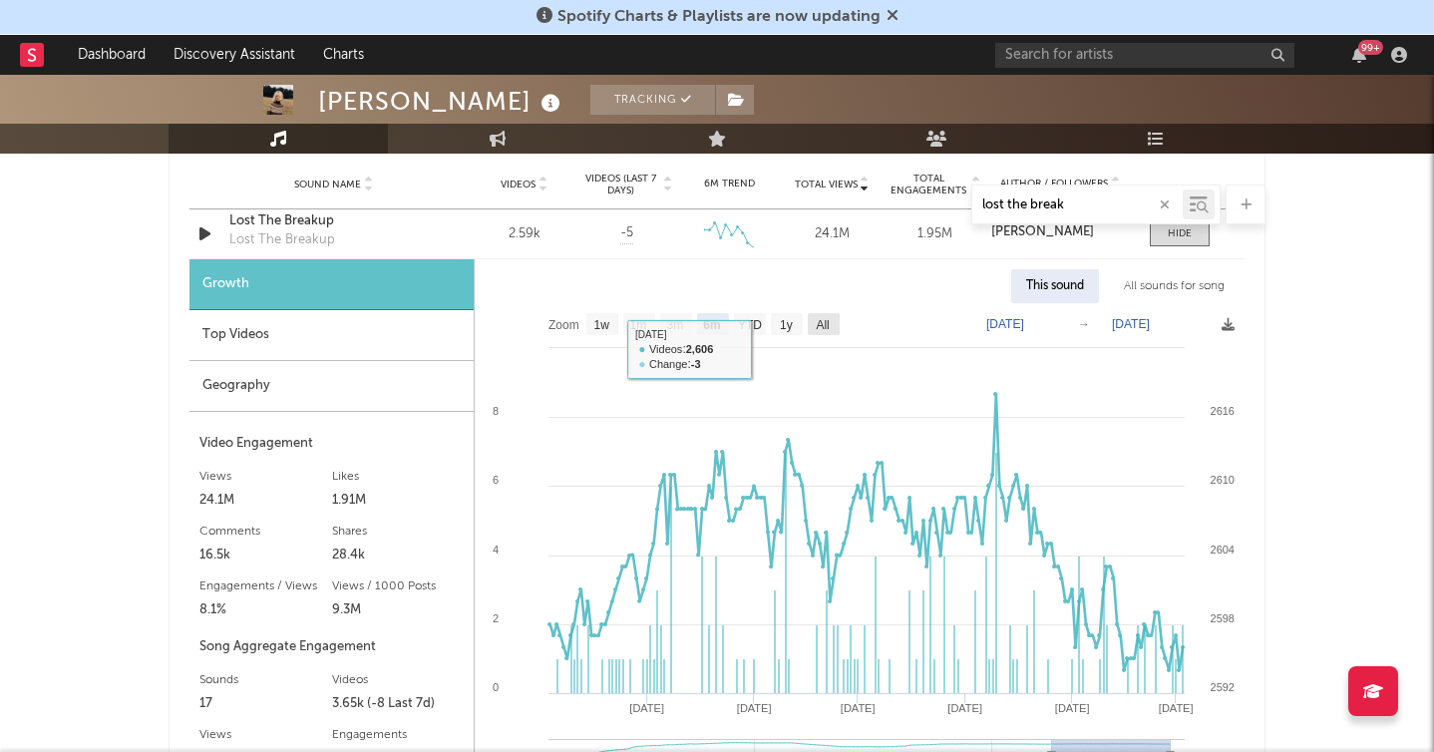
click at [818, 324] on text "All" at bounding box center [822, 325] width 13 height 14
select select "All"
type input "[DATE]"
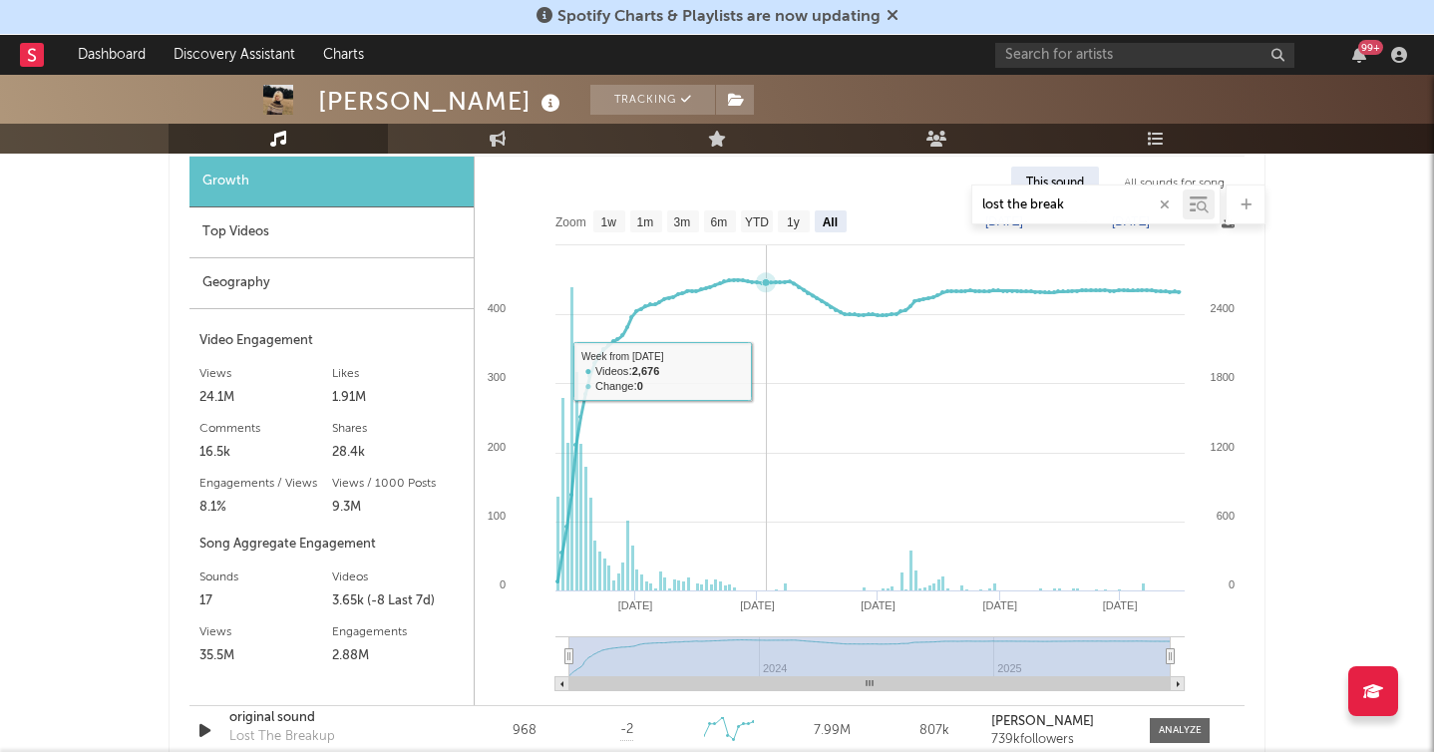
scroll to position [1564, 0]
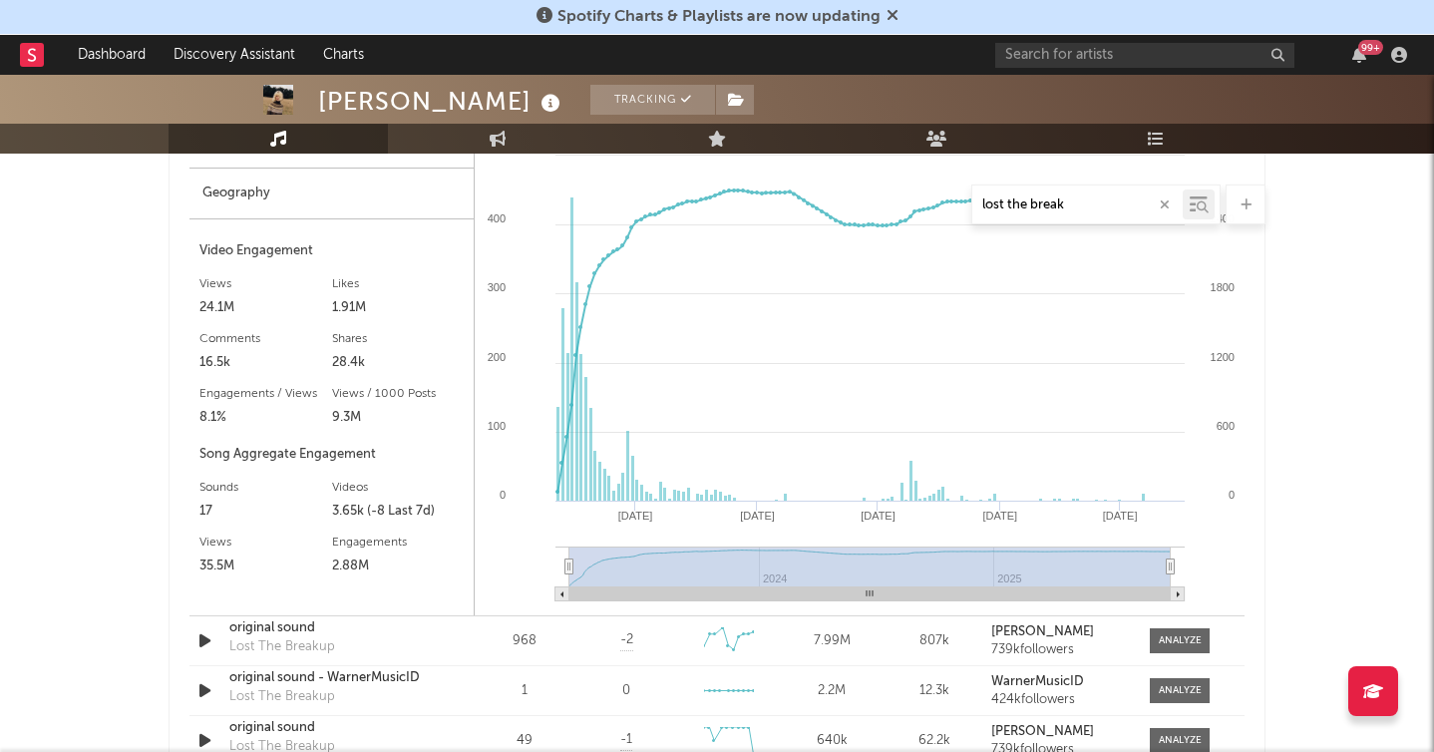
drag, startPoint x: 1162, startPoint y: 561, endPoint x: 1178, endPoint y: 568, distance: 17.4
click at [653, 536] on icon "Created with Highcharts 10.3.3 Jul '25 Jul '23 Jan '24 Jul '24 Jan '25 2024 202…" at bounding box center [860, 363] width 770 height 505
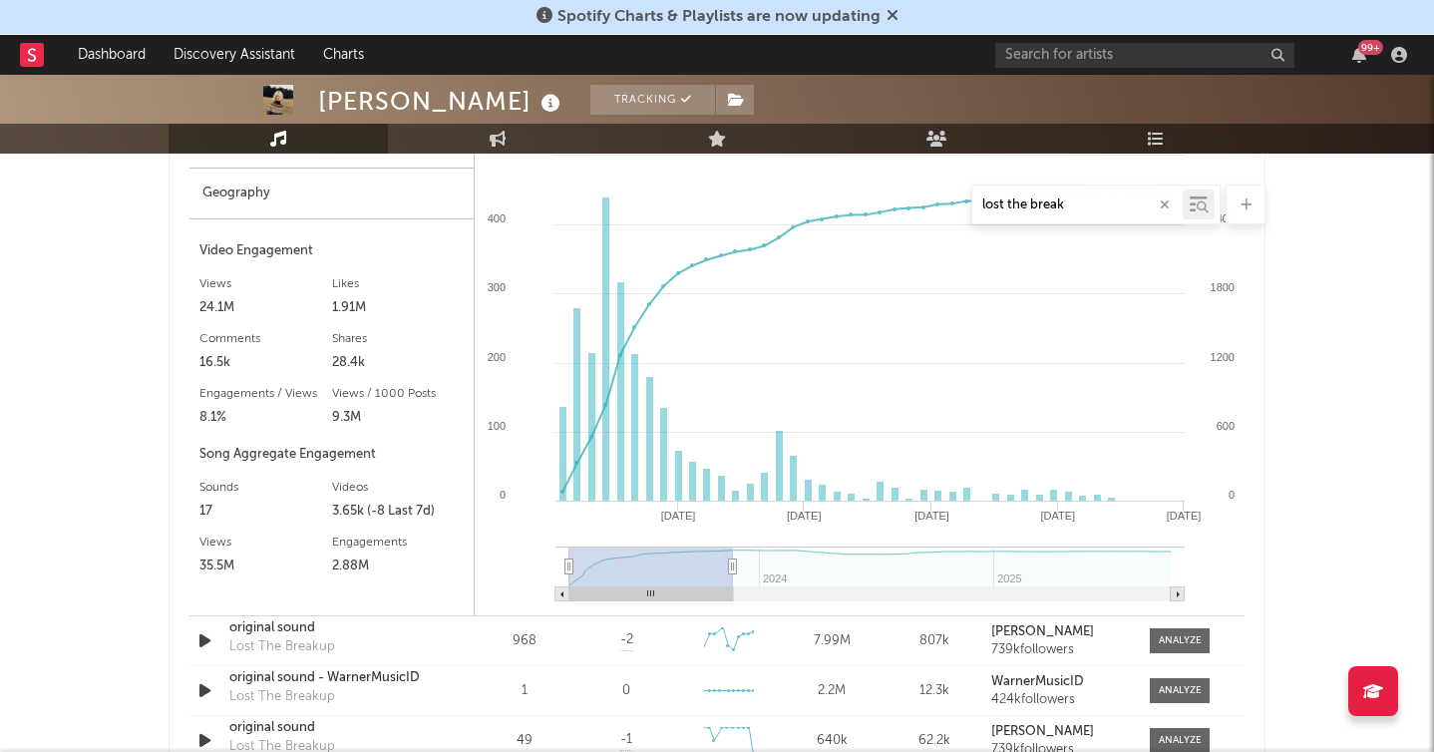
type input "2023-11-20"
type input "2023-03-10"
type input "2023-09-23"
select select "6m"
type input "2023-06-20"
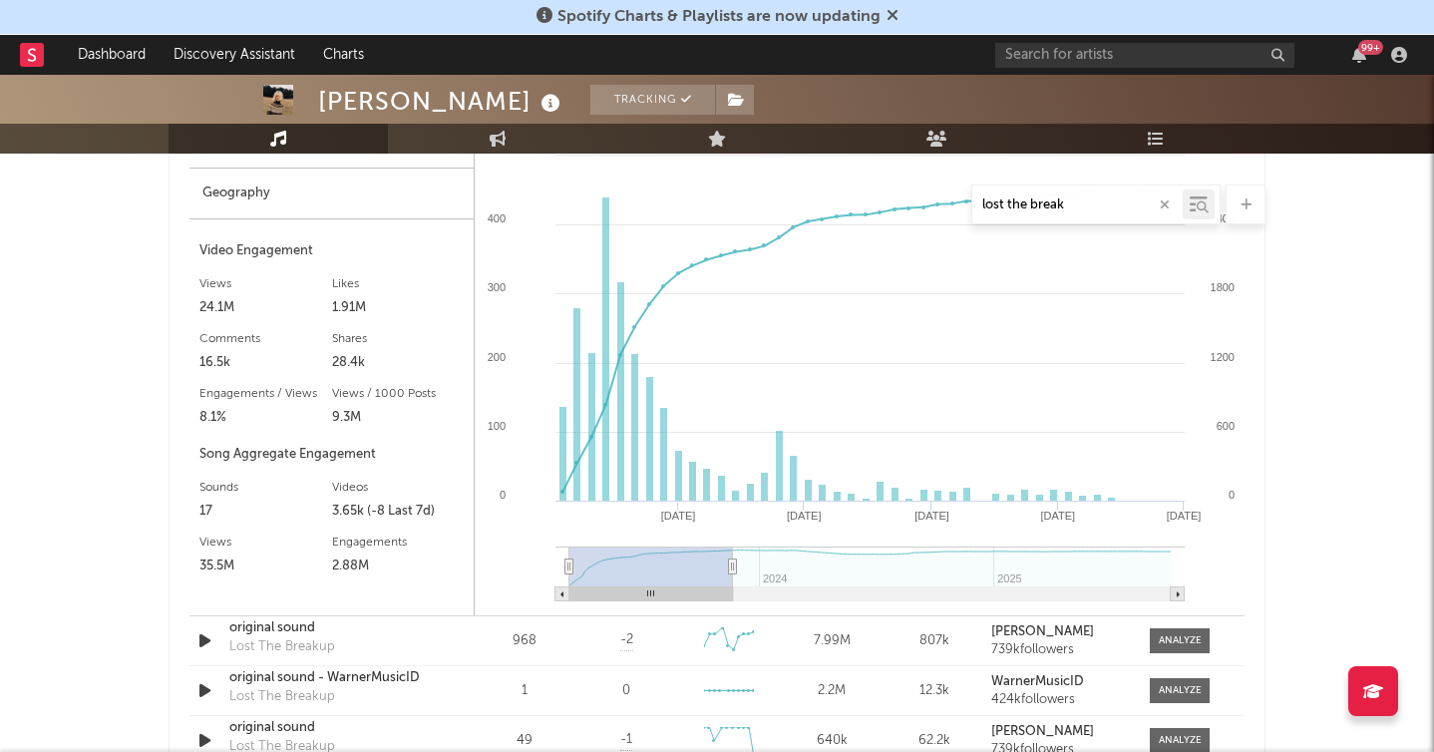
select select "3m"
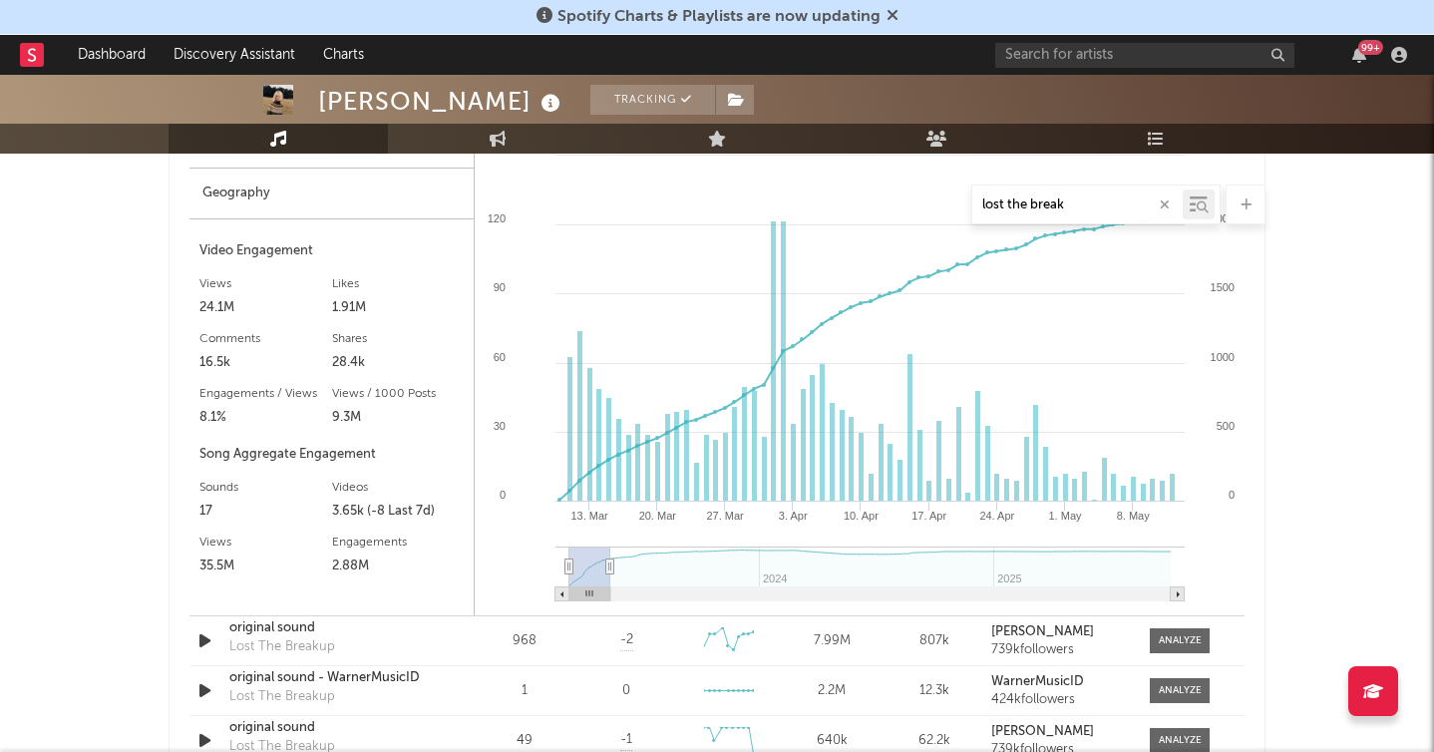
type input "[DATE]"
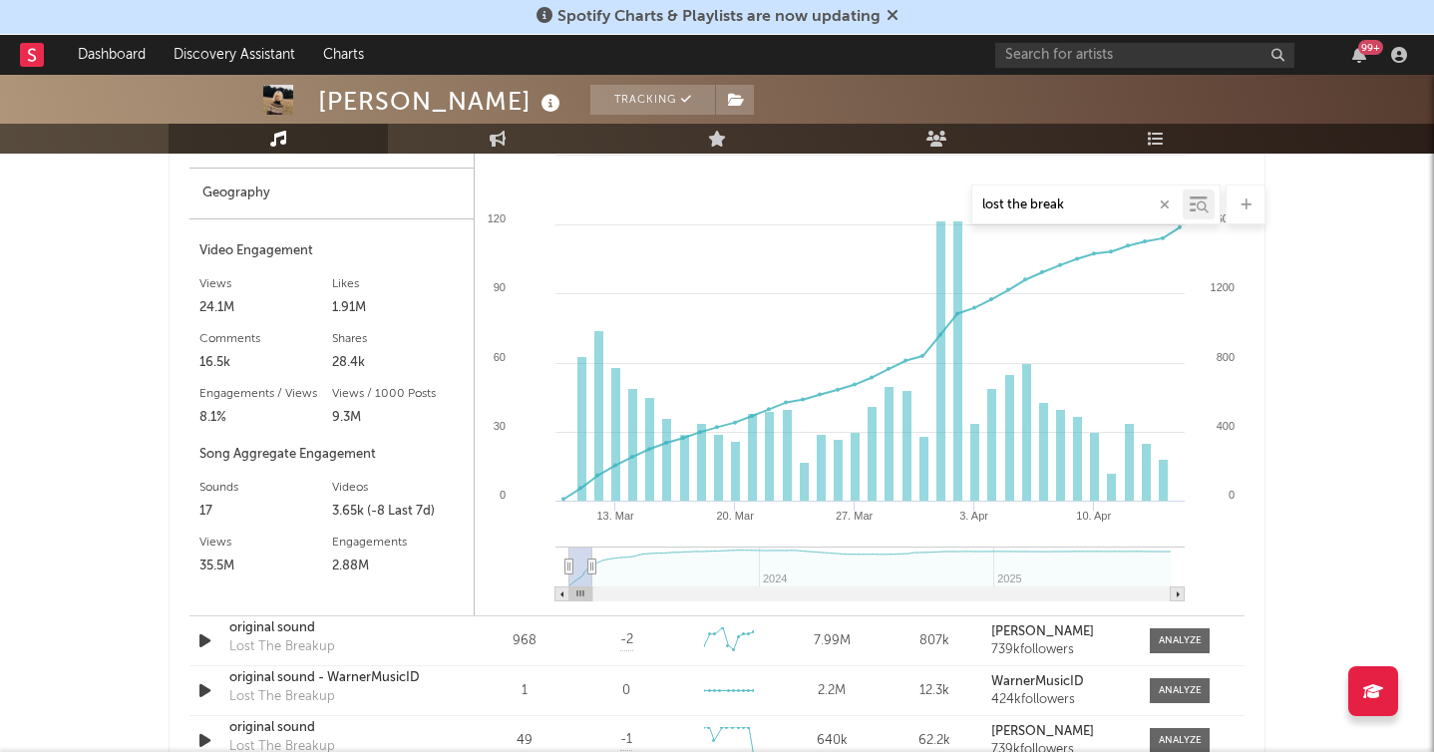
drag, startPoint x: 851, startPoint y: 563, endPoint x: 592, endPoint y: 563, distance: 258.3
click at [592, 563] on icon at bounding box center [592, 566] width 8 height 15
drag, startPoint x: 1061, startPoint y: 207, endPoint x: 792, endPoint y: 188, distance: 269.9
click at [804, 194] on div "lost the break" at bounding box center [717, 204] width 1097 height 40
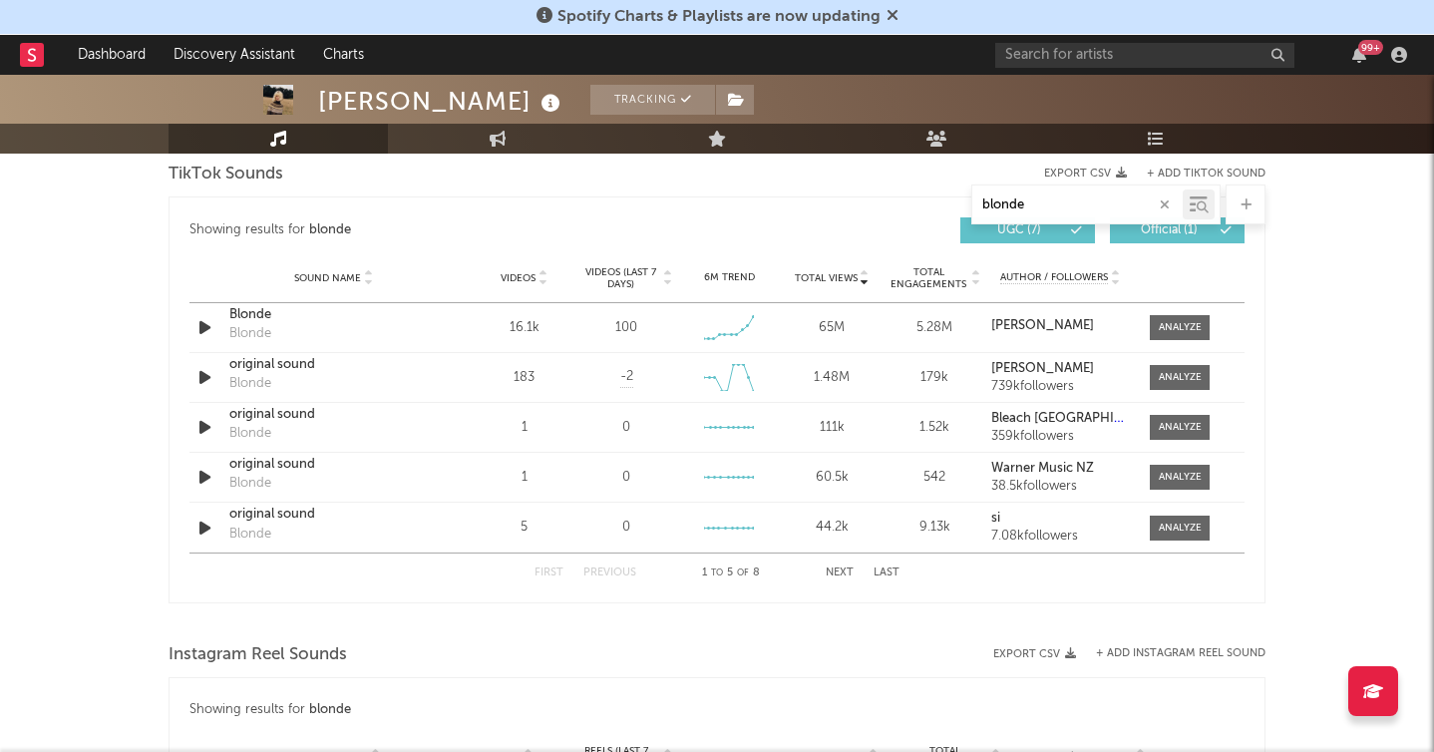
scroll to position [984, 0]
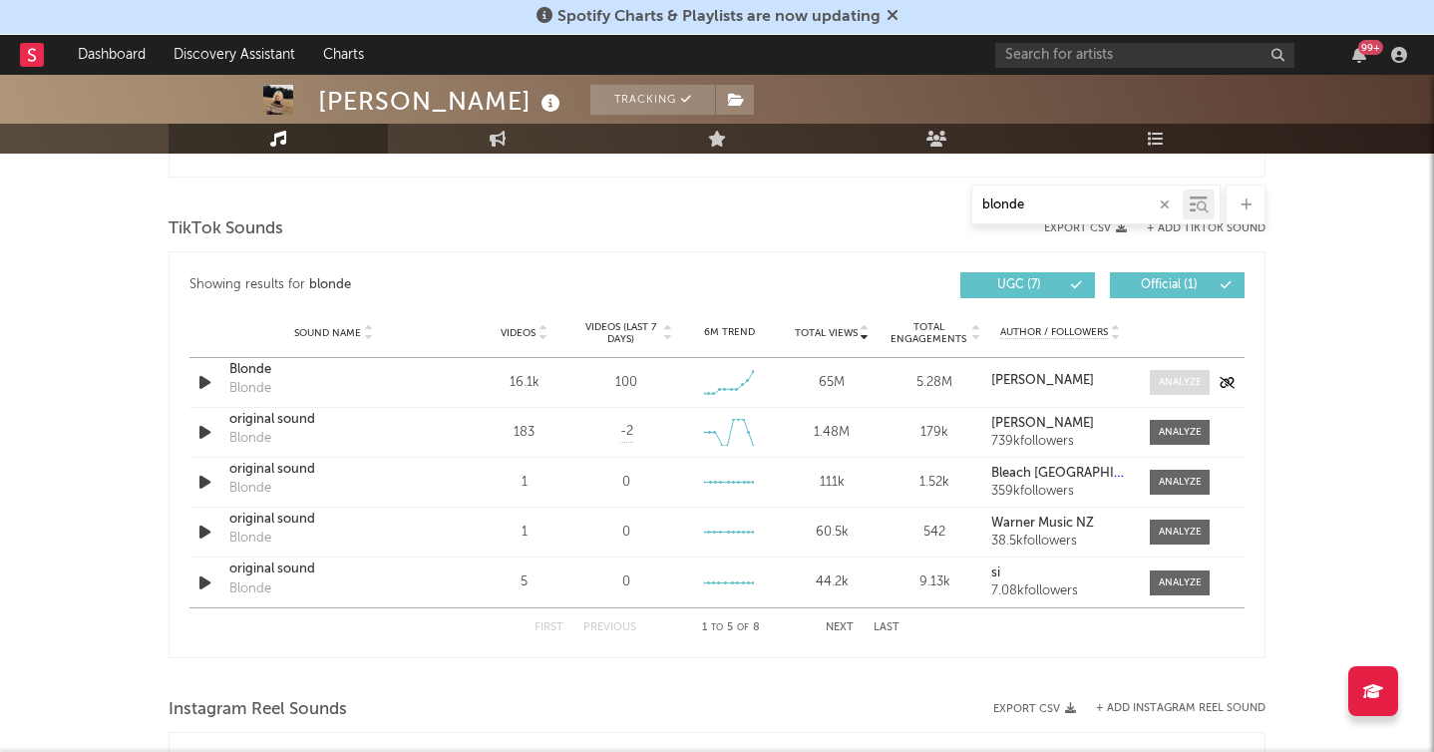
type input "blonde"
click at [1171, 372] on span at bounding box center [1180, 382] width 60 height 25
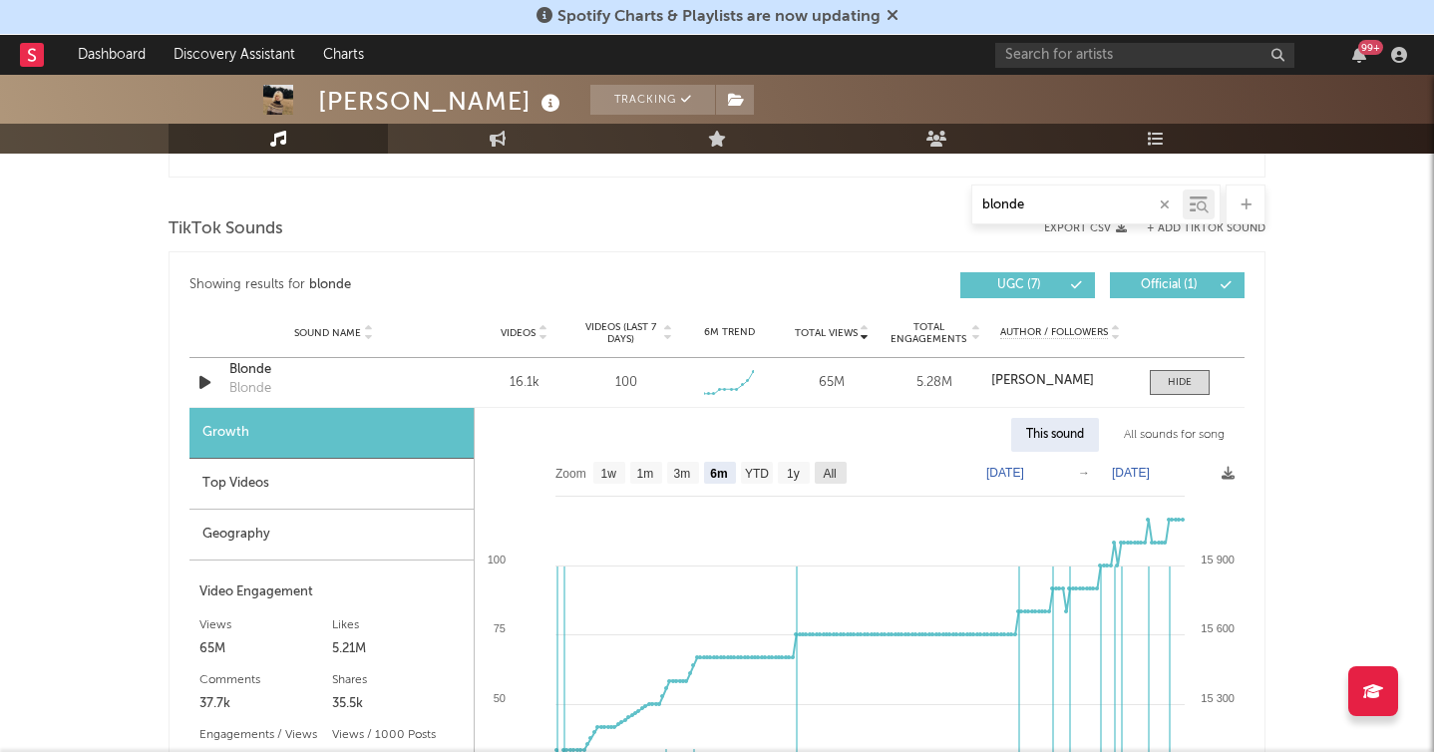
drag, startPoint x: 835, startPoint y: 471, endPoint x: 845, endPoint y: 484, distance: 16.4
click at [835, 471] on text "All" at bounding box center [829, 474] width 13 height 14
select select "All"
type input "[DATE]"
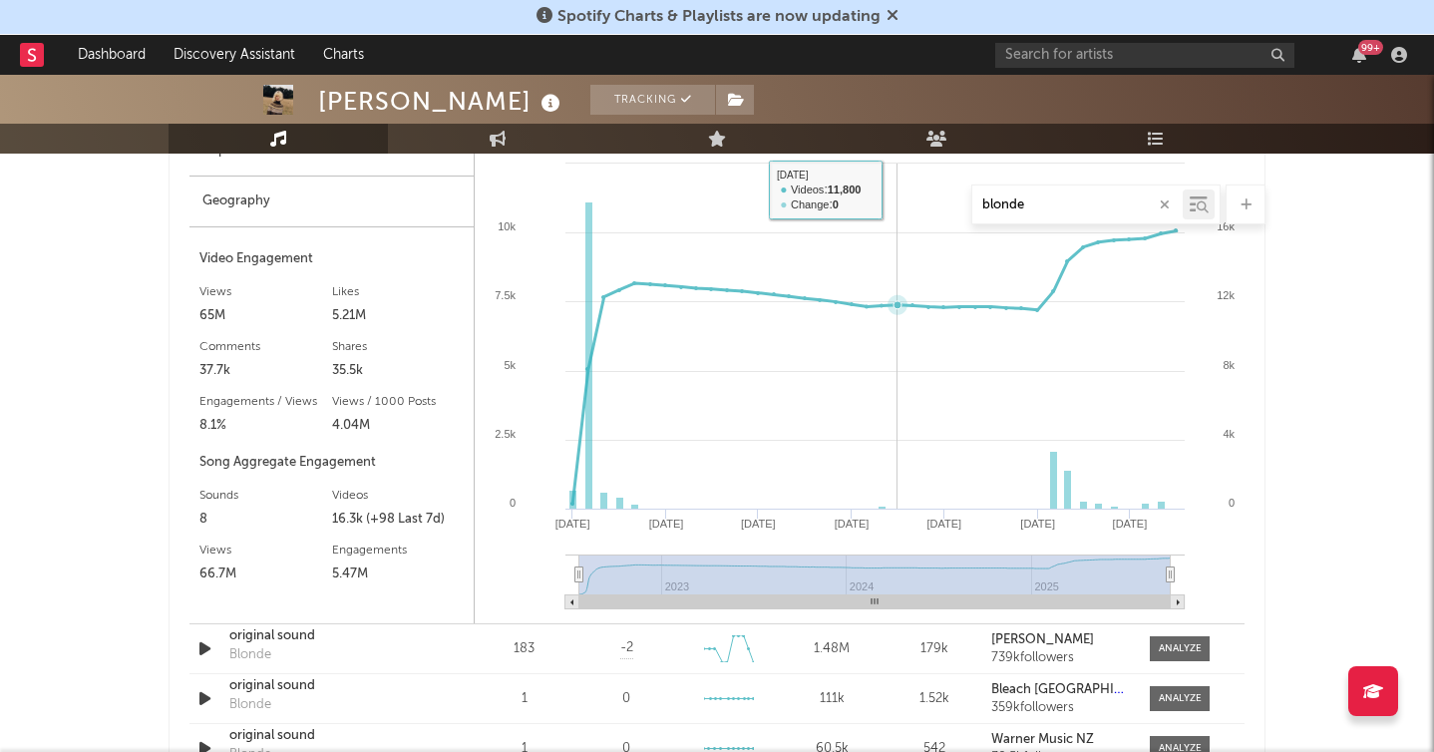
scroll to position [1362, 0]
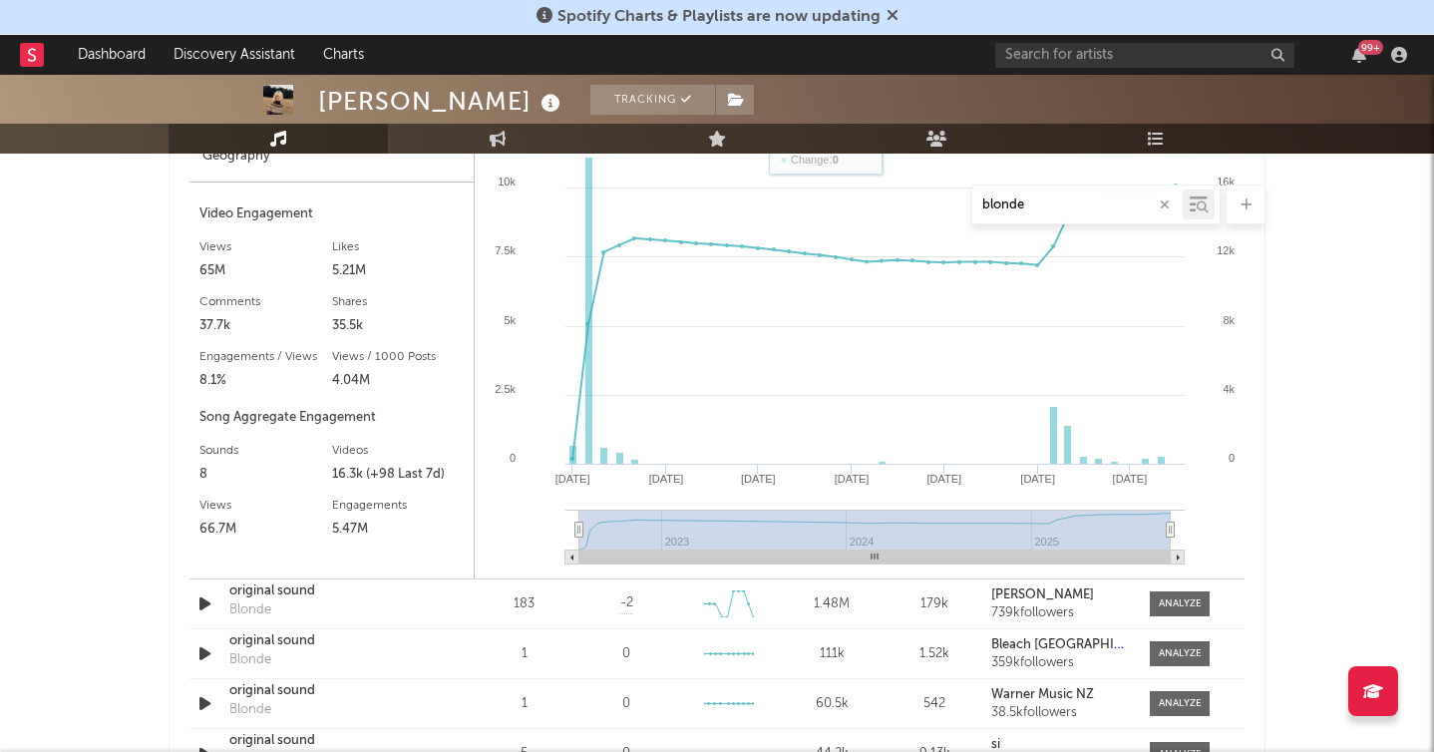
type input "2025-09-29"
select select "All"
type input "2025-05-16"
type input "[DATE]"
type input "2023-04-08"
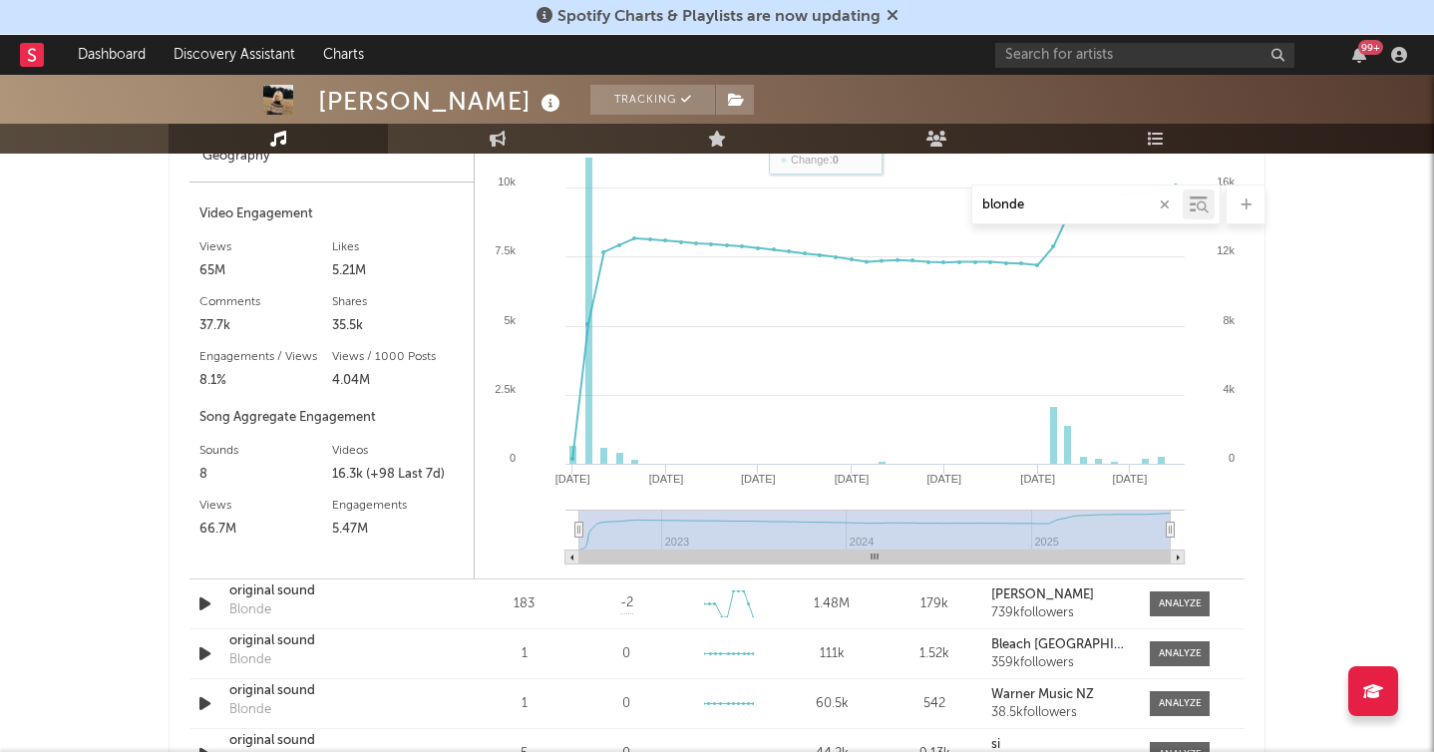
type input "[DATE]"
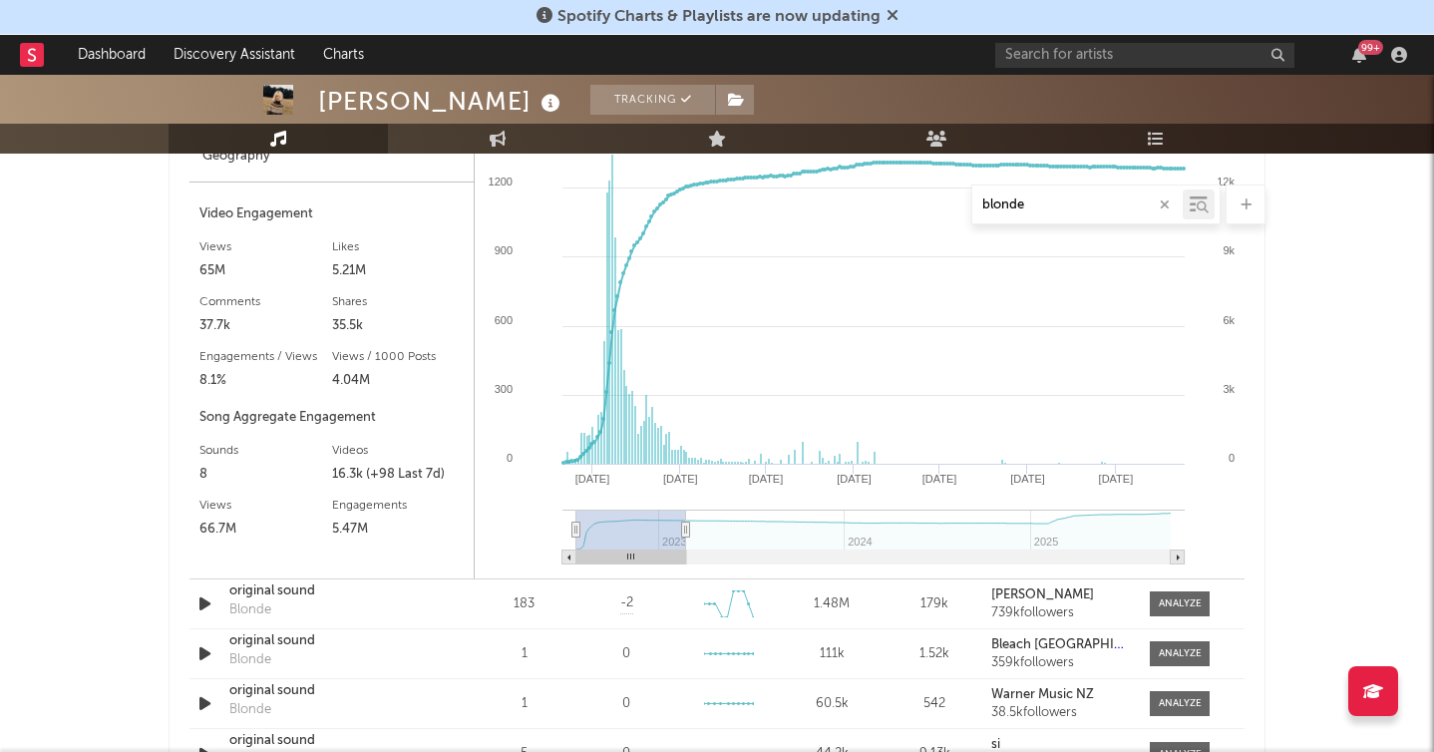
type input "2023-02-01"
select select "6m"
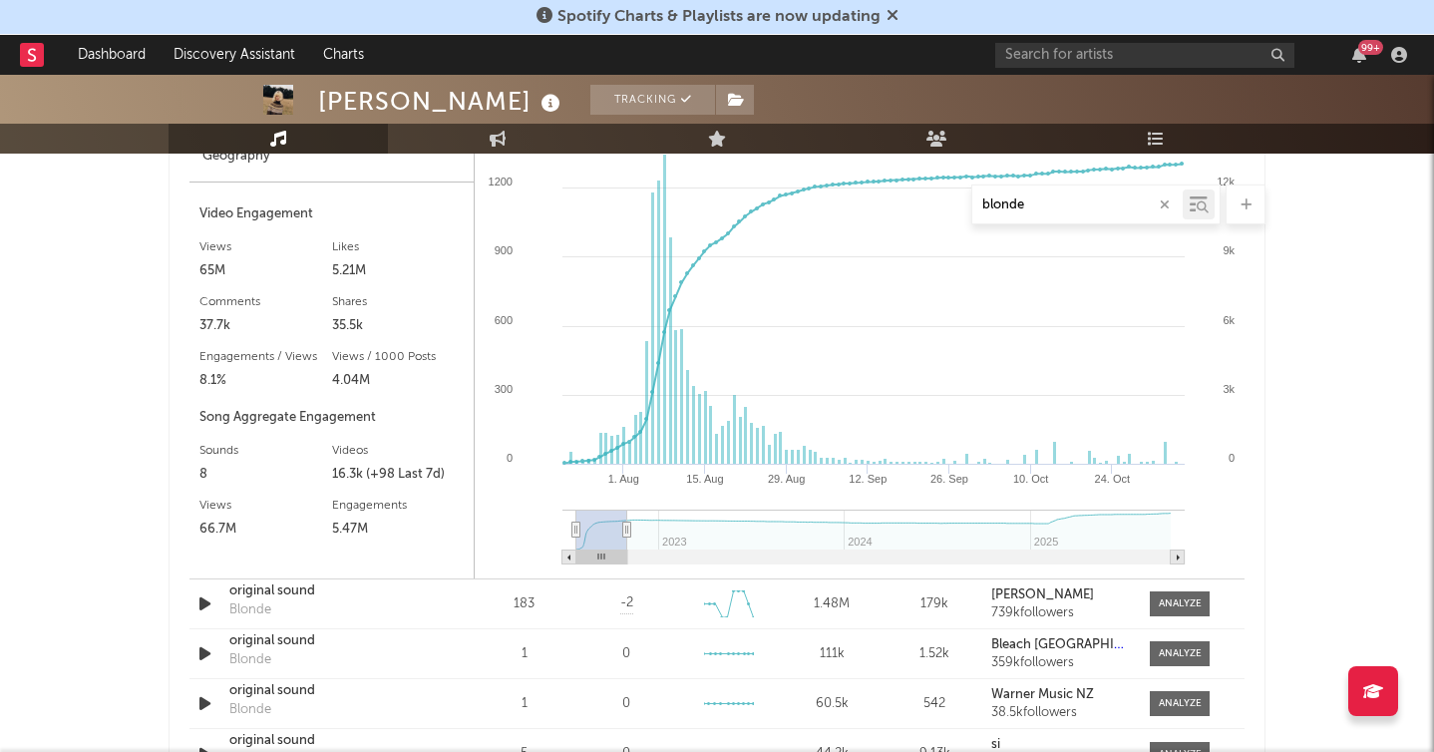
type input "[DATE]"
select select "3m"
drag, startPoint x: 1171, startPoint y: 531, endPoint x: 620, endPoint y: 517, distance: 550.6
click at [620, 518] on g at bounding box center [873, 537] width 622 height 55
type input "2022-10-16"
